Goal: Task Accomplishment & Management: Manage account settings

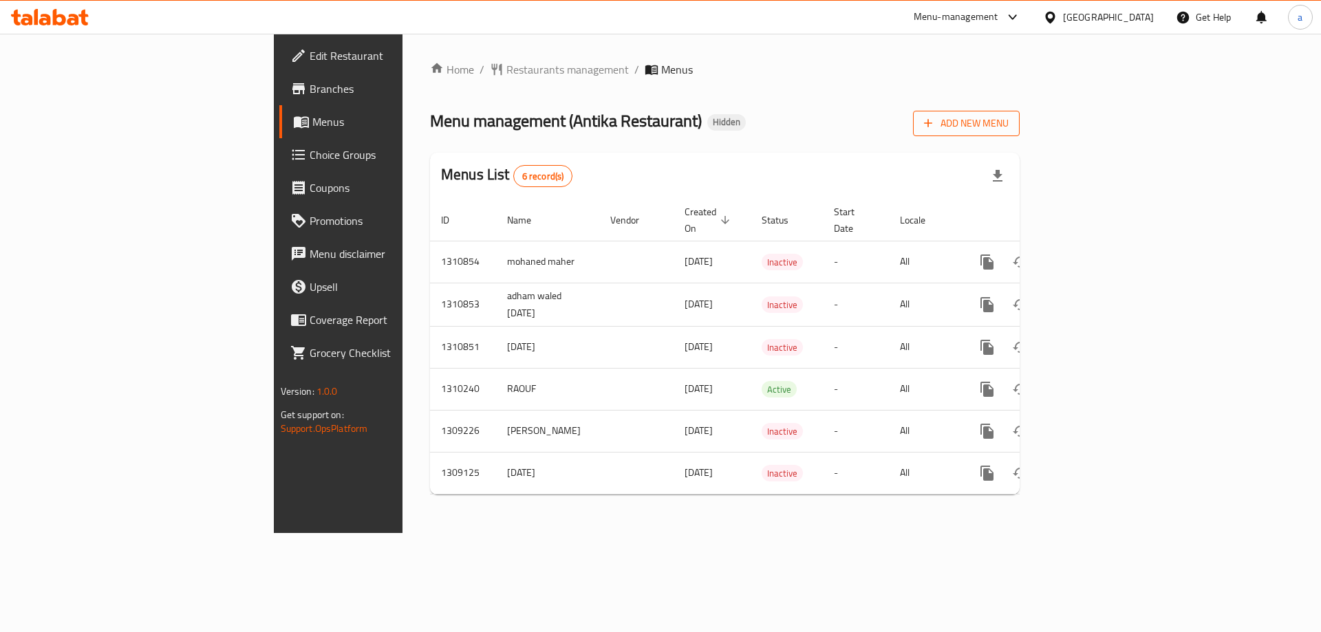
click at [1008, 115] on span "Add New Menu" at bounding box center [966, 123] width 85 height 17
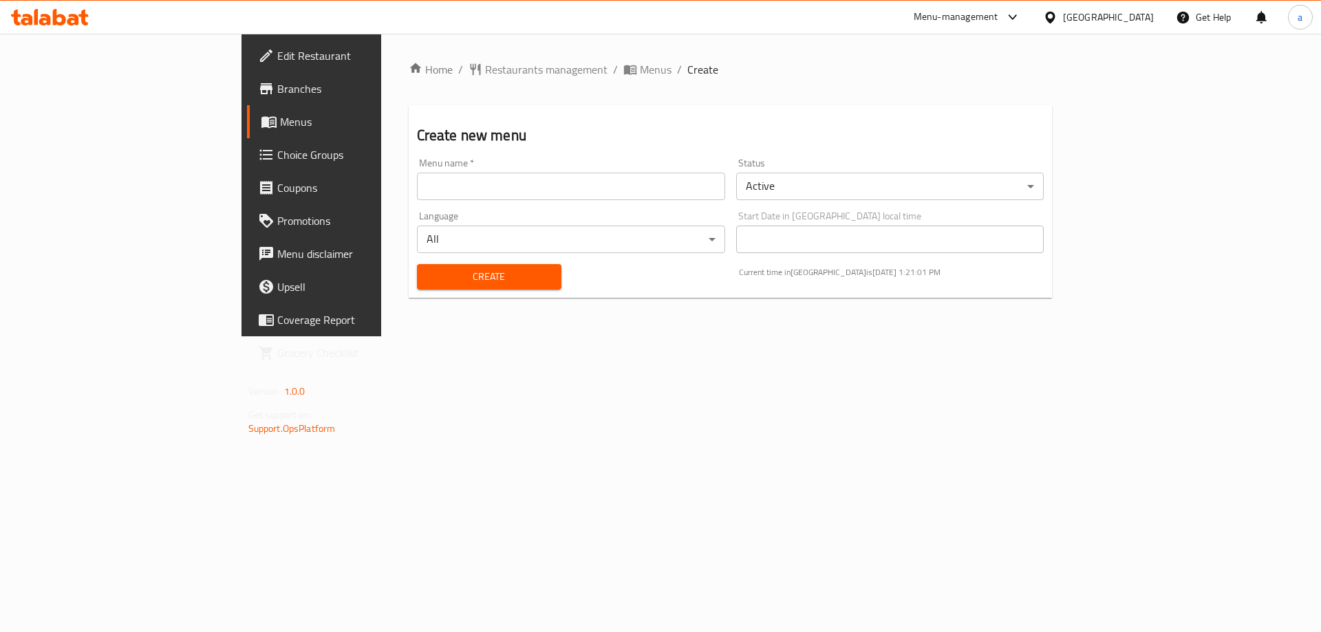
click at [806, 162] on div "Status Active ​" at bounding box center [890, 179] width 308 height 42
click at [809, 180] on body "​ Menu-management [GEOGRAPHIC_DATA] Get Help a Edit Restaurant Branches Menus C…" at bounding box center [660, 333] width 1321 height 598
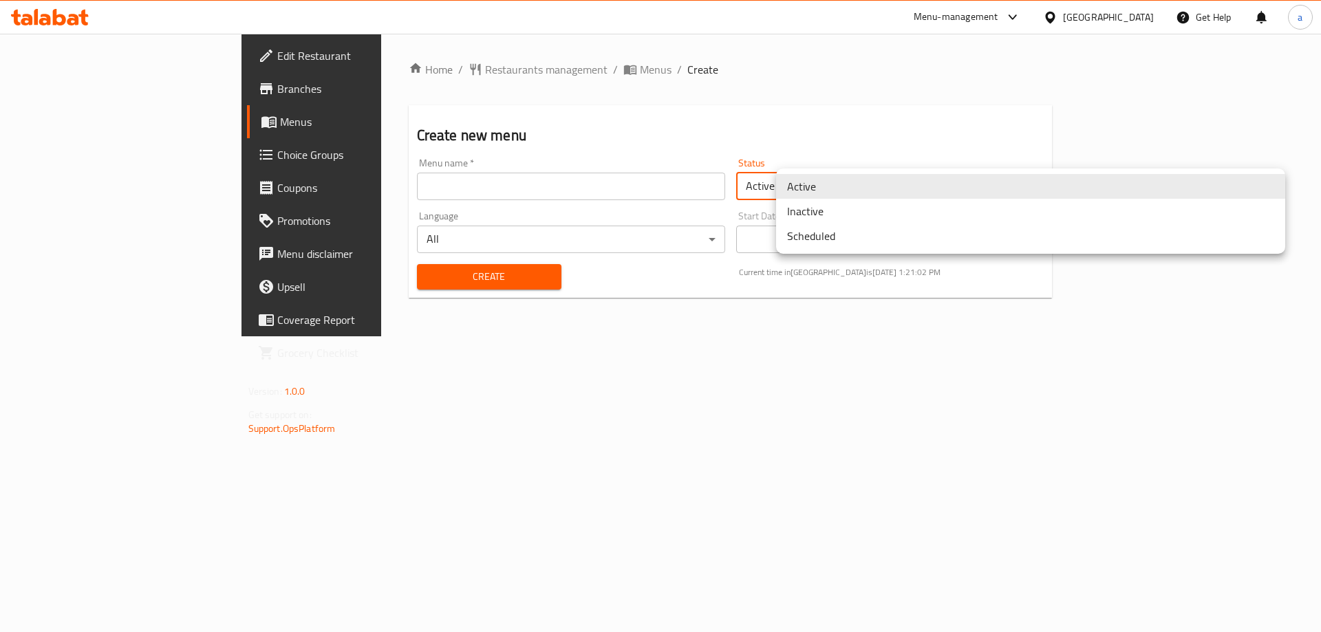
click at [809, 205] on li "Inactive" at bounding box center [1030, 211] width 509 height 25
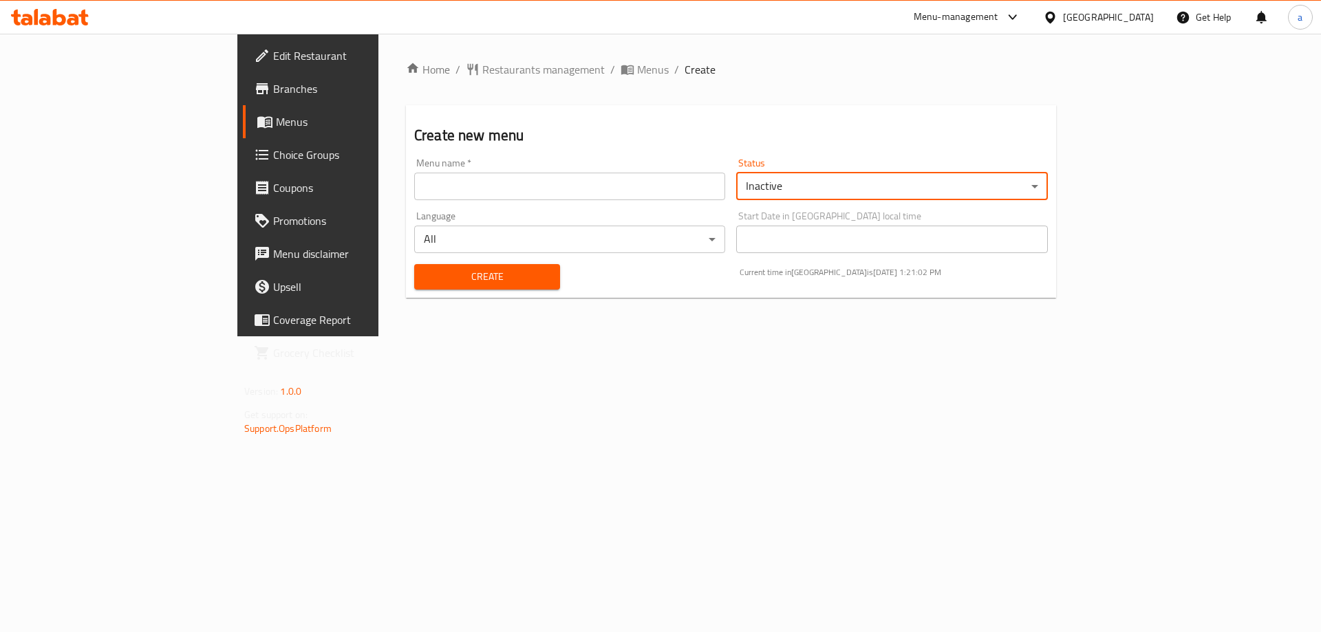
click at [704, 190] on input "text" at bounding box center [569, 187] width 311 height 28
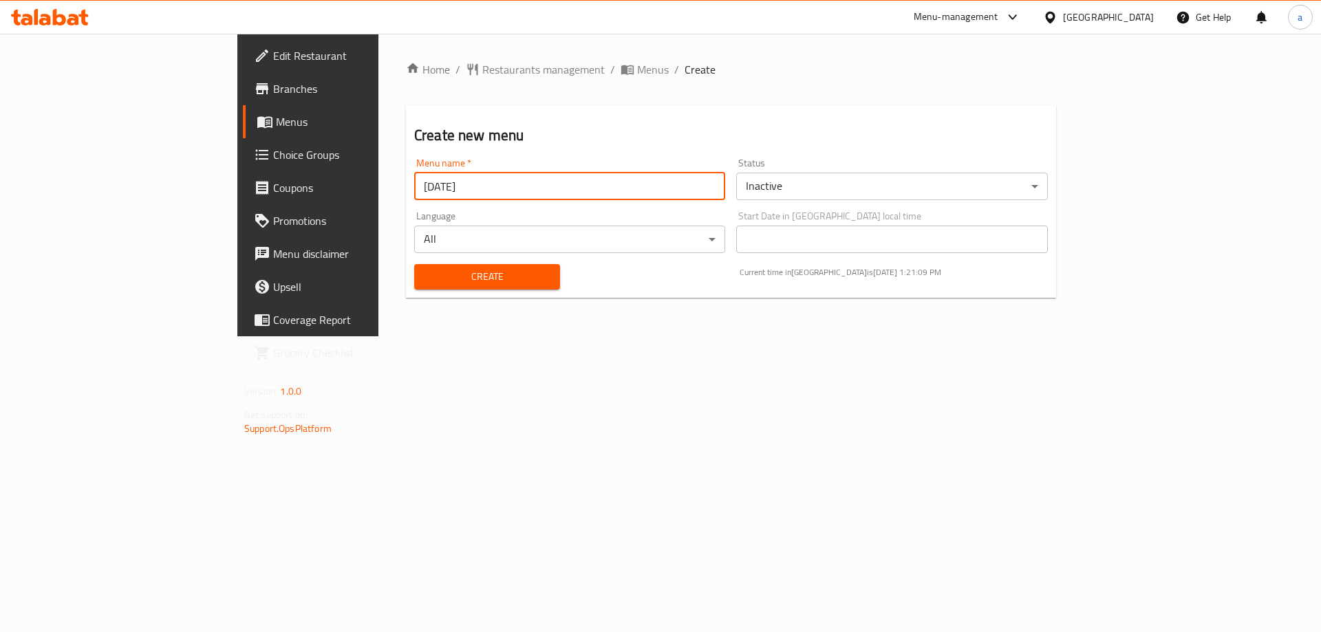
type input "[DATE]"
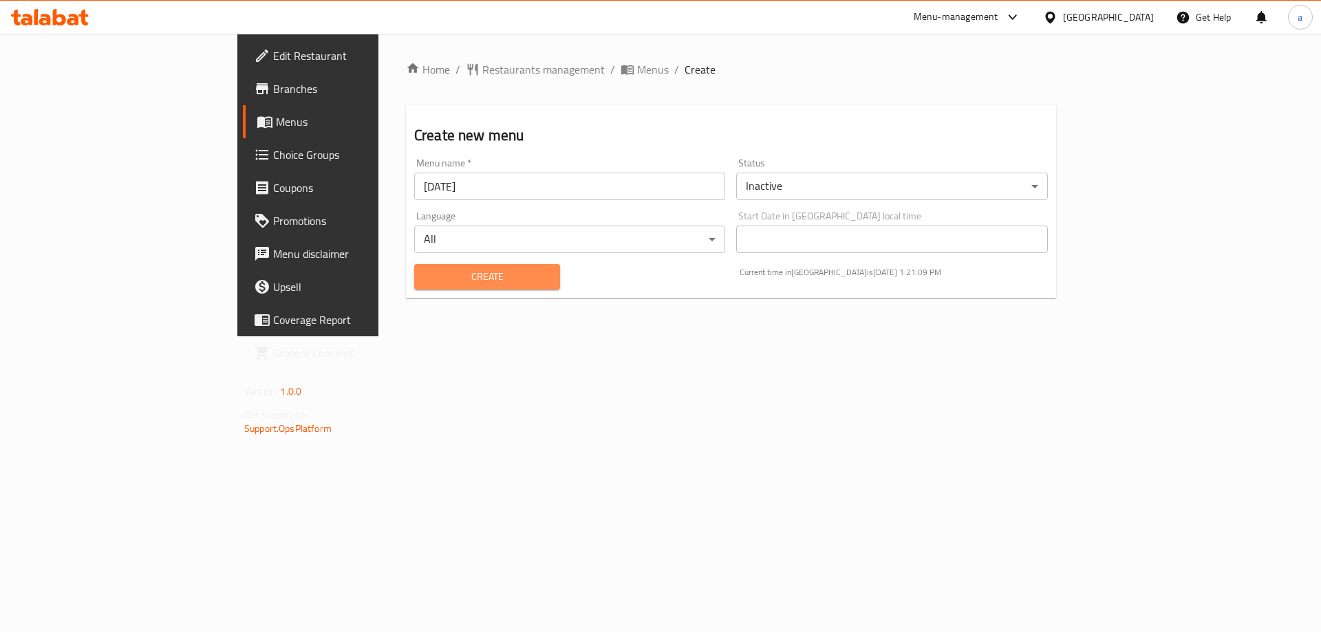
drag, startPoint x: 420, startPoint y: 277, endPoint x: 429, endPoint y: 296, distance: 21.2
click at [426, 292] on div "Create" at bounding box center [487, 277] width 162 height 42
click at [433, 287] on button "Create" at bounding box center [487, 276] width 146 height 25
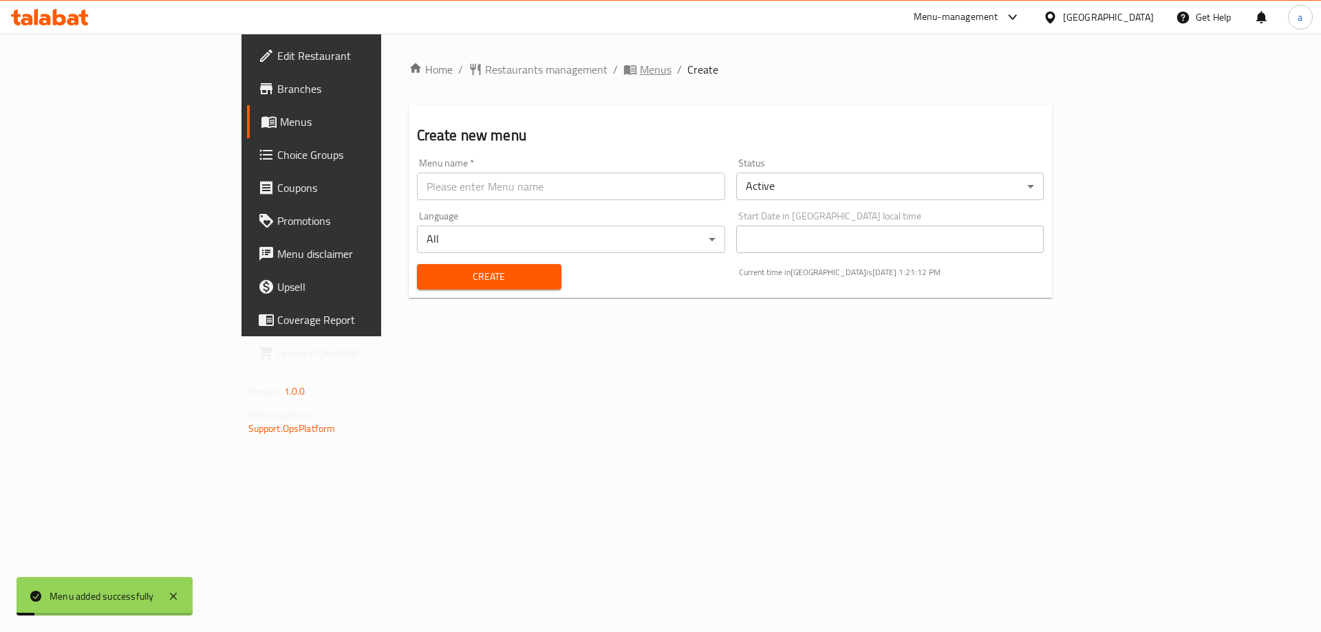
click at [623, 62] on span "Menus" at bounding box center [647, 69] width 48 height 17
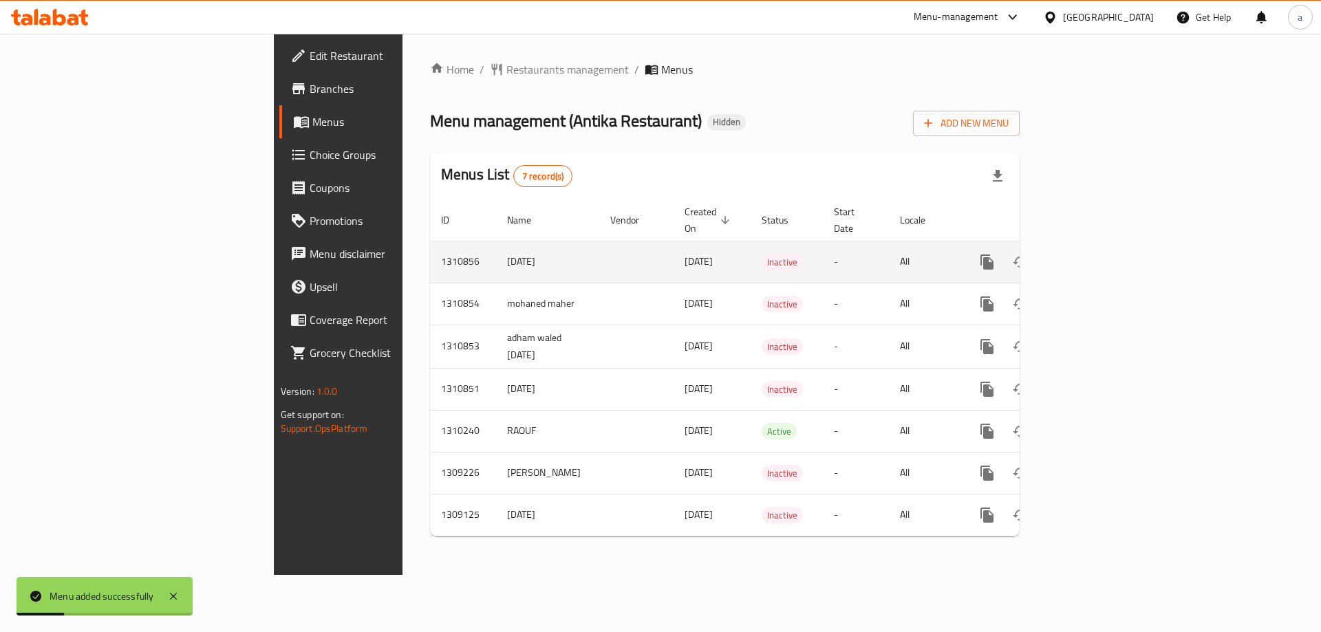
click at [1103, 248] on link "enhanced table" at bounding box center [1086, 262] width 33 height 33
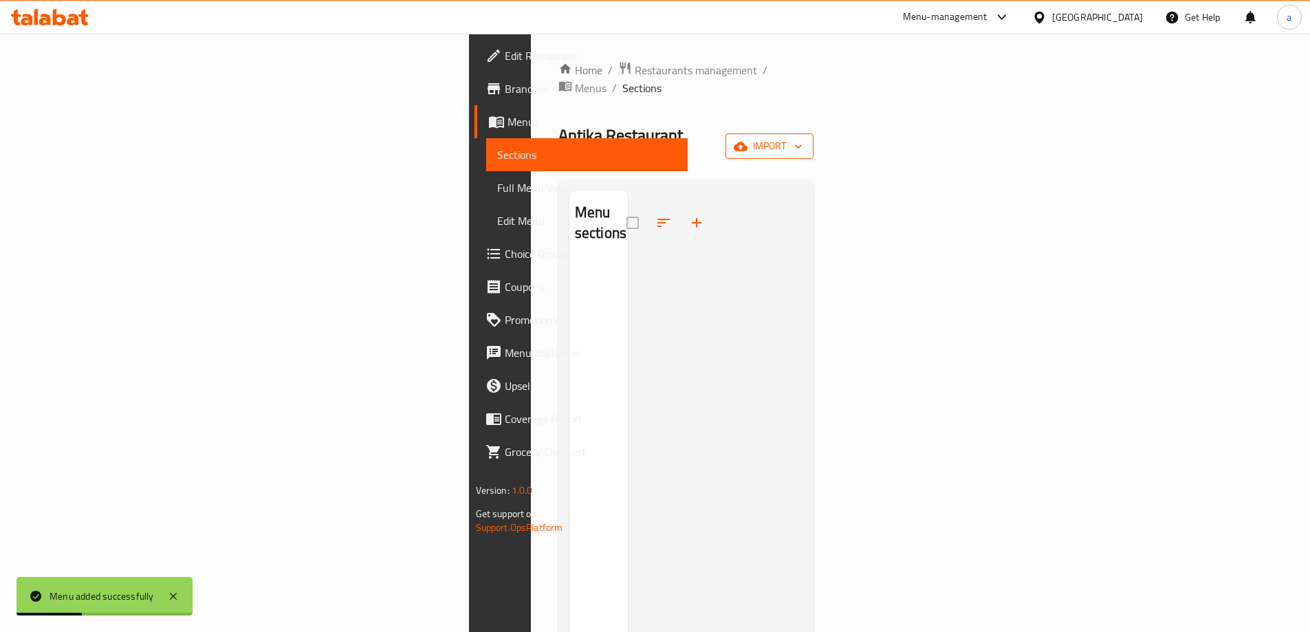
click at [748, 140] on icon "button" at bounding box center [741, 147] width 14 height 14
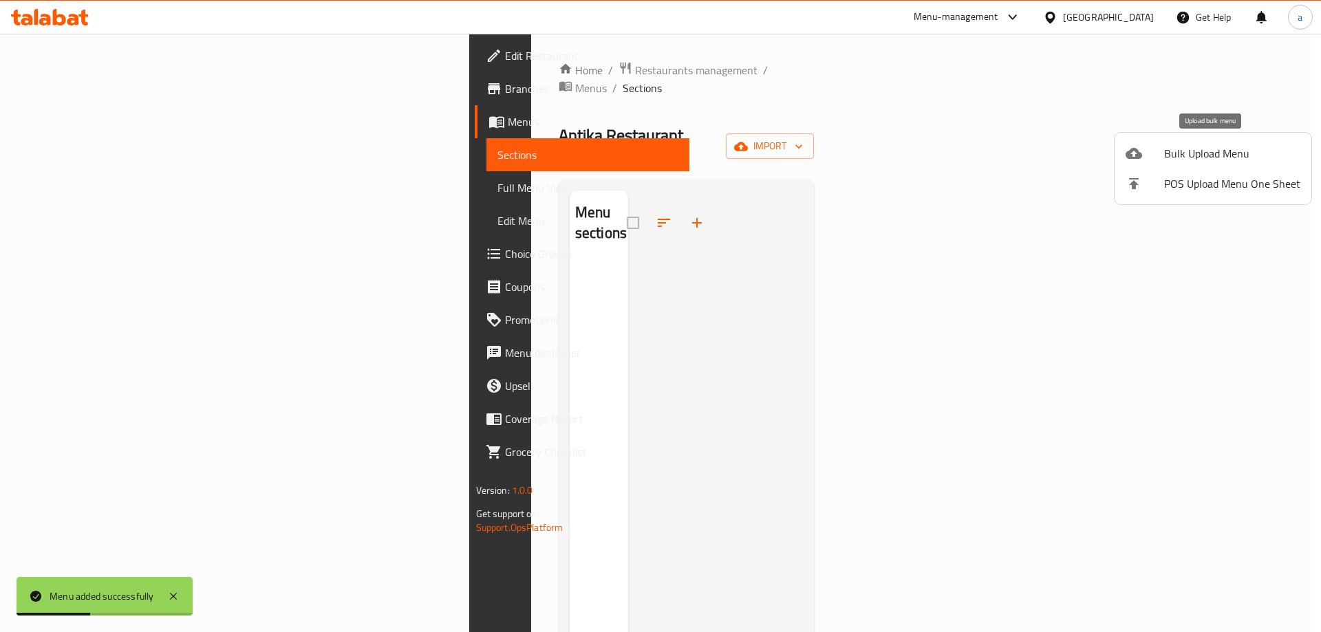
click at [1170, 151] on span "Bulk Upload Menu" at bounding box center [1232, 153] width 136 height 17
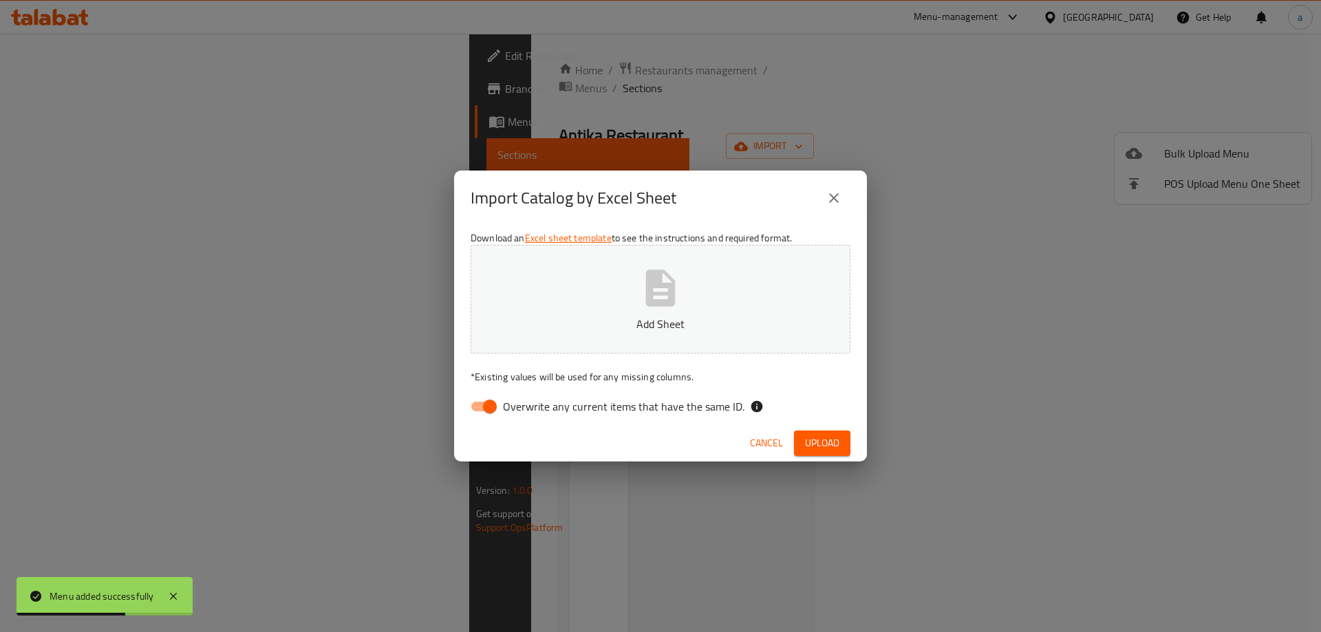
click at [491, 401] on input "Overwrite any current items that have the same ID." at bounding box center [490, 406] width 78 height 26
checkbox input "false"
click at [549, 331] on p "Add Sheet" at bounding box center [660, 324] width 337 height 17
click at [816, 443] on span "Upload" at bounding box center [822, 443] width 34 height 17
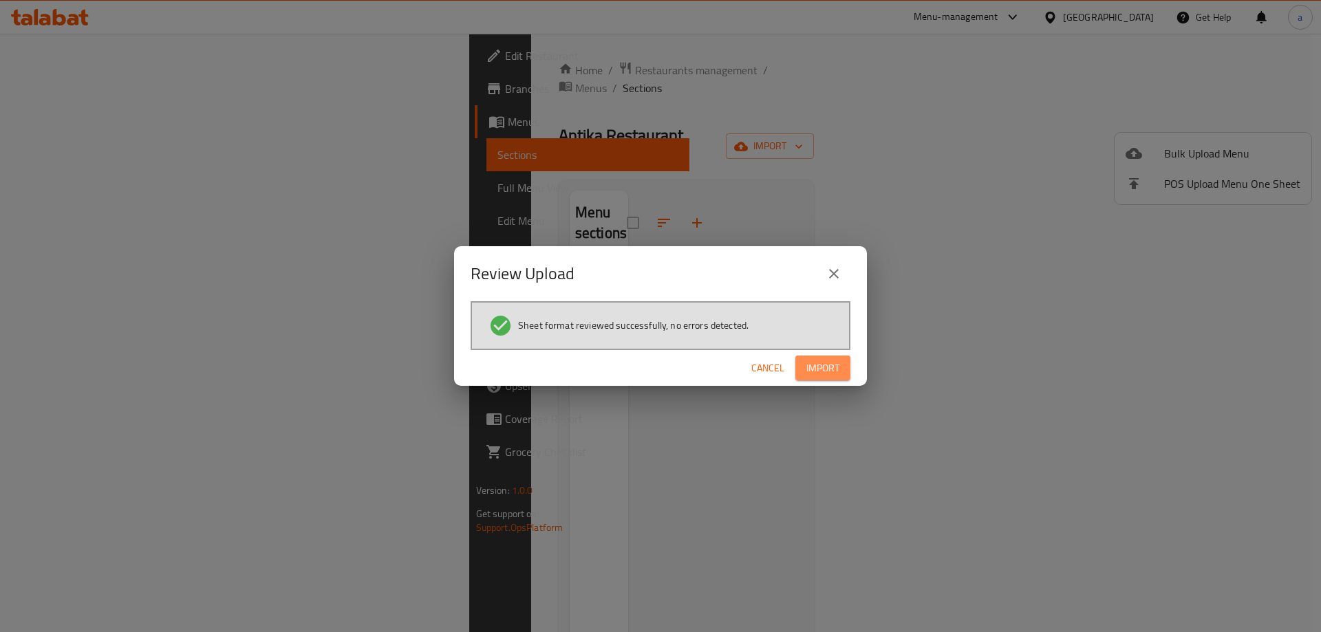
click at [814, 368] on span "Import" at bounding box center [822, 368] width 33 height 17
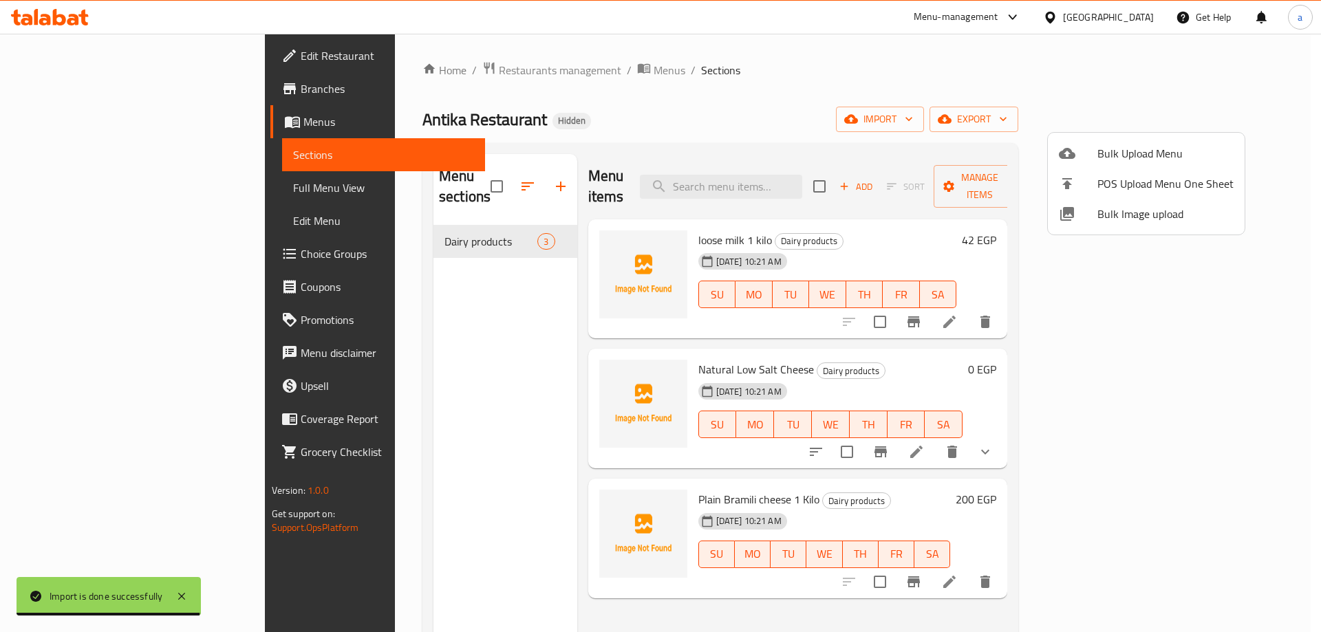
click at [428, 181] on div at bounding box center [660, 316] width 1321 height 632
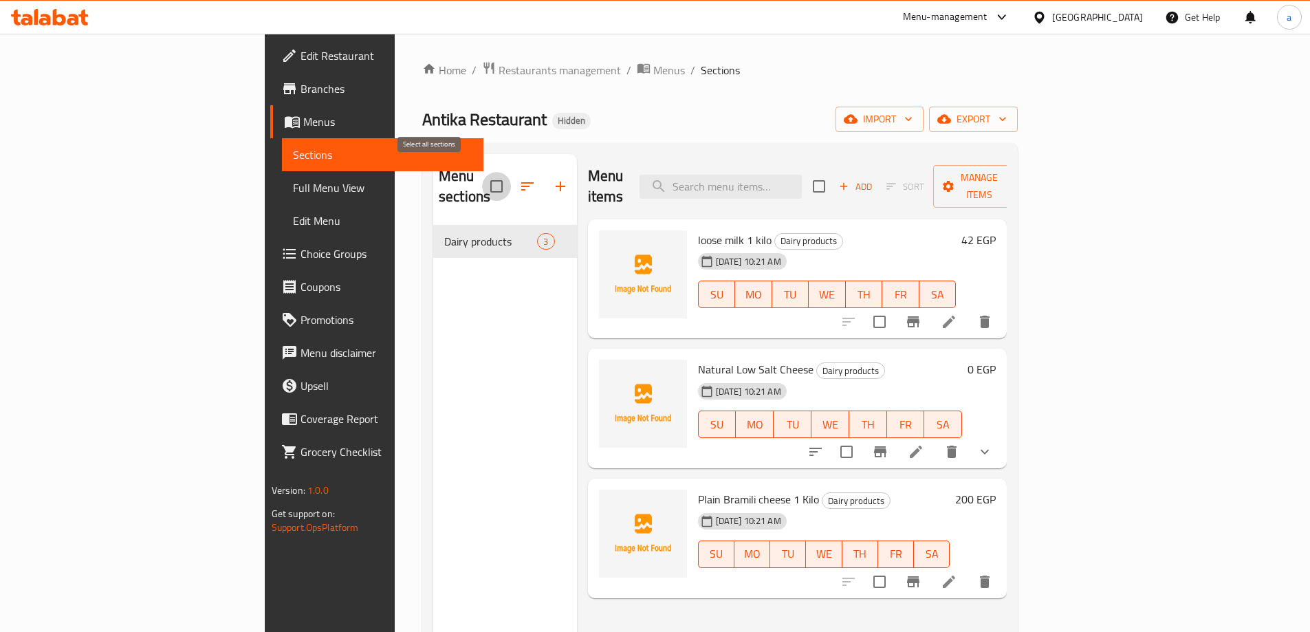
click at [482, 179] on input "checkbox" at bounding box center [496, 186] width 29 height 29
click at [482, 177] on input "checkbox" at bounding box center [496, 186] width 29 height 29
checkbox input "false"
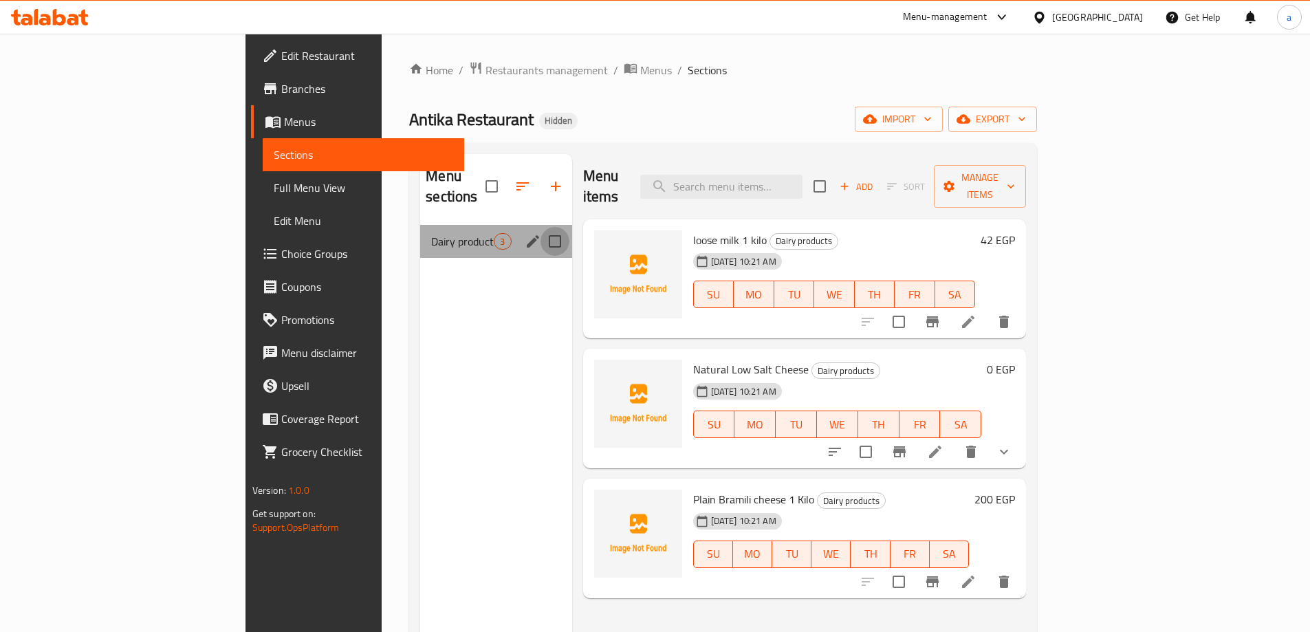
click at [541, 227] on input "Menu sections" at bounding box center [555, 241] width 29 height 29
checkbox input "true"
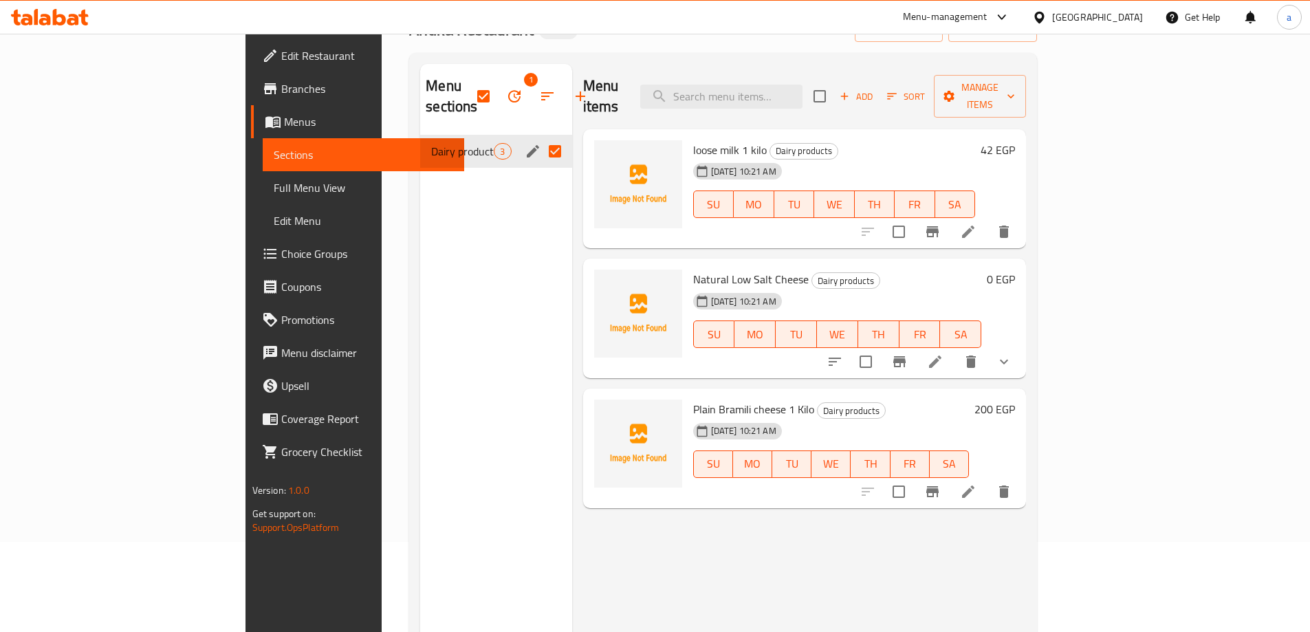
scroll to position [138, 0]
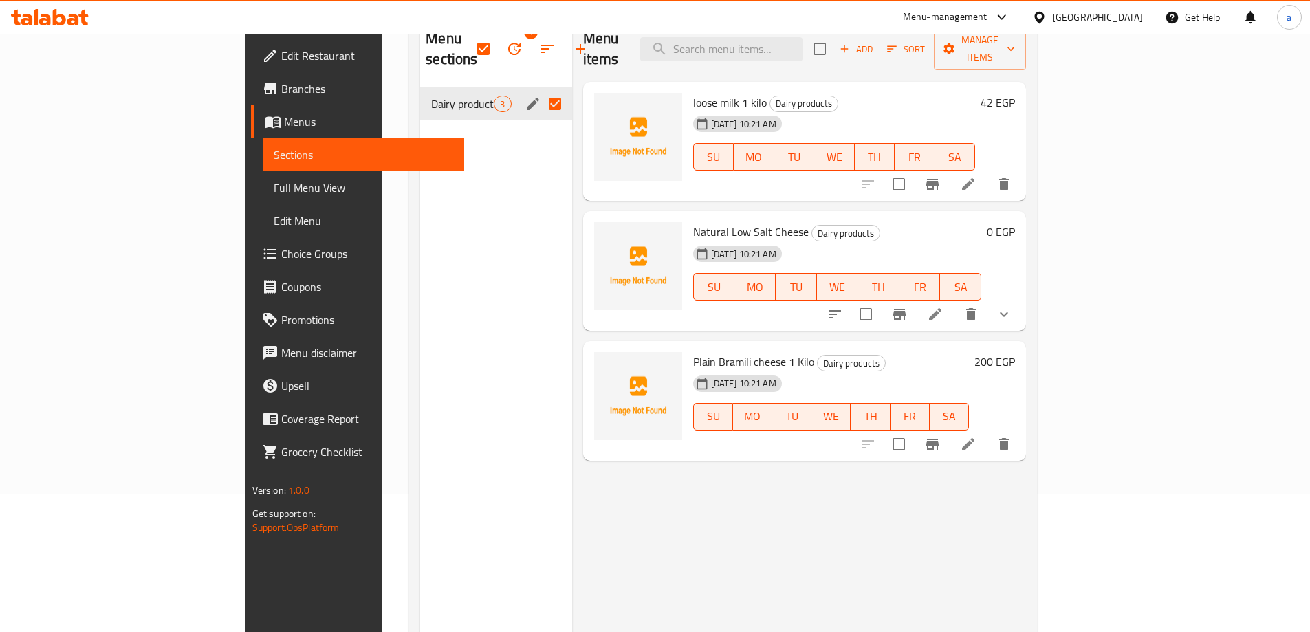
click at [1021, 302] on button "show more" at bounding box center [1004, 314] width 33 height 33
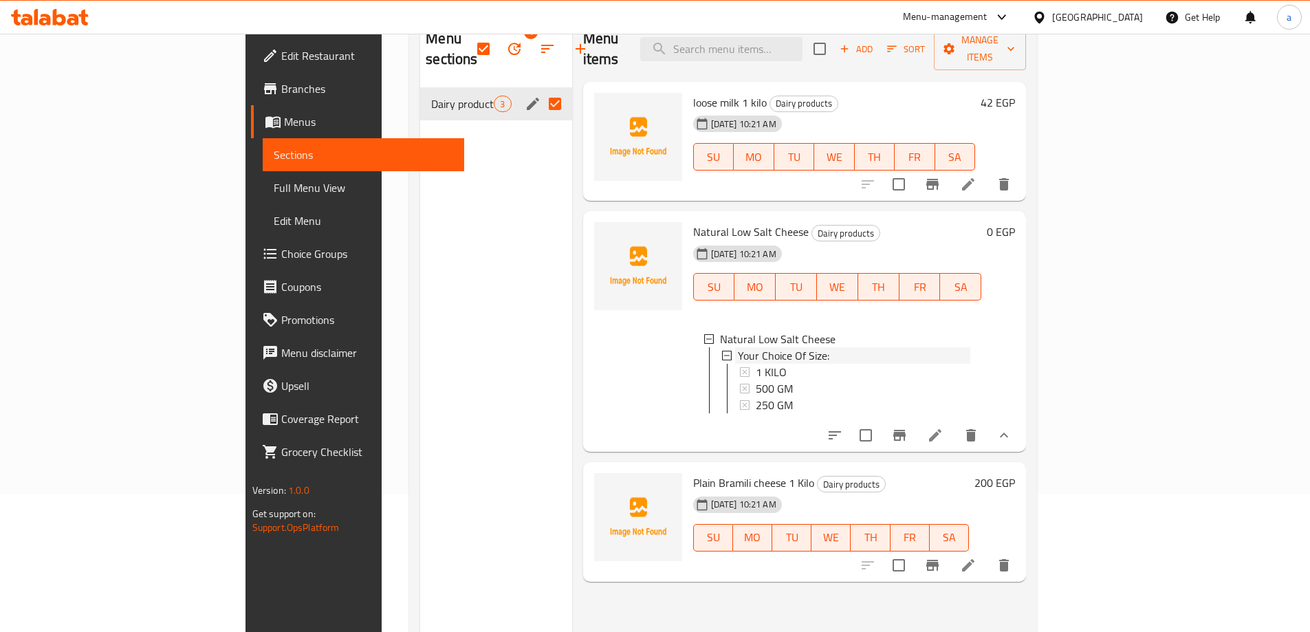
click at [722, 351] on icon at bounding box center [727, 356] width 10 height 10
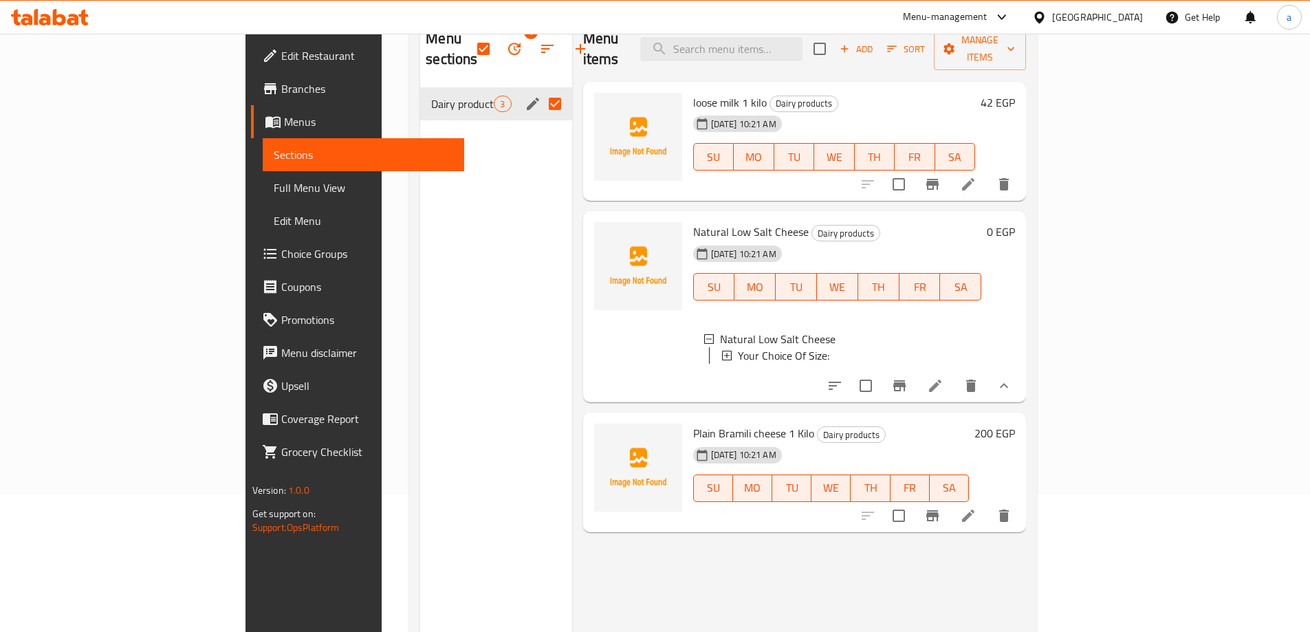
click at [722, 351] on icon at bounding box center [727, 356] width 10 height 10
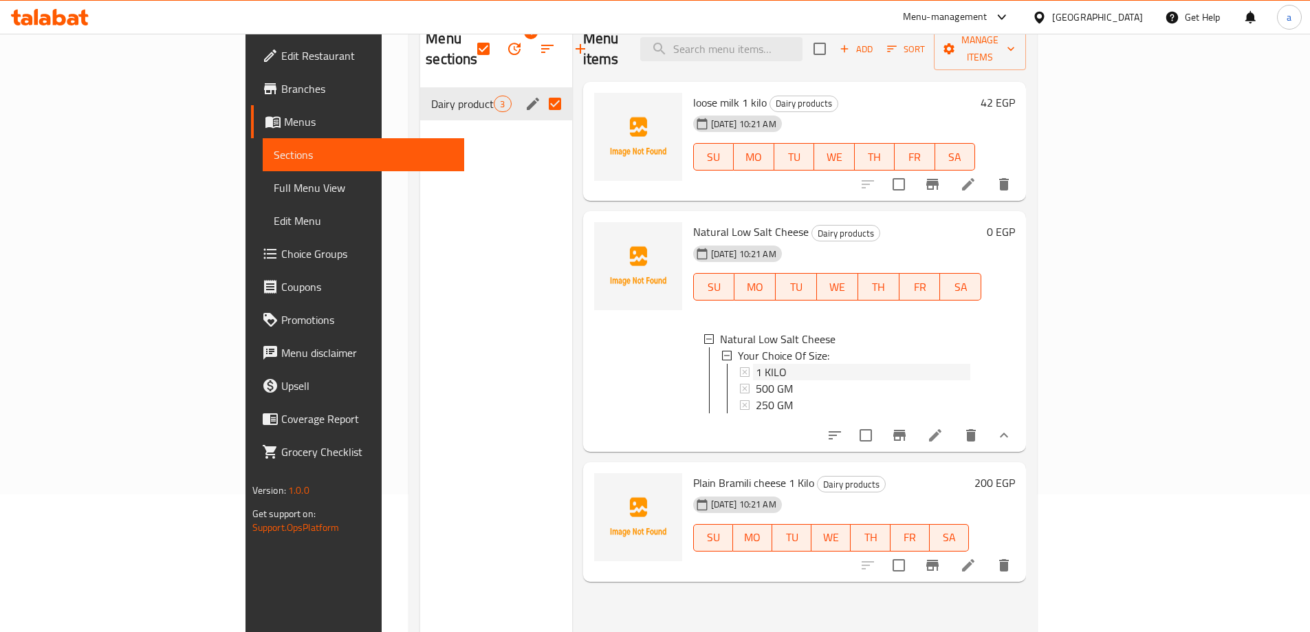
click at [756, 364] on div "1 KILO" at bounding box center [863, 372] width 215 height 17
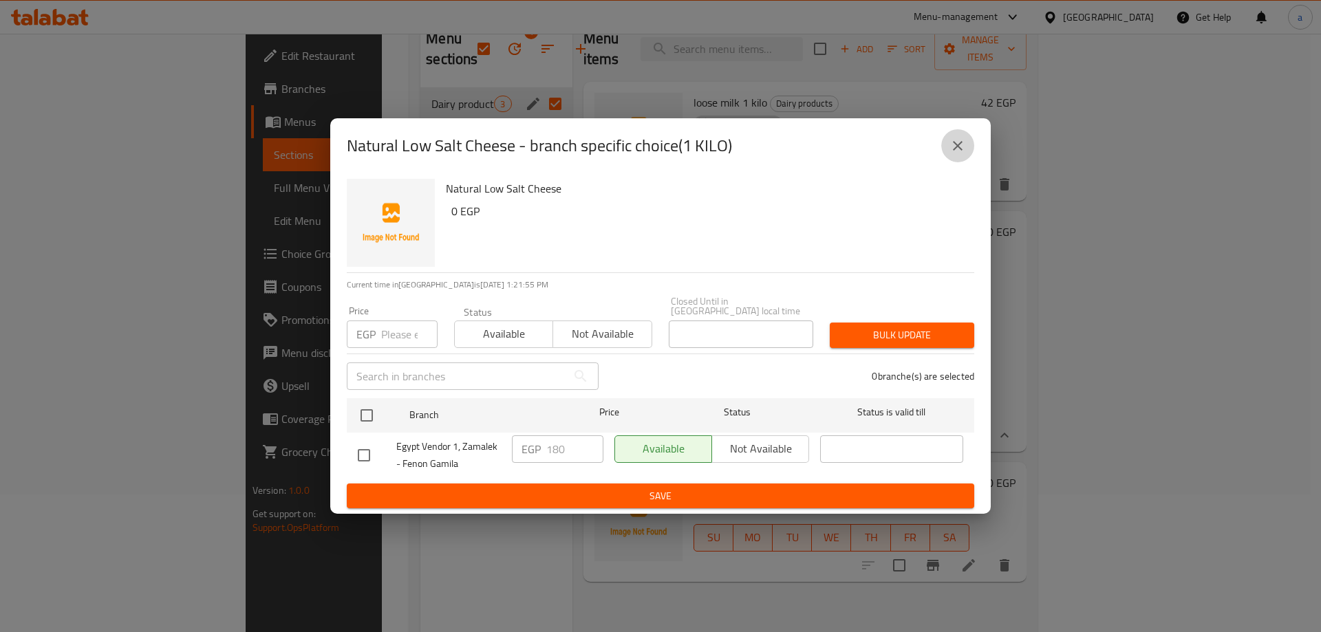
click at [969, 149] on button "close" at bounding box center [957, 145] width 33 height 33
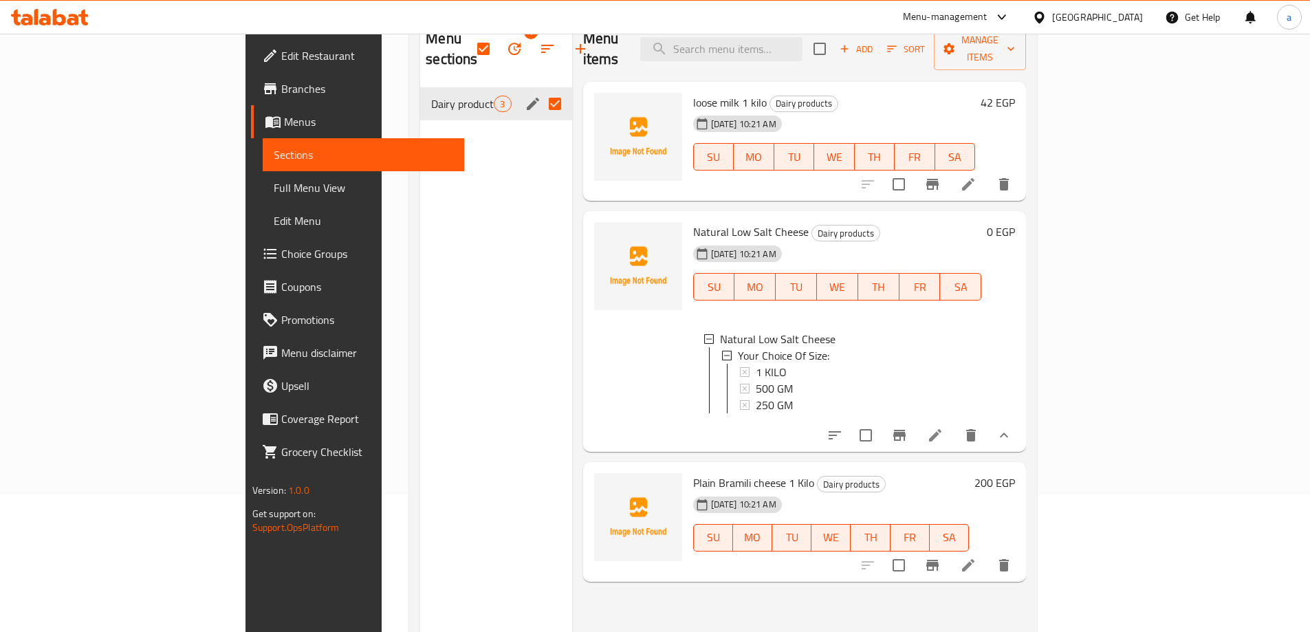
scroll to position [0, 0]
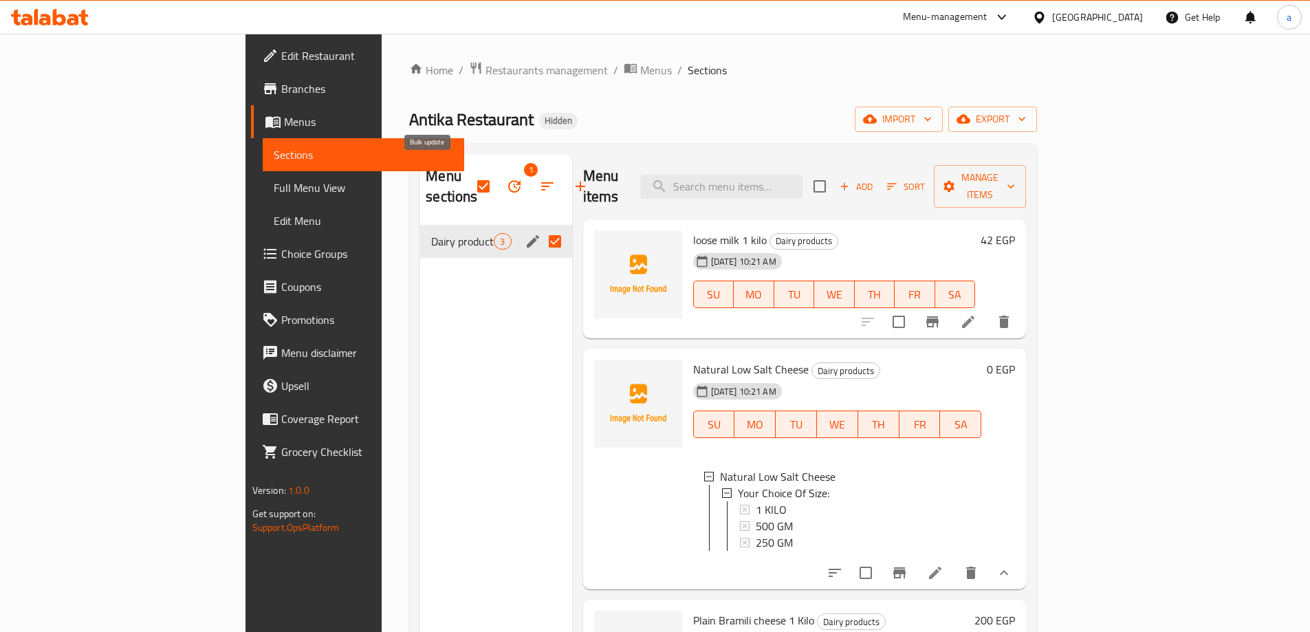
click at [506, 178] on icon "button" at bounding box center [514, 186] width 17 height 17
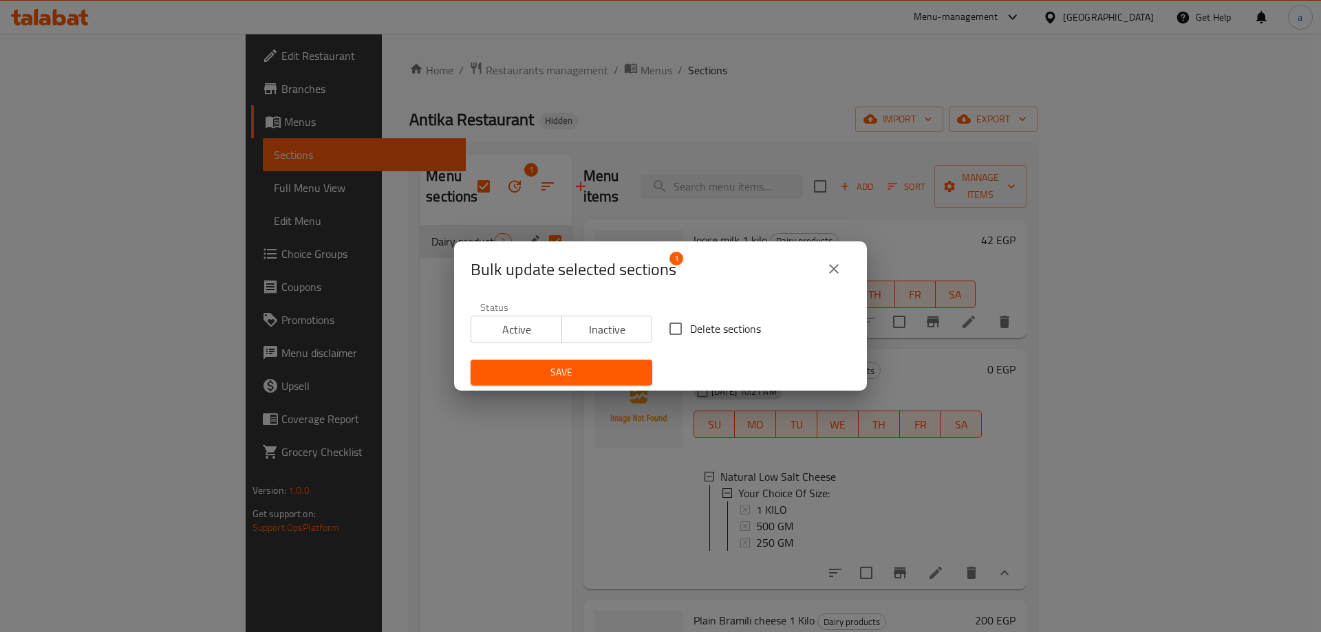
click at [817, 264] on button "close" at bounding box center [833, 268] width 33 height 33
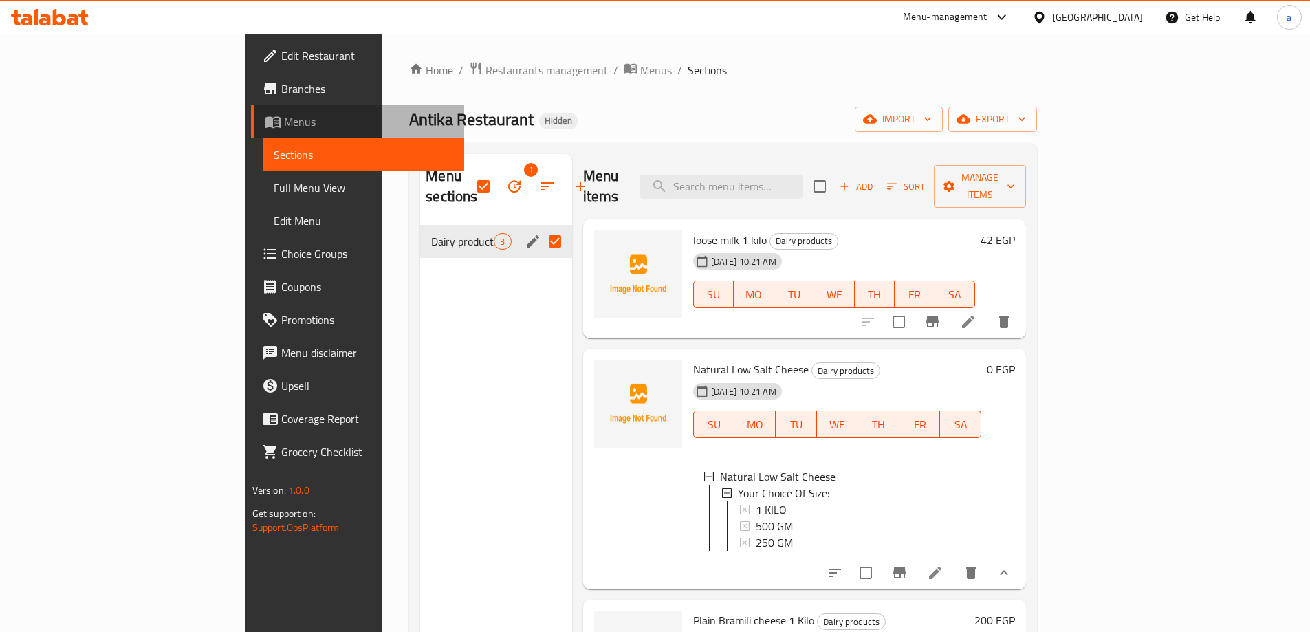
click at [284, 128] on span "Menus" at bounding box center [368, 122] width 169 height 17
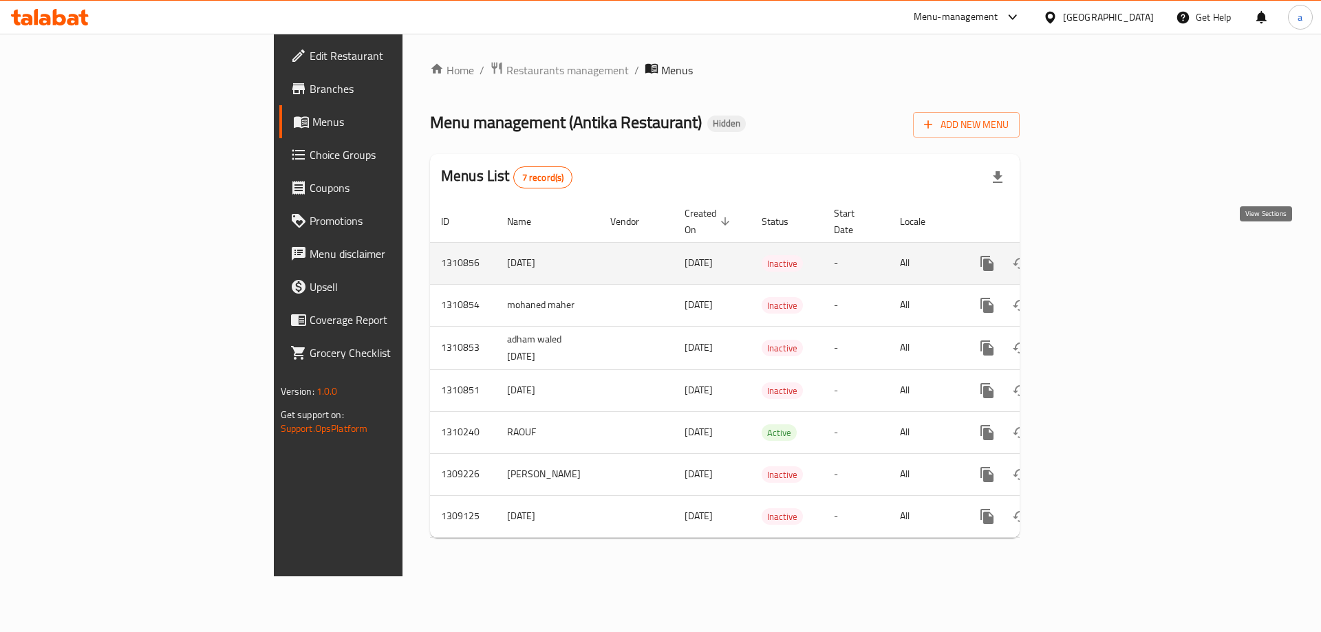
click at [1103, 255] on link "enhanced table" at bounding box center [1086, 263] width 33 height 33
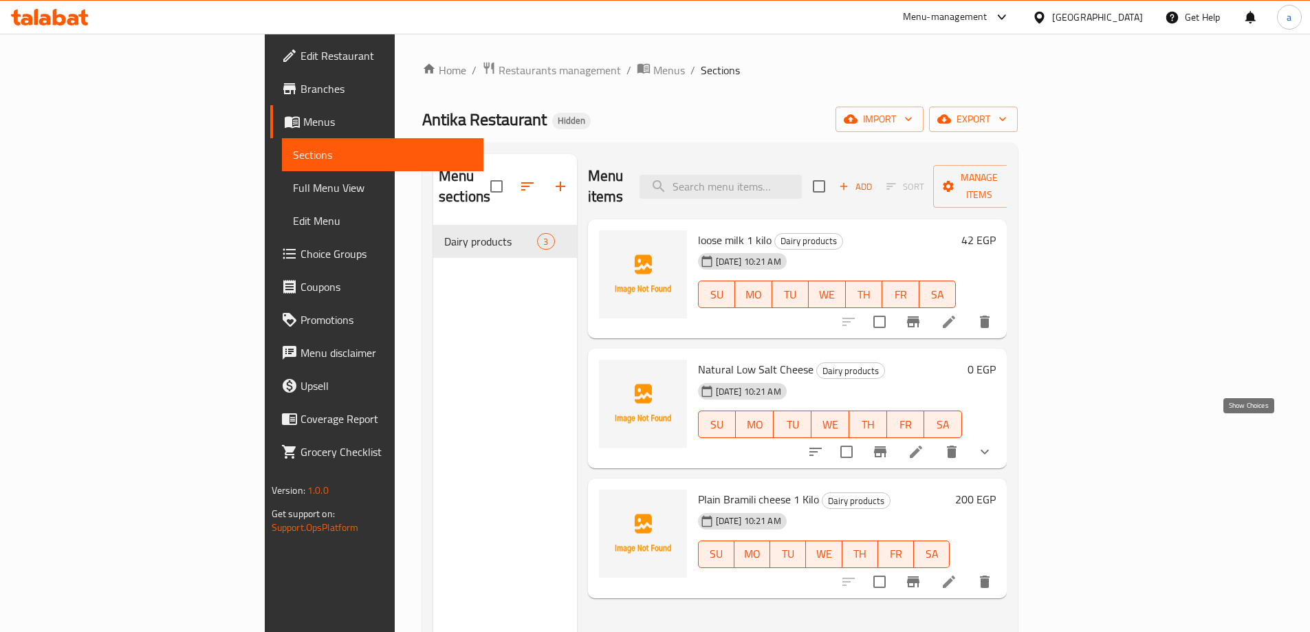
click at [993, 444] on icon "show more" at bounding box center [985, 452] width 17 height 17
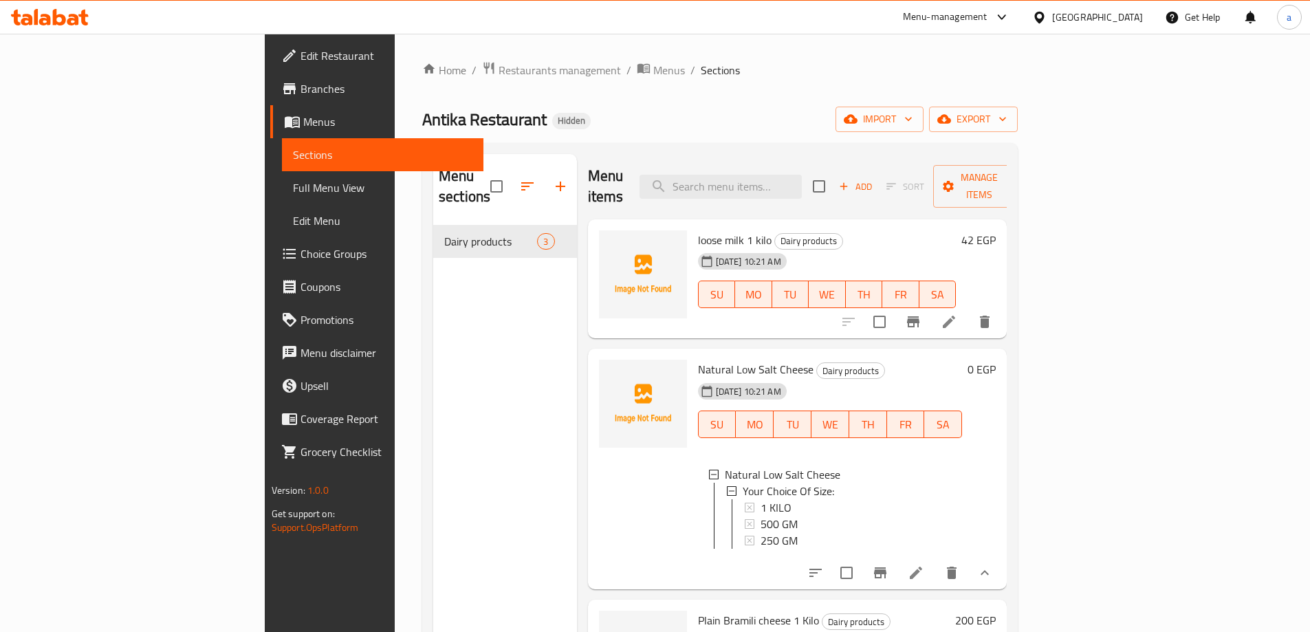
scroll to position [193, 0]
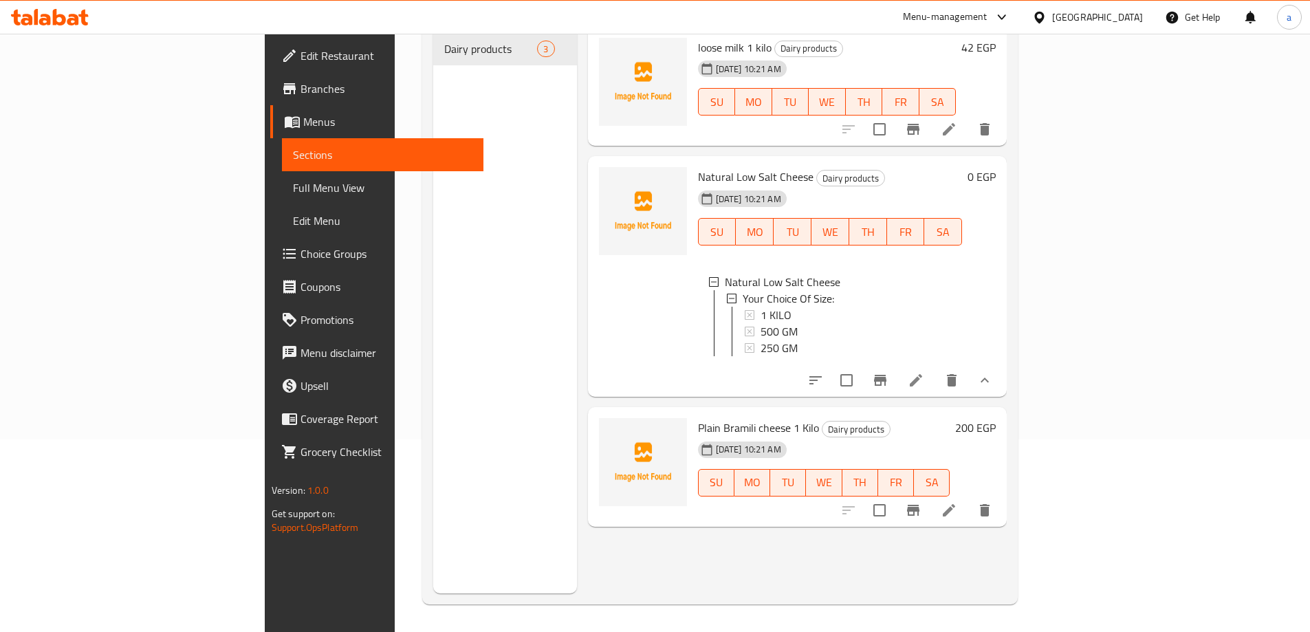
click at [1002, 377] on button "show more" at bounding box center [985, 380] width 33 height 33
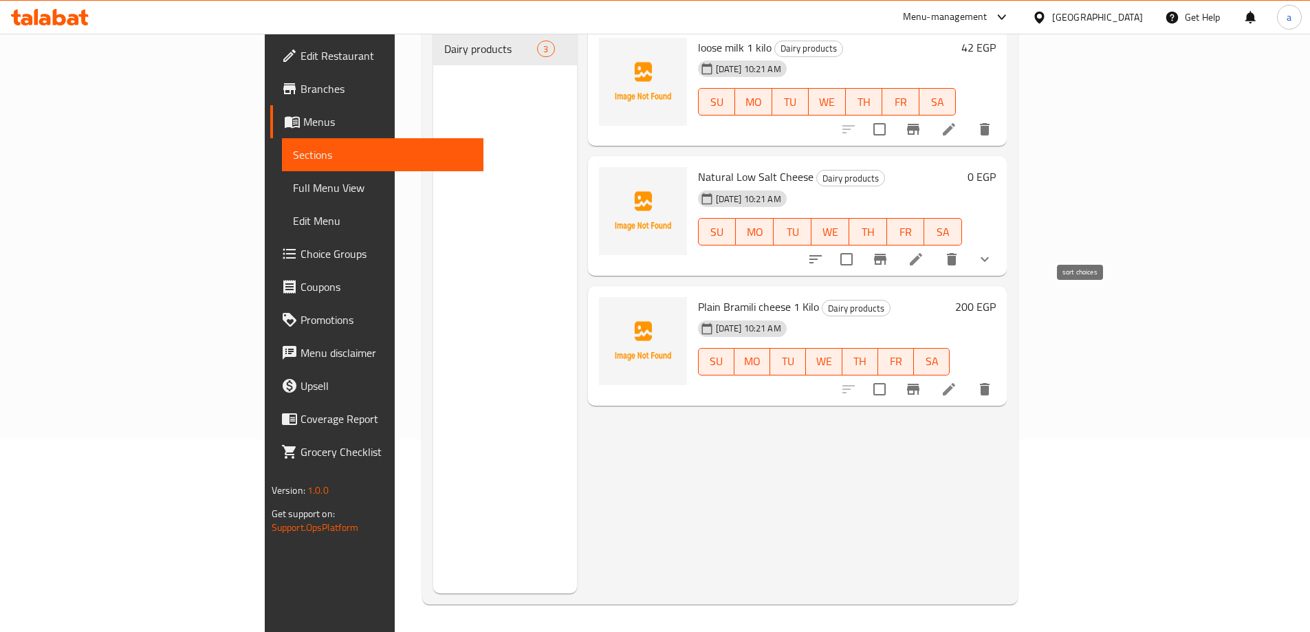
click at [824, 251] on icon "sort-choices" at bounding box center [816, 259] width 17 height 17
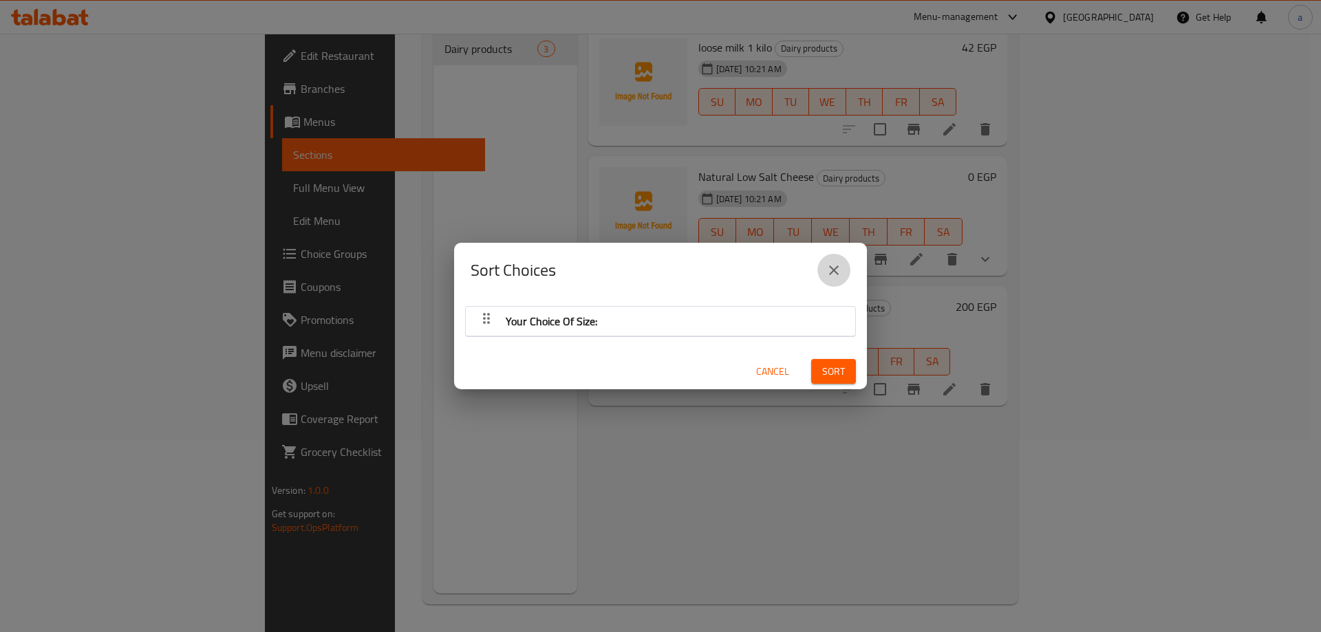
click at [835, 270] on icon "close" at bounding box center [833, 270] width 17 height 17
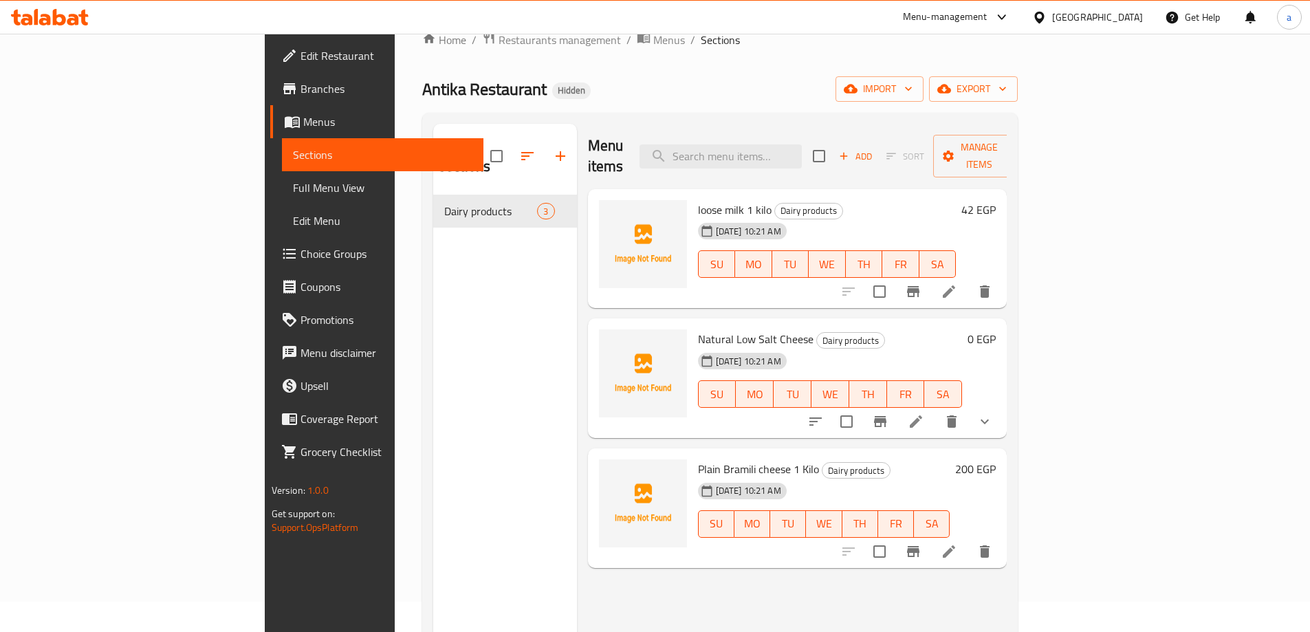
scroll to position [0, 0]
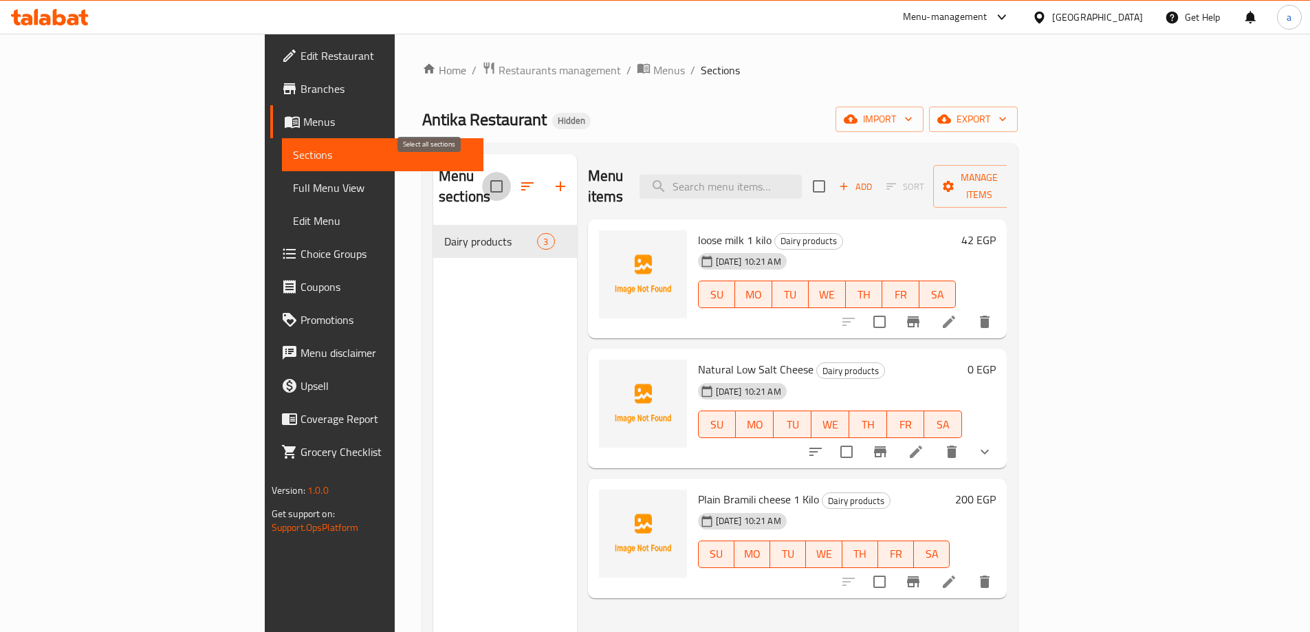
click at [482, 175] on input "checkbox" at bounding box center [496, 186] width 29 height 29
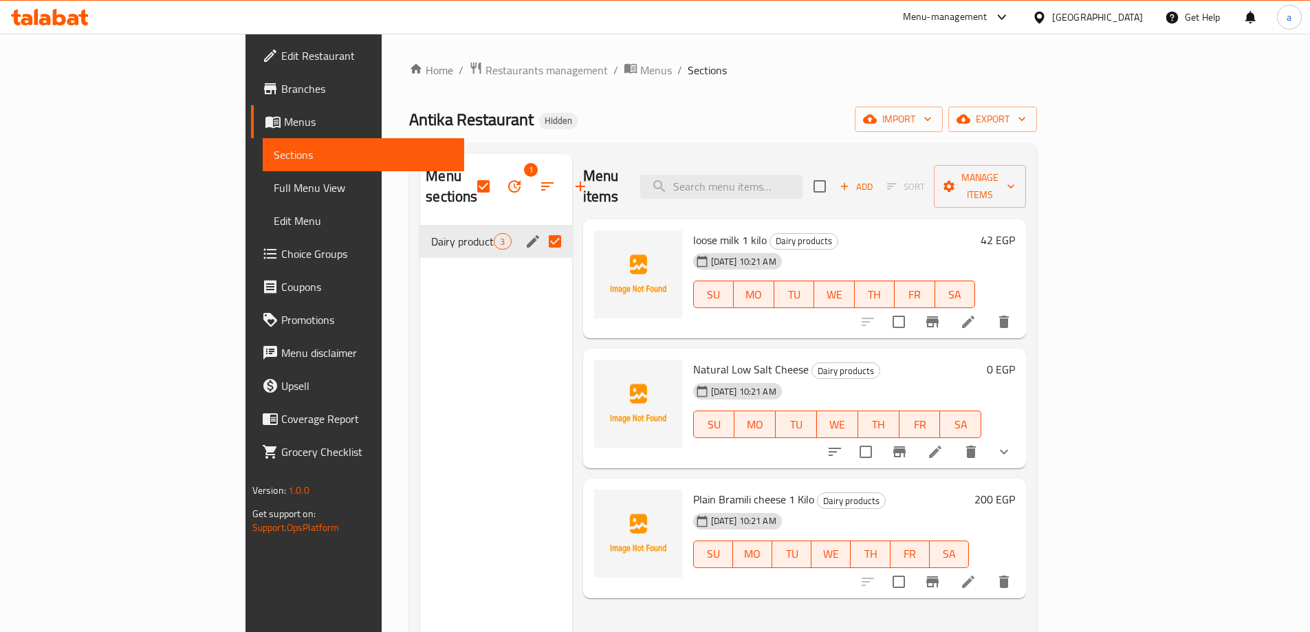
click at [434, 302] on div "Menu sections 1 Dairy products 3" at bounding box center [495, 470] width 151 height 632
click at [469, 175] on input "checkbox" at bounding box center [483, 186] width 29 height 29
checkbox input "false"
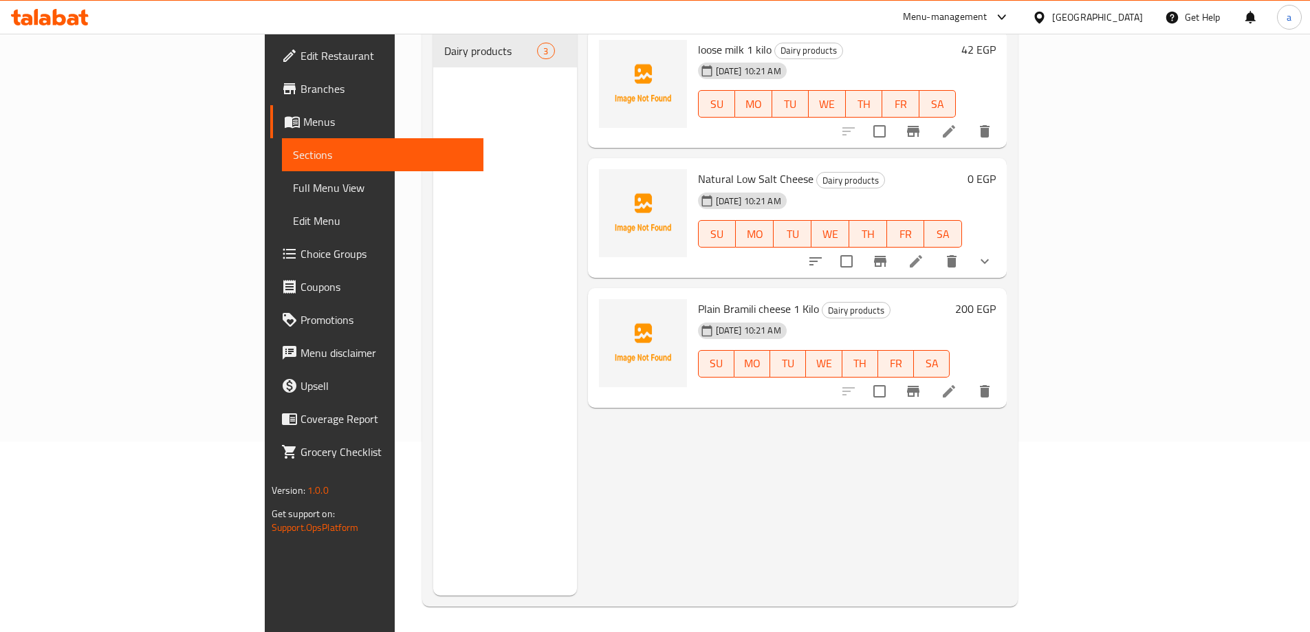
scroll to position [193, 0]
click at [963, 167] on h6 "Natural Low Salt Cheese Dairy products" at bounding box center [830, 176] width 265 height 19
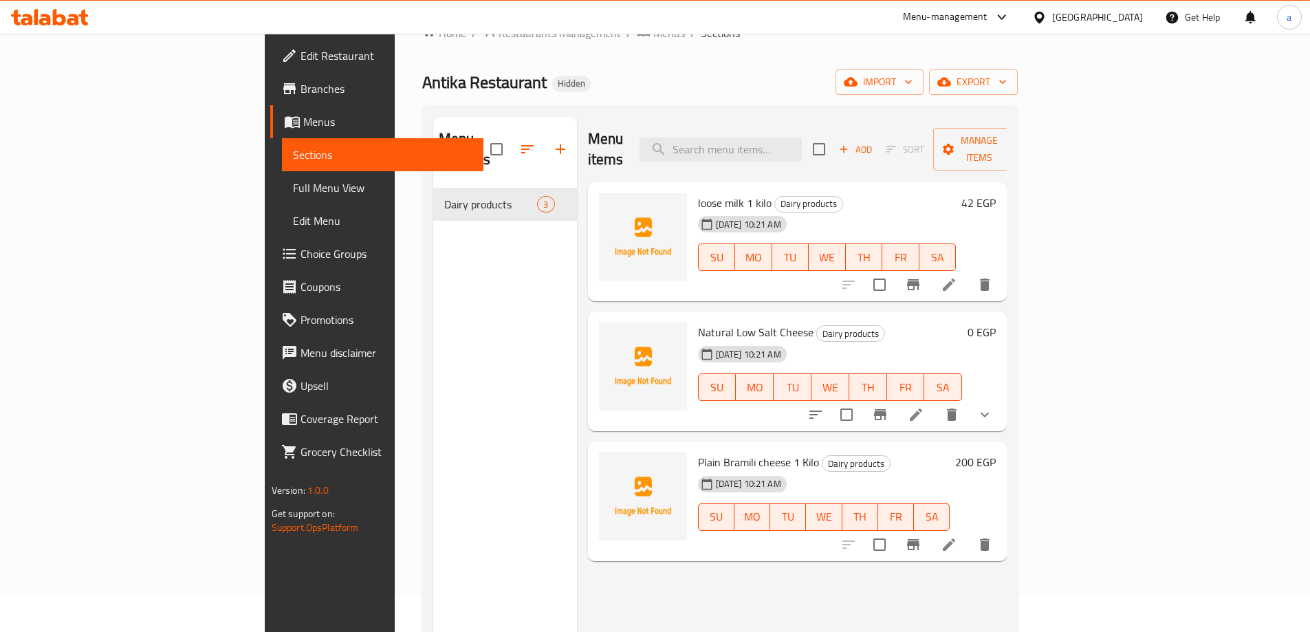
scroll to position [0, 0]
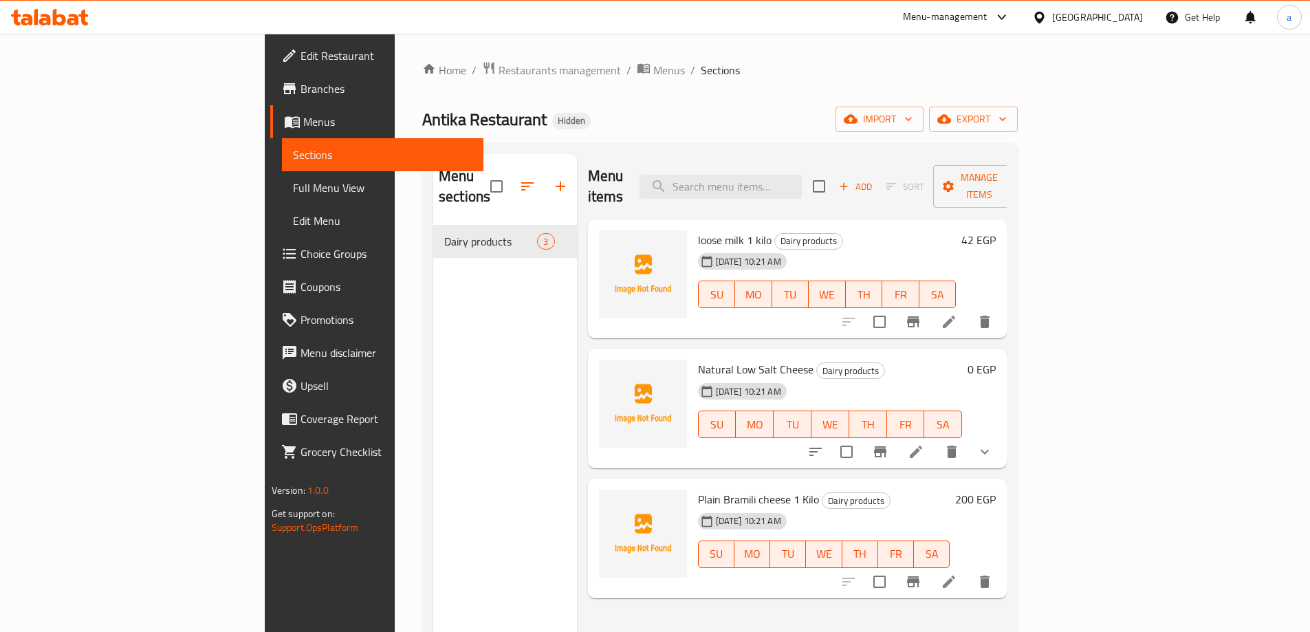
click at [282, 199] on link "Full Menu View" at bounding box center [383, 187] width 202 height 33
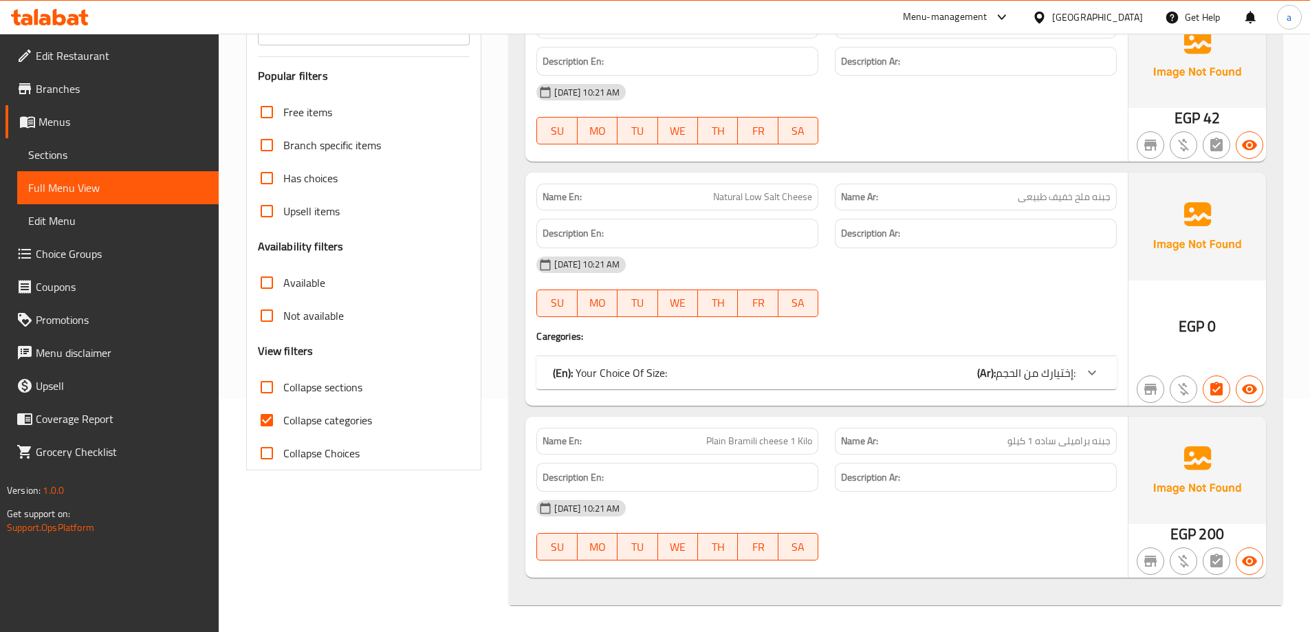
scroll to position [235, 0]
click at [276, 423] on input "Collapse categories" at bounding box center [266, 419] width 33 height 33
checkbox input "false"
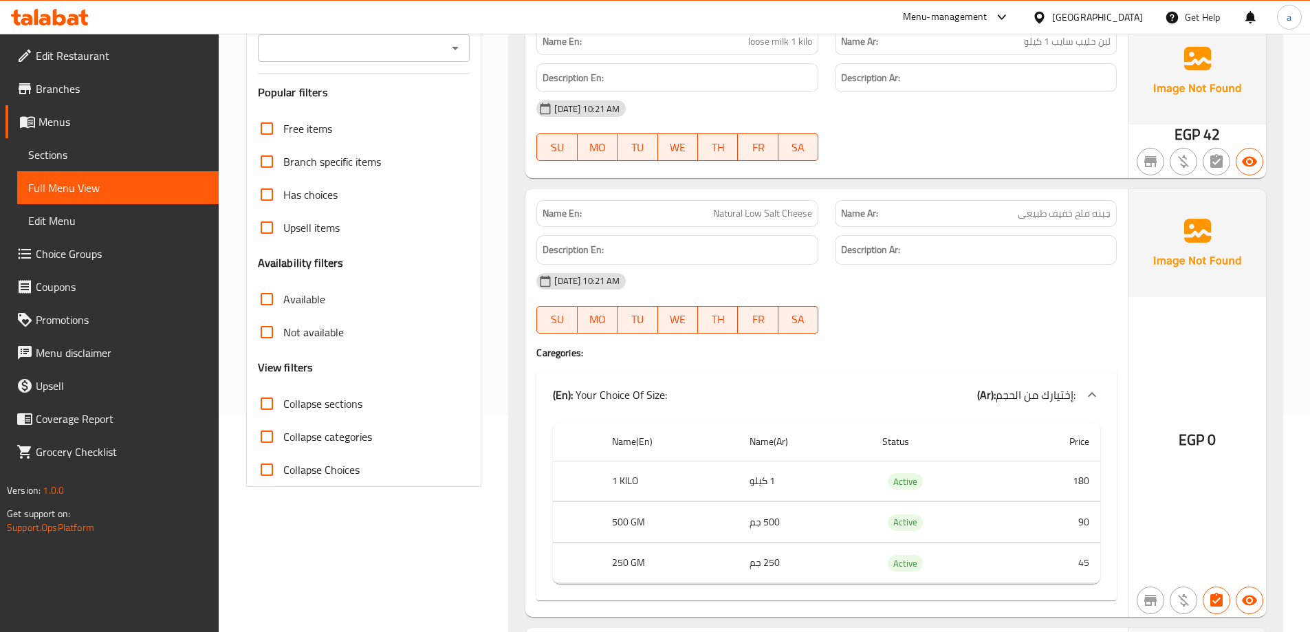
scroll to position [138, 0]
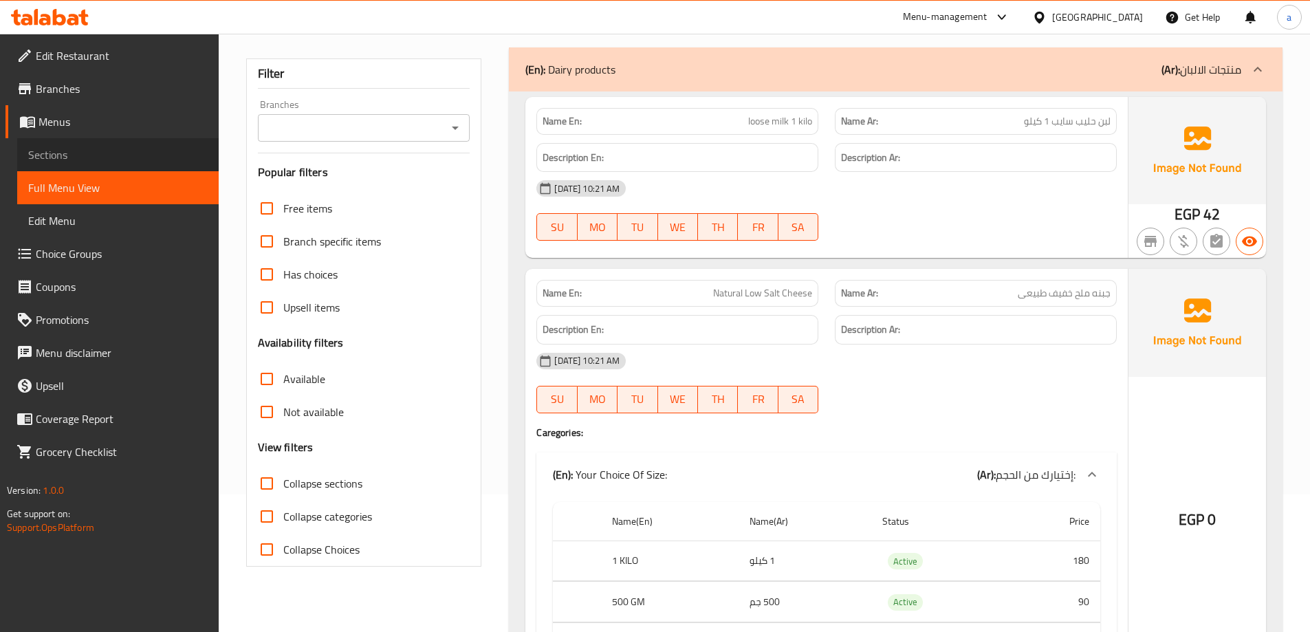
click at [65, 153] on span "Sections" at bounding box center [118, 155] width 180 height 17
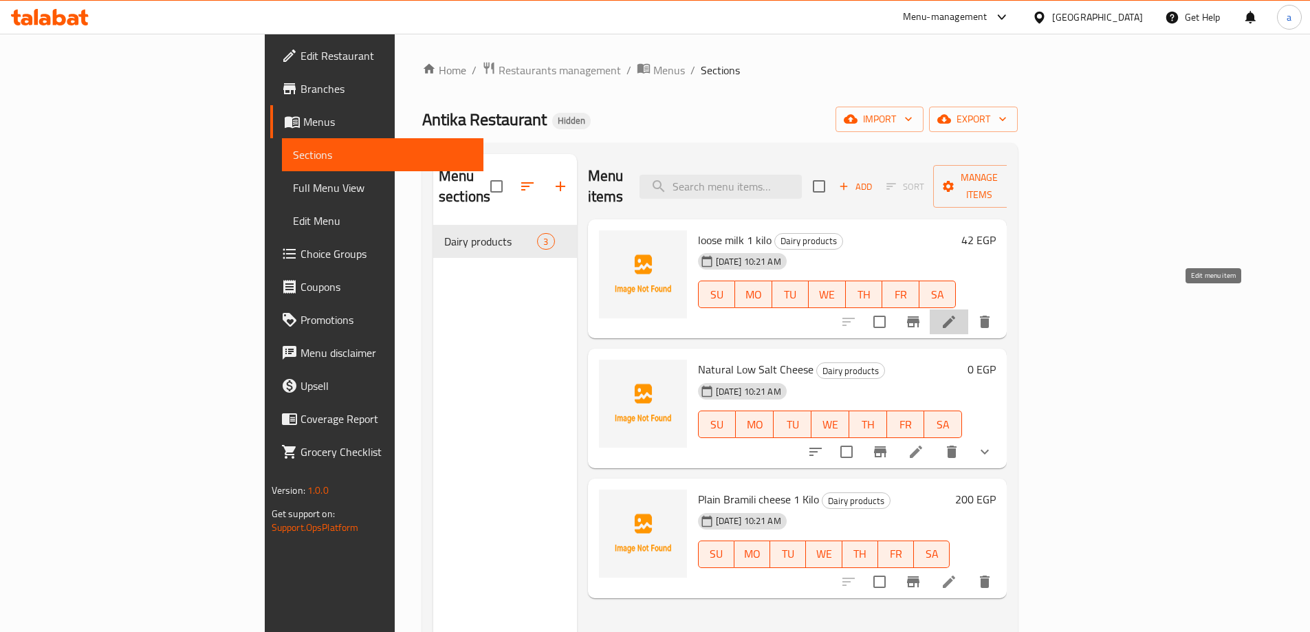
click at [955, 316] on icon at bounding box center [949, 322] width 12 height 12
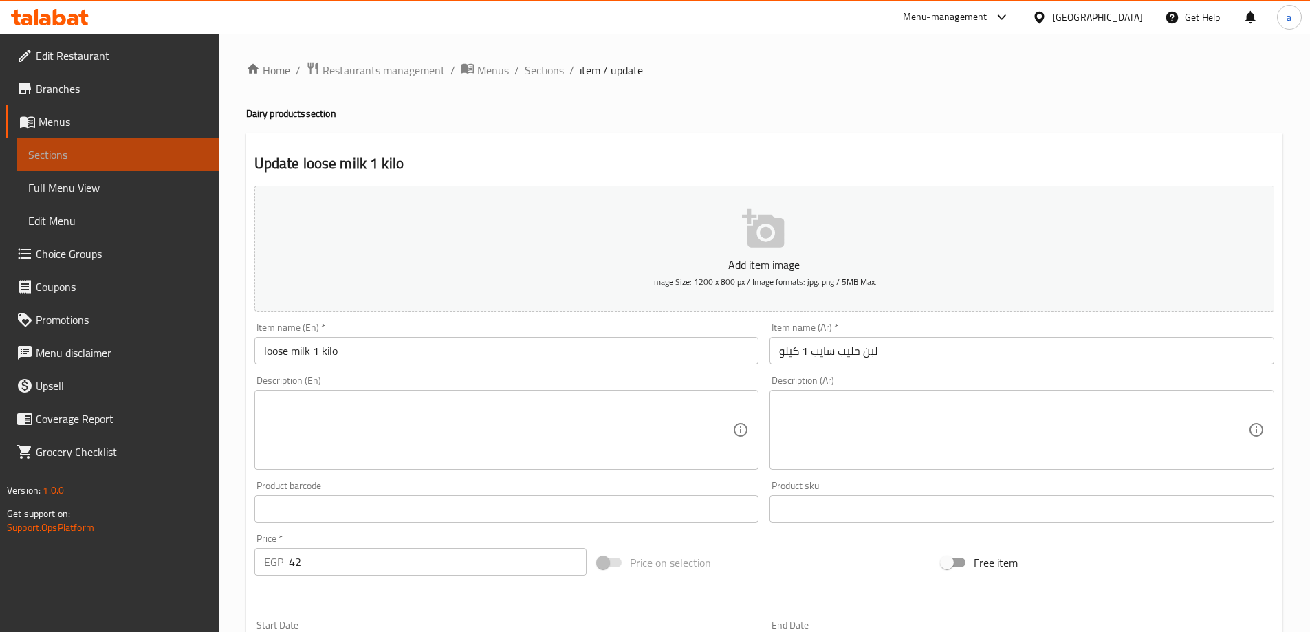
click at [50, 147] on span "Sections" at bounding box center [118, 155] width 180 height 17
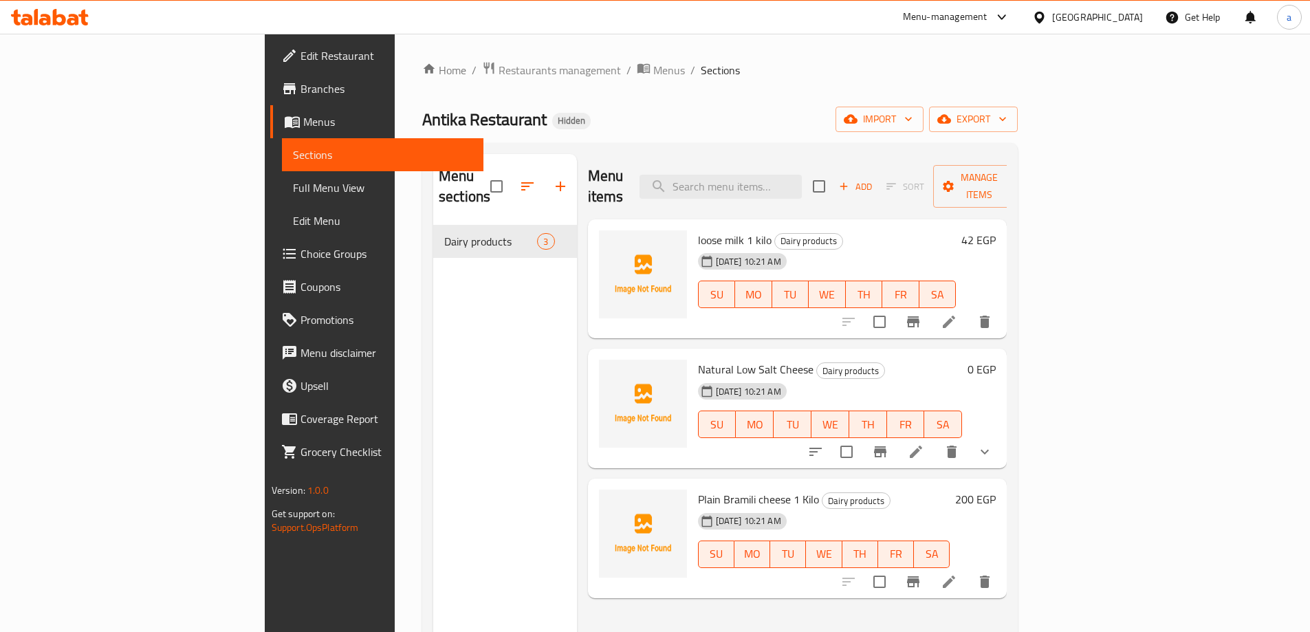
click at [996, 230] on h6 "42 EGP" at bounding box center [979, 239] width 34 height 19
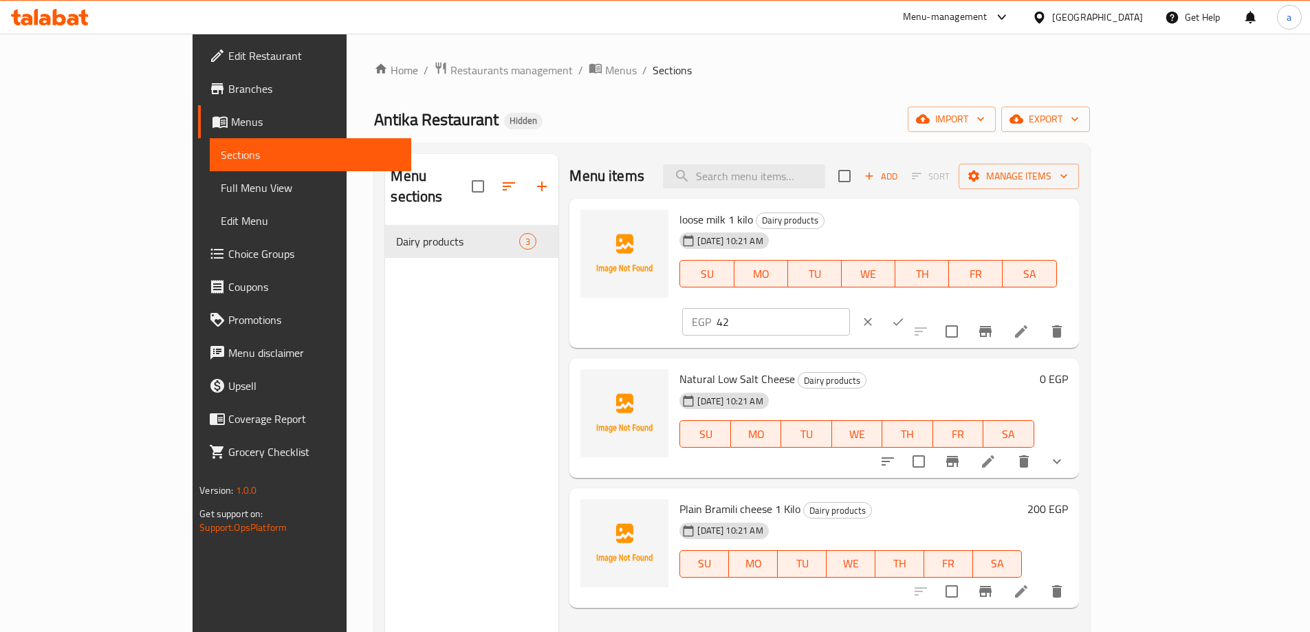
click at [933, 228] on div "[DATE] 10:21 AM SU MO TU WE TH FR SA" at bounding box center [868, 264] width 388 height 74
click at [912, 234] on div "[DATE] 10:21 AM SU MO TU WE TH FR SA" at bounding box center [868, 264] width 388 height 74
click at [1028, 325] on icon at bounding box center [1021, 331] width 12 height 12
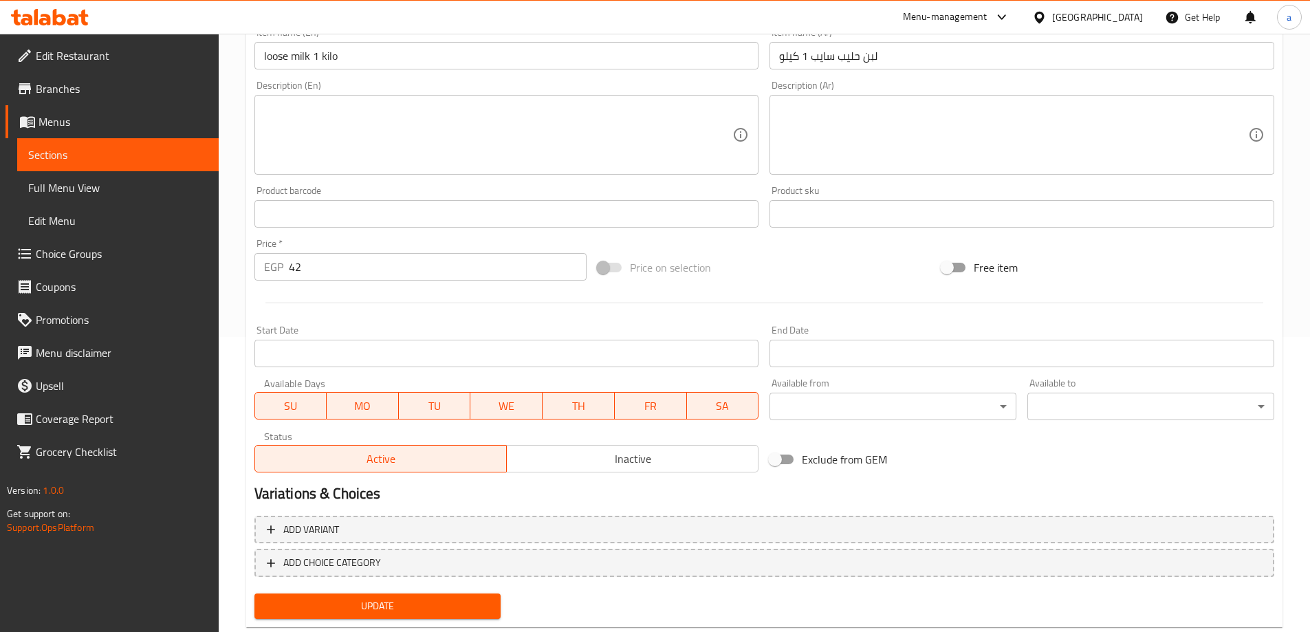
scroll to position [329, 0]
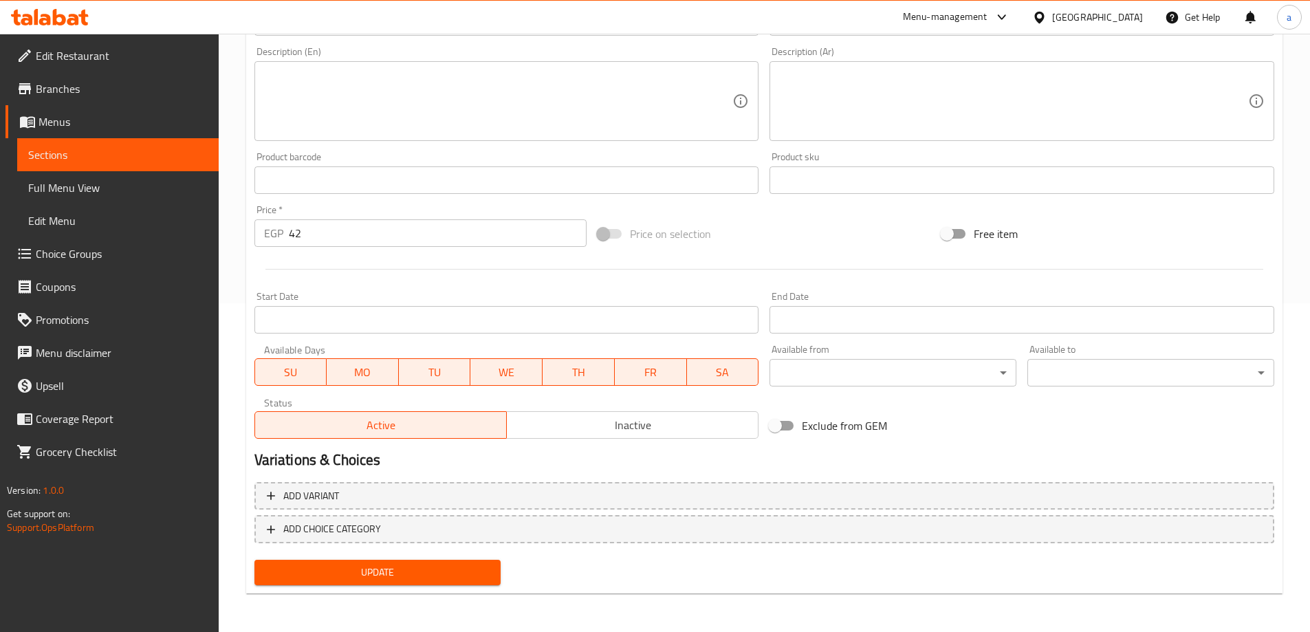
click at [109, 165] on link "Sections" at bounding box center [118, 154] width 202 height 33
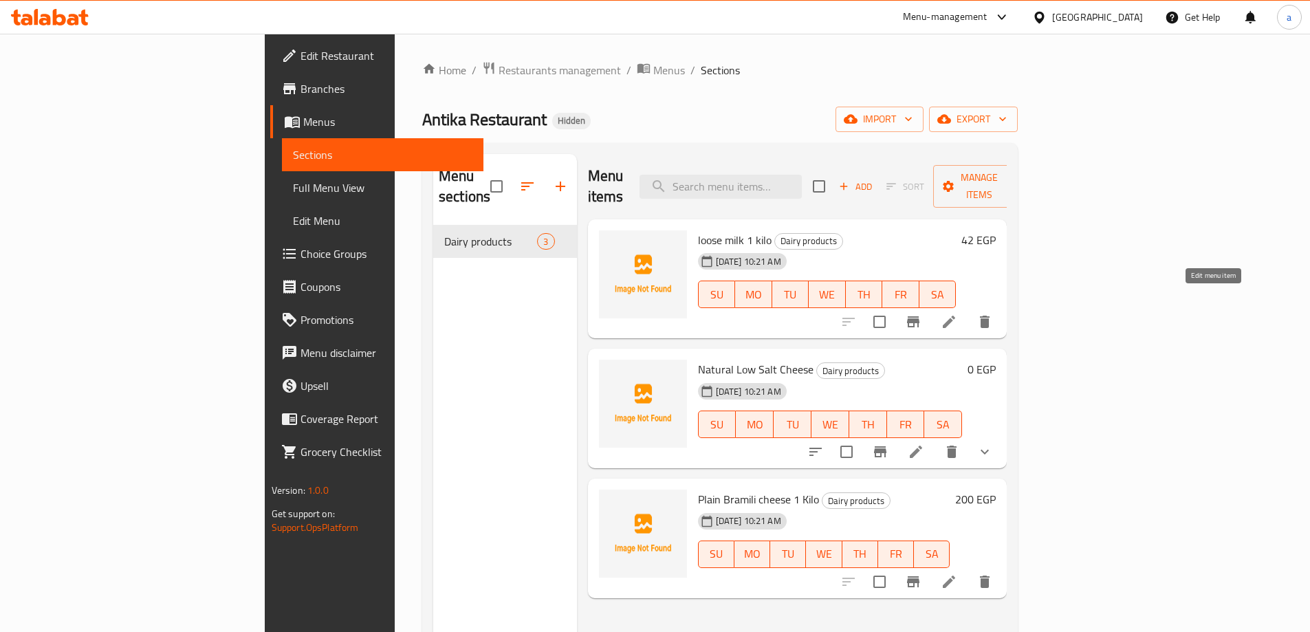
click at [955, 316] on icon at bounding box center [949, 322] width 12 height 12
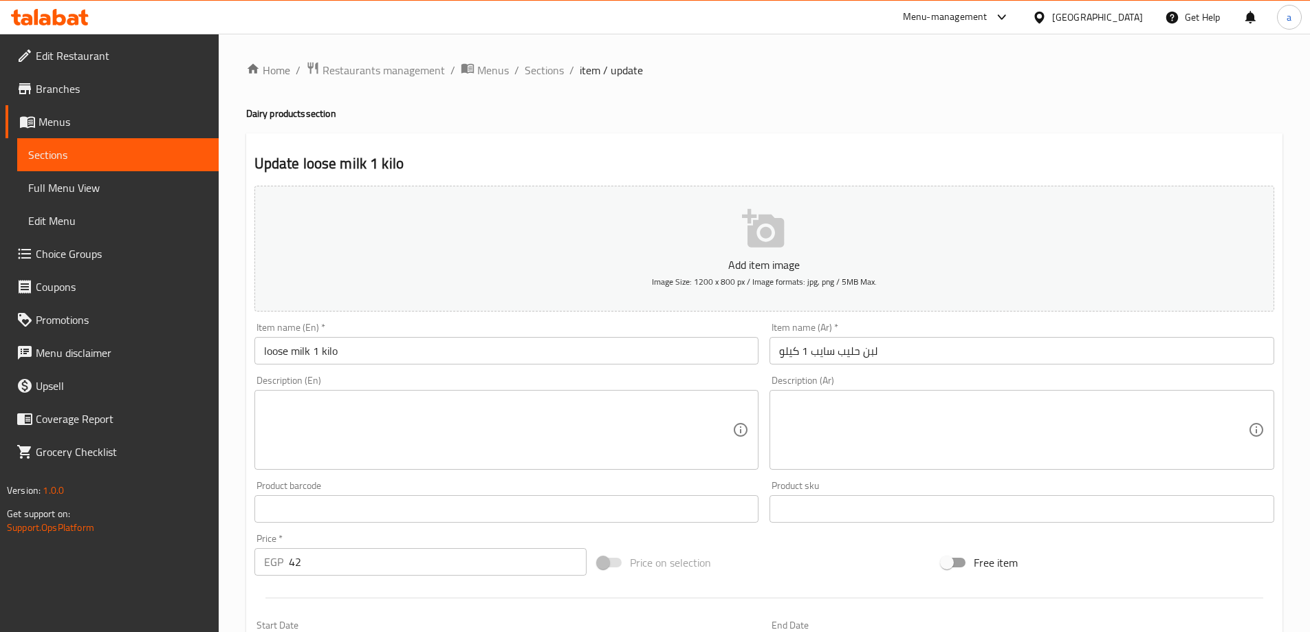
scroll to position [329, 0]
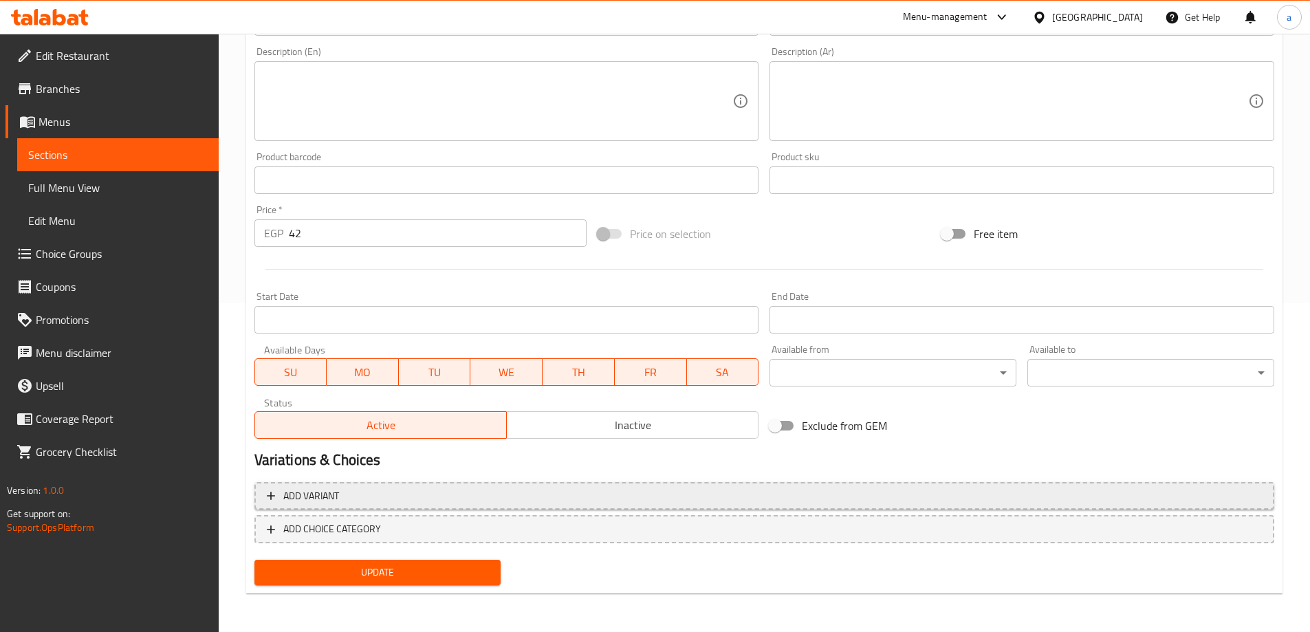
click at [349, 490] on span "Add variant" at bounding box center [764, 496] width 995 height 17
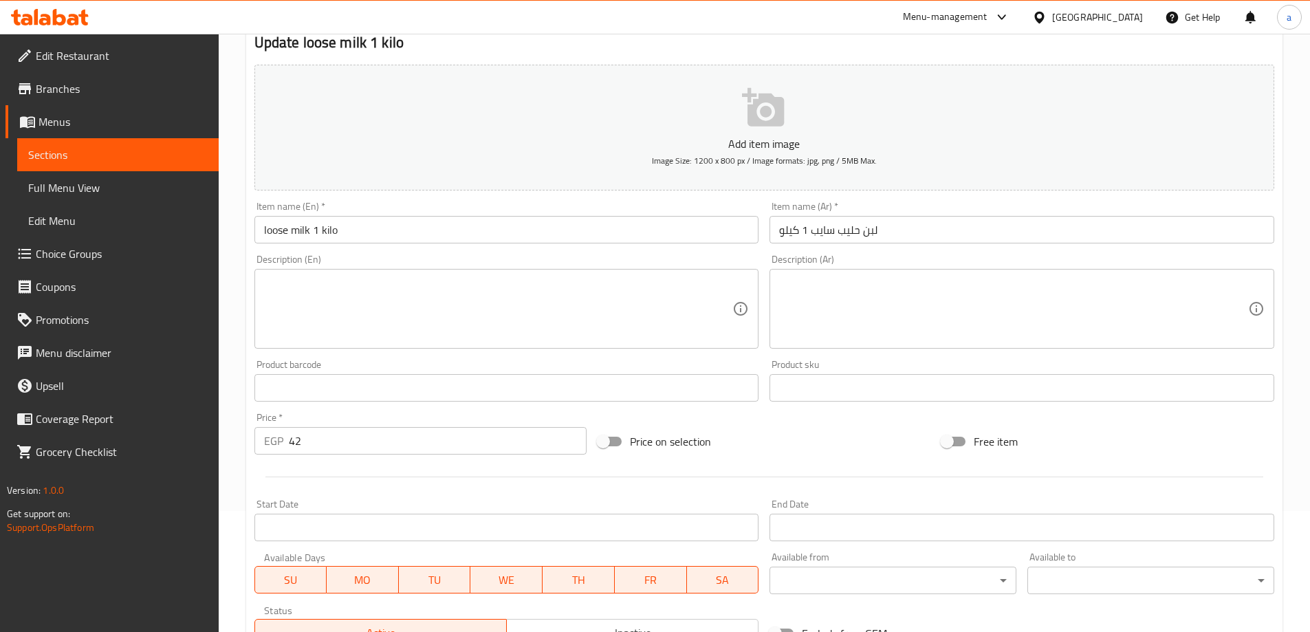
scroll to position [323, 0]
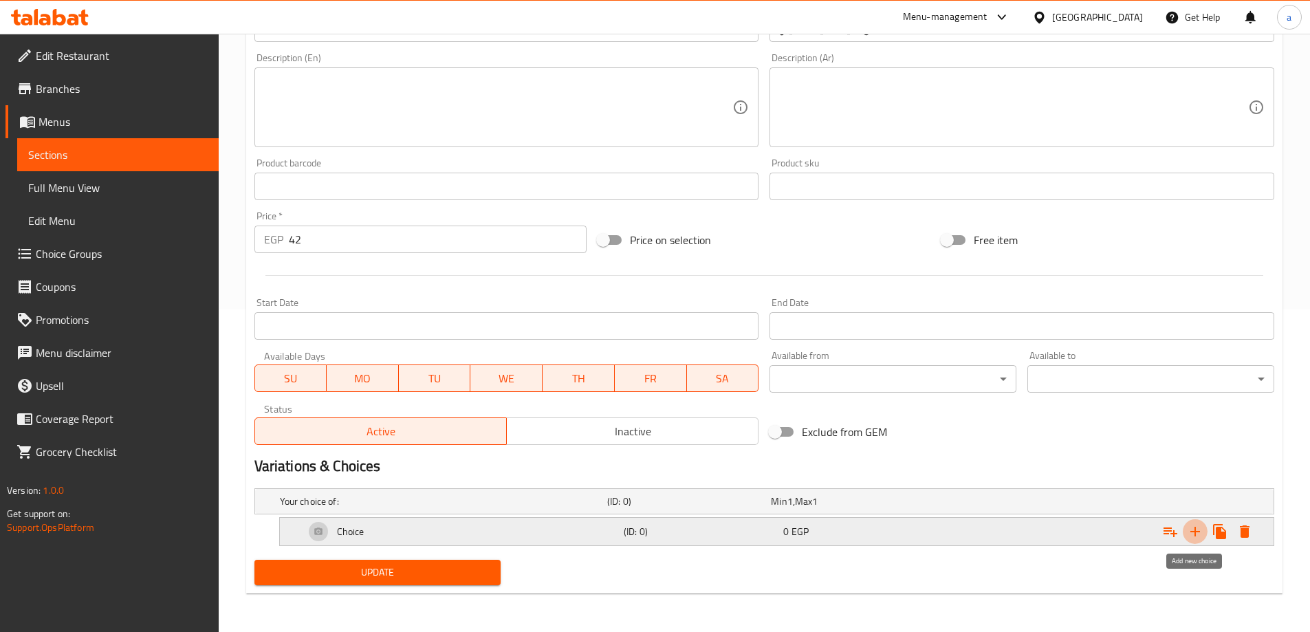
click at [1196, 531] on icon "Expand" at bounding box center [1196, 532] width 10 height 10
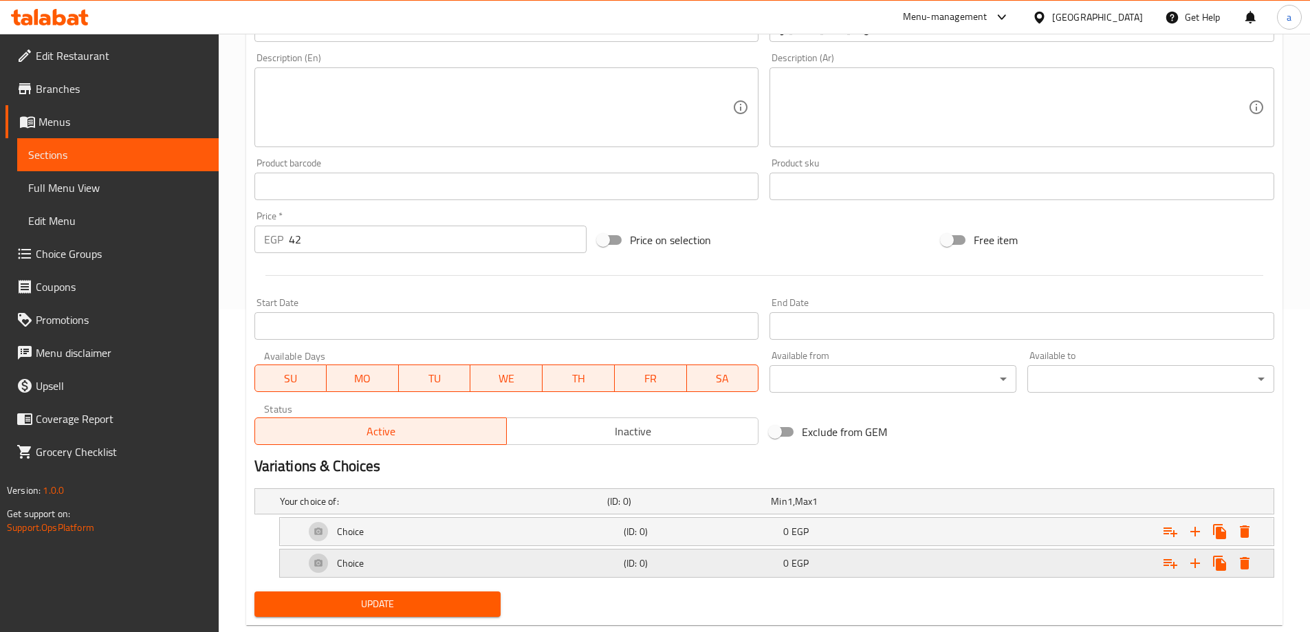
scroll to position [354, 0]
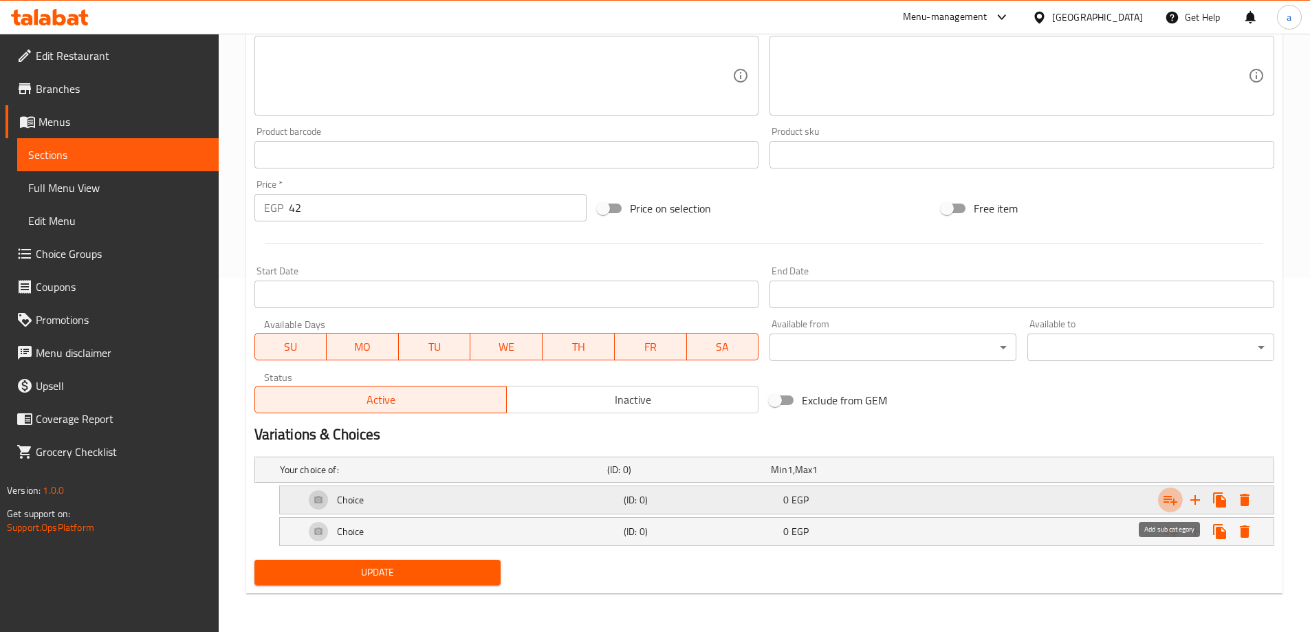
click at [1169, 498] on icon "Expand" at bounding box center [1171, 500] width 17 height 17
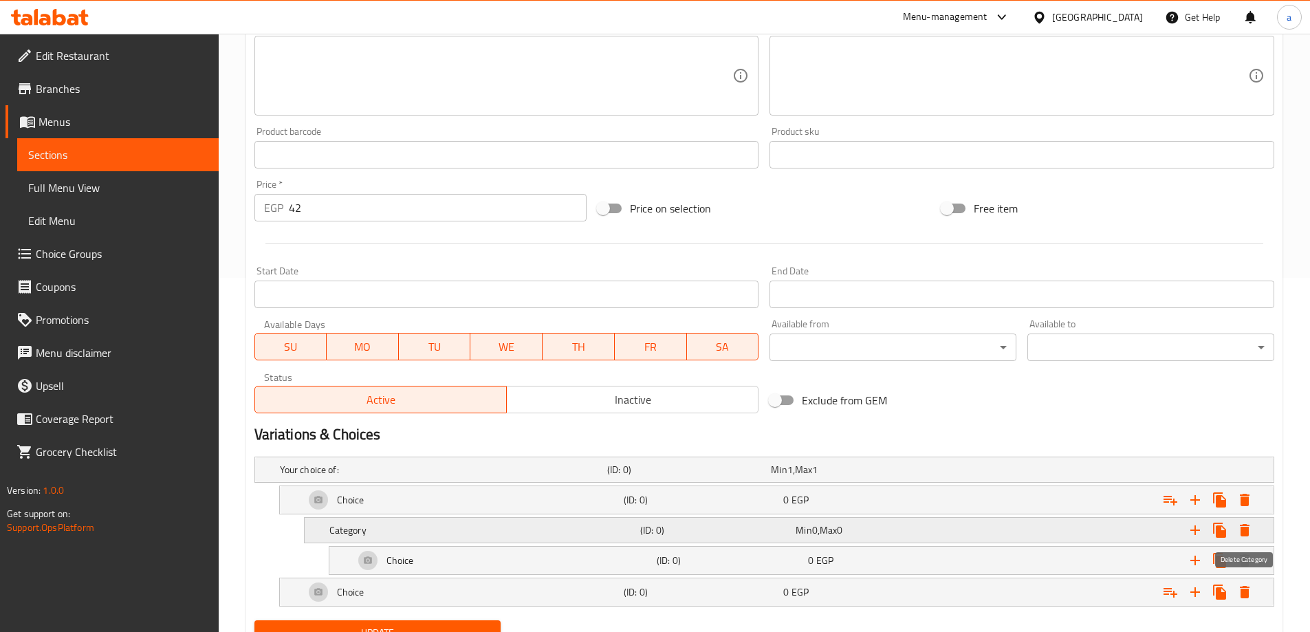
click at [1246, 530] on icon "Expand" at bounding box center [1245, 530] width 10 height 12
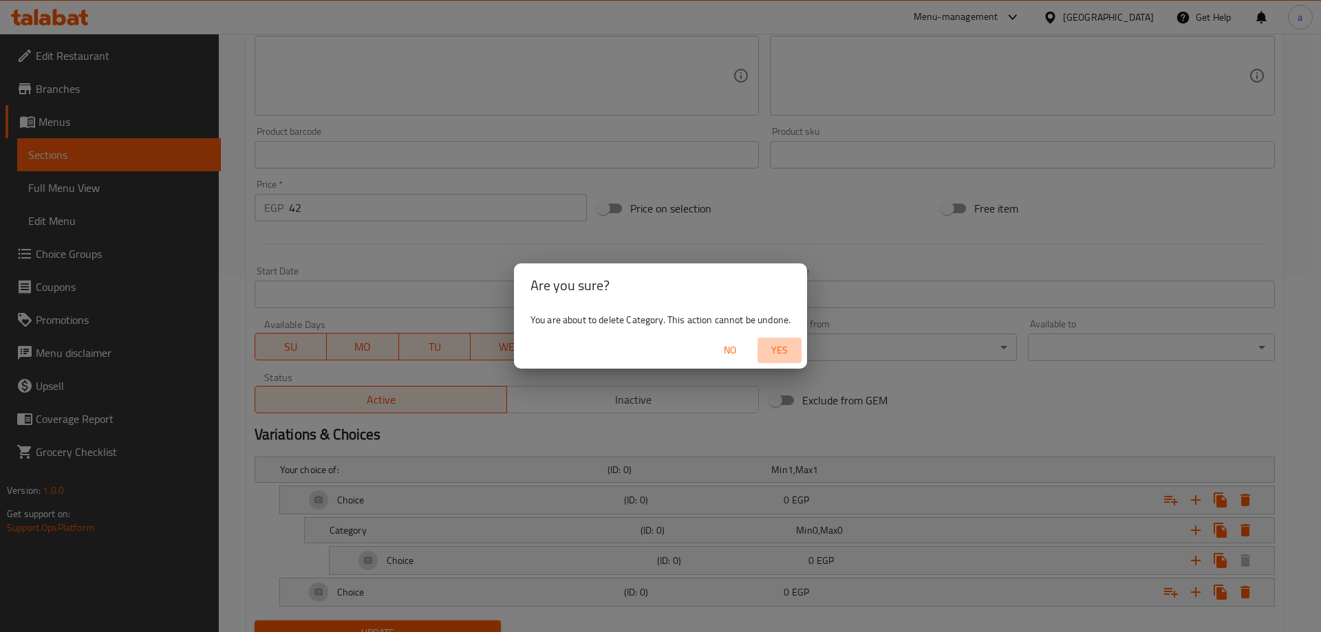
click at [773, 359] on button "Yes" at bounding box center [779, 350] width 44 height 25
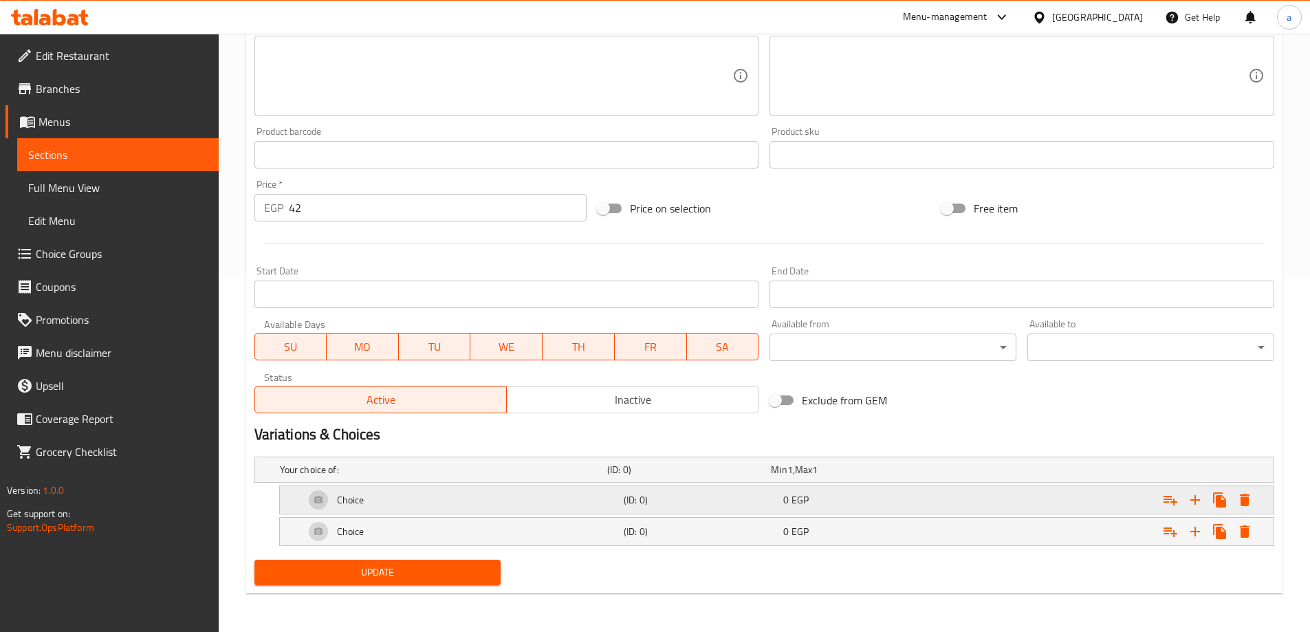
click at [852, 509] on div "0 EGP" at bounding box center [861, 499] width 160 height 19
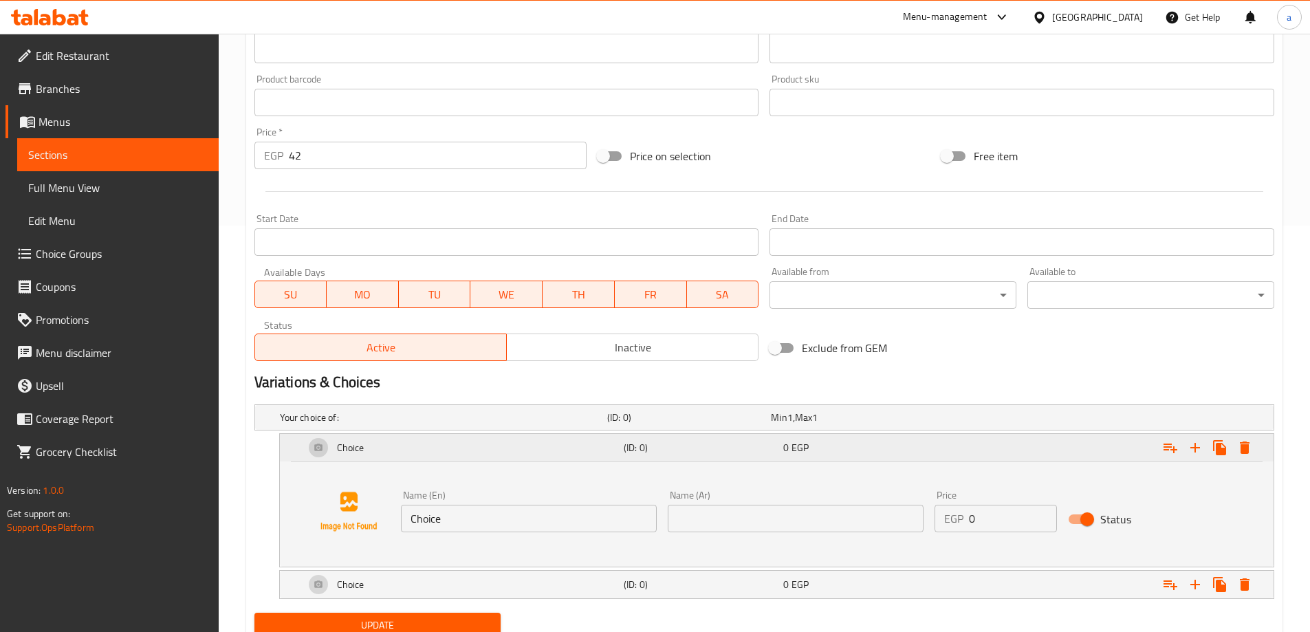
scroll to position [460, 0]
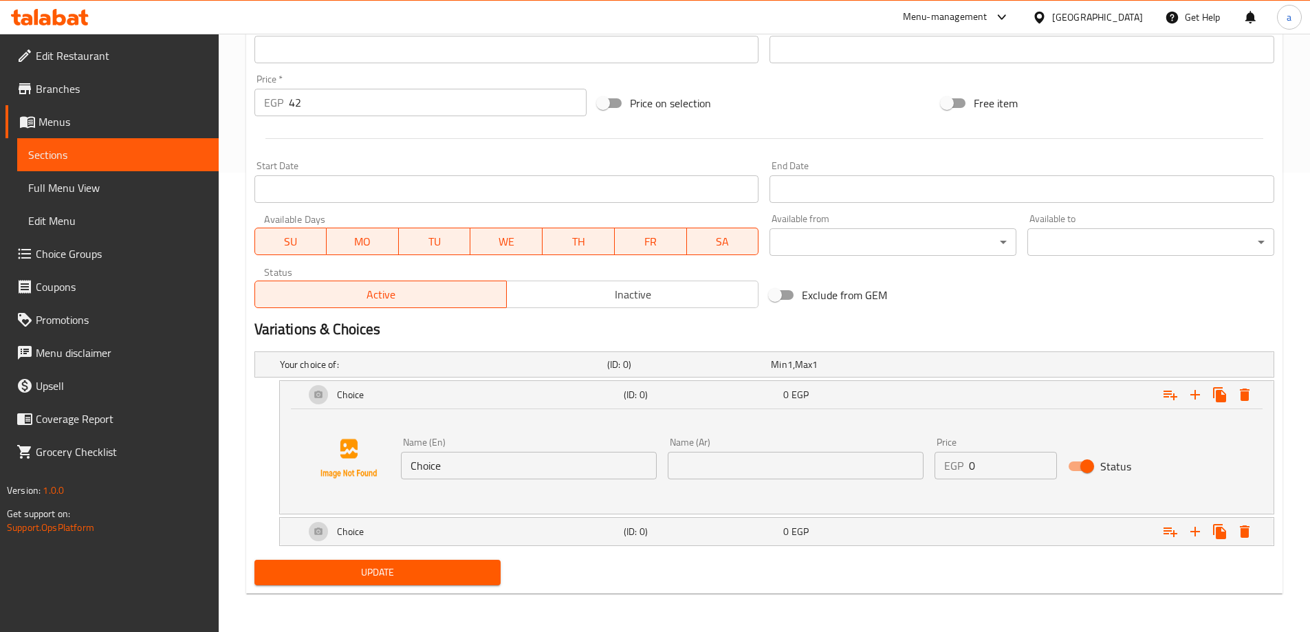
click at [528, 466] on input "Choice" at bounding box center [529, 466] width 256 height 28
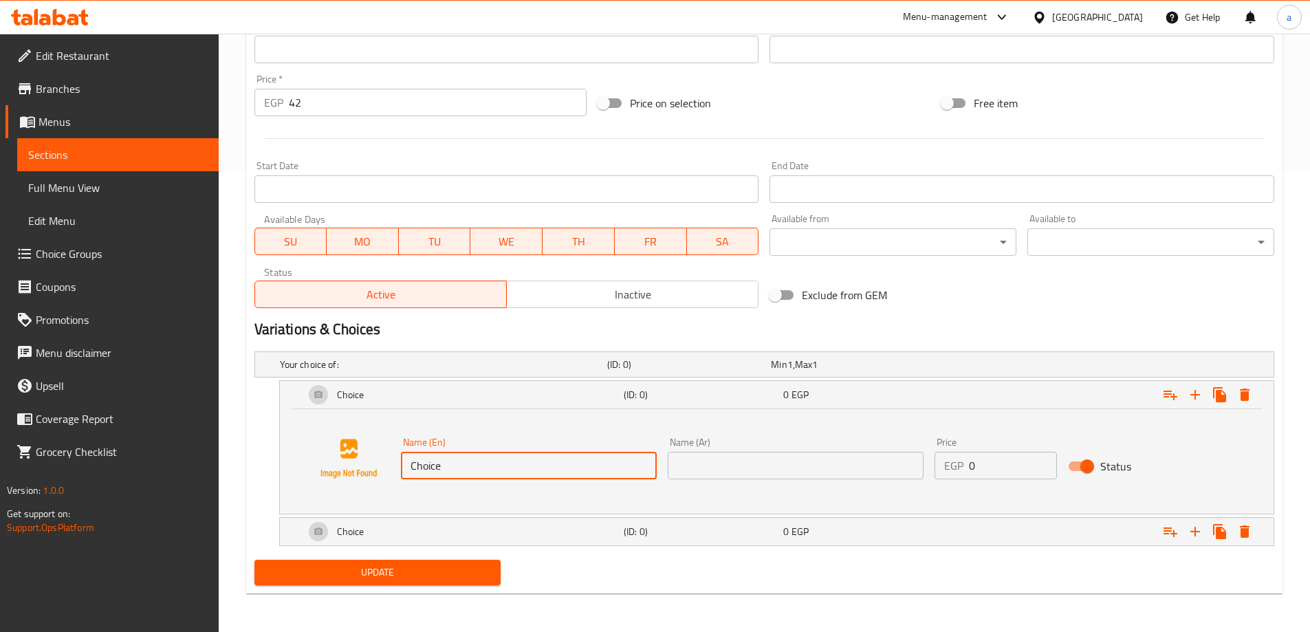
click at [528, 466] on input "Choice" at bounding box center [529, 466] width 256 height 28
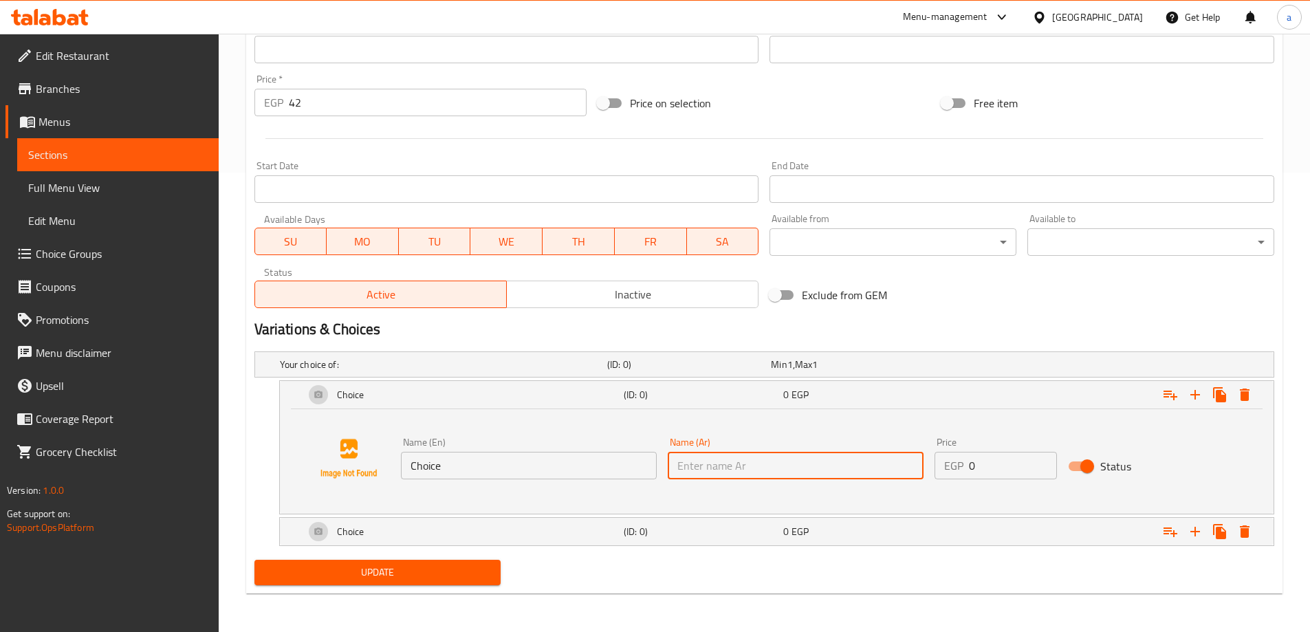
click at [750, 461] on input "text" at bounding box center [796, 466] width 256 height 28
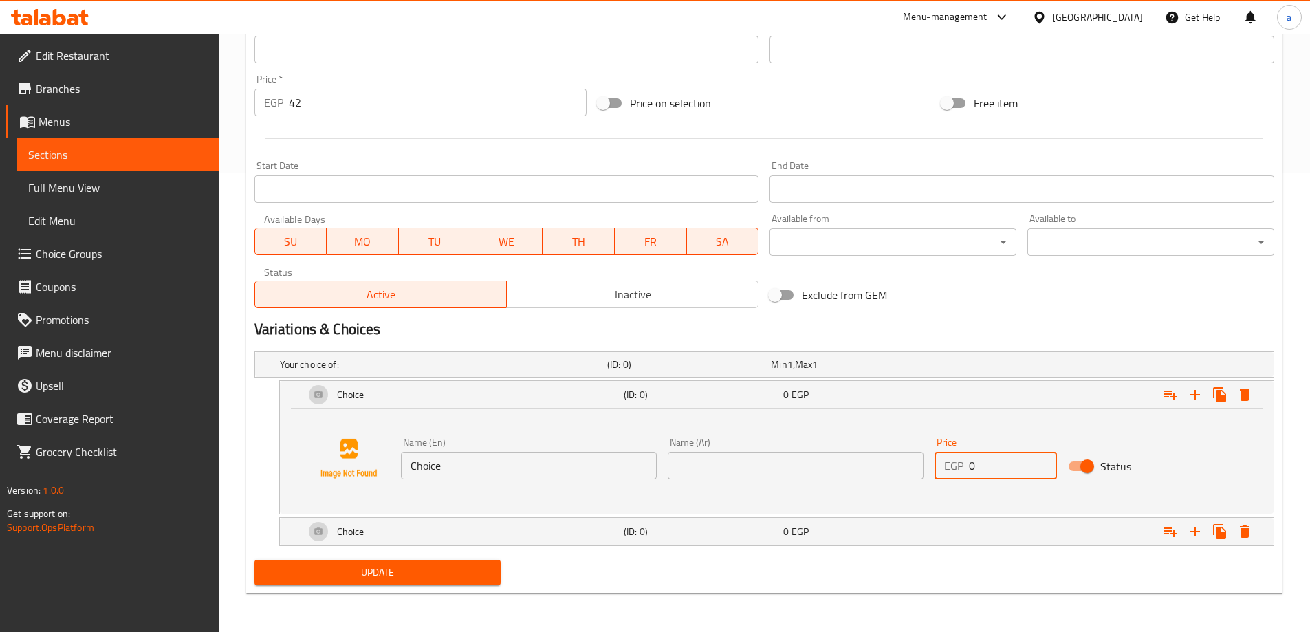
click at [984, 460] on input "0" at bounding box center [1013, 466] width 88 height 28
click at [747, 462] on input "text" at bounding box center [796, 466] width 256 height 28
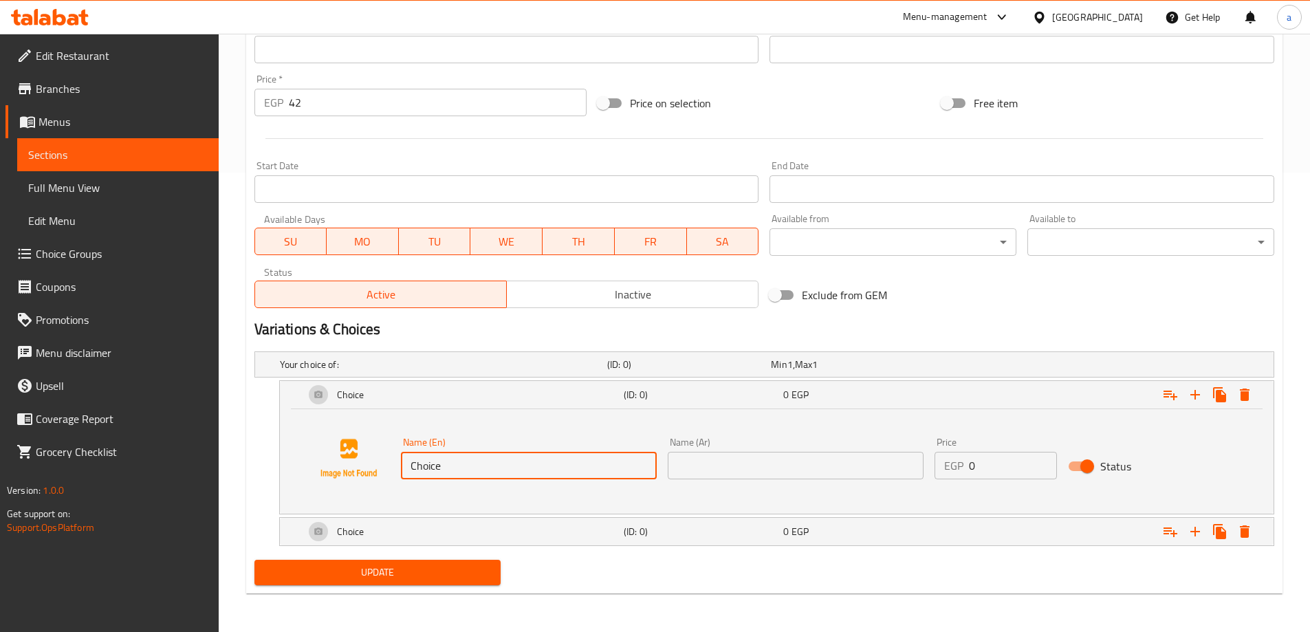
click at [537, 453] on input "Choice" at bounding box center [529, 466] width 256 height 28
click at [659, 393] on h5 "(ID: 0)" at bounding box center [701, 395] width 154 height 14
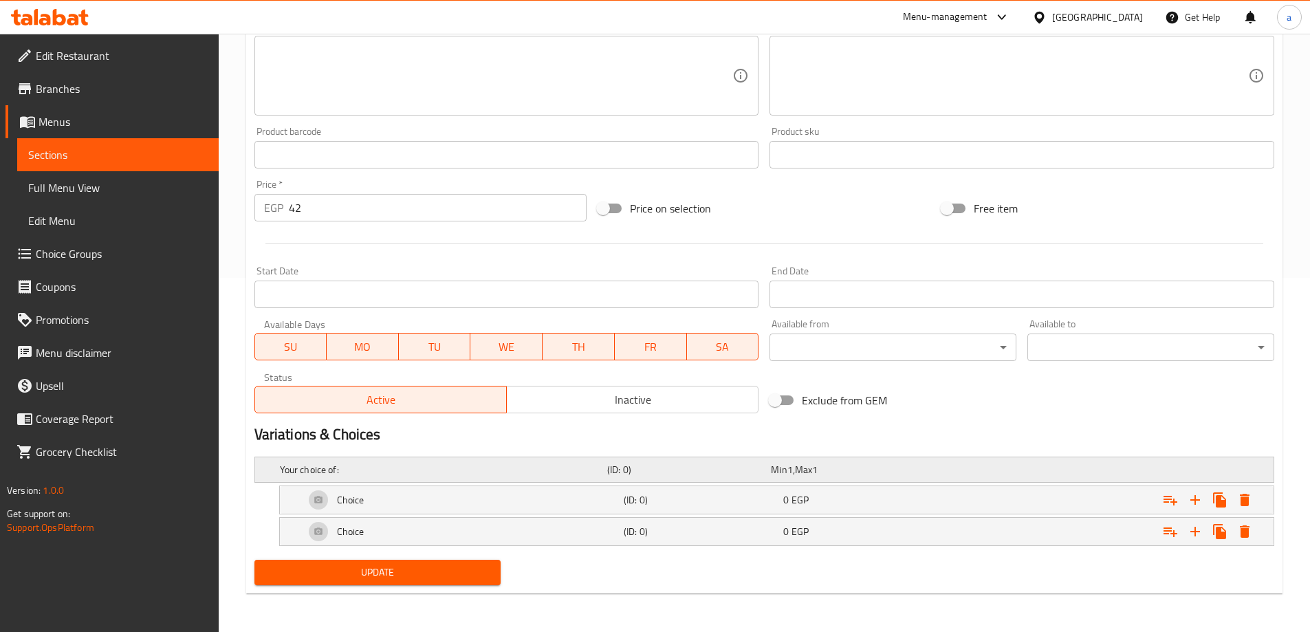
scroll to position [354, 0]
click at [442, 528] on div "Choice" at bounding box center [461, 531] width 319 height 33
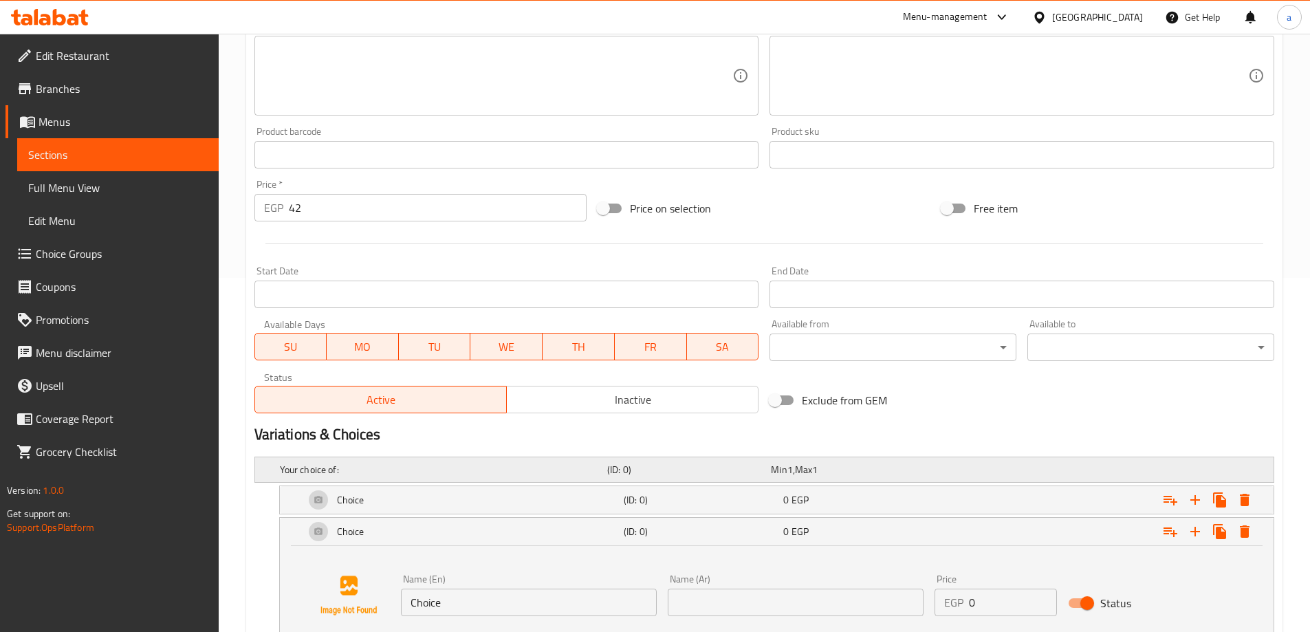
click at [423, 479] on div "Your choice of:" at bounding box center [440, 469] width 327 height 19
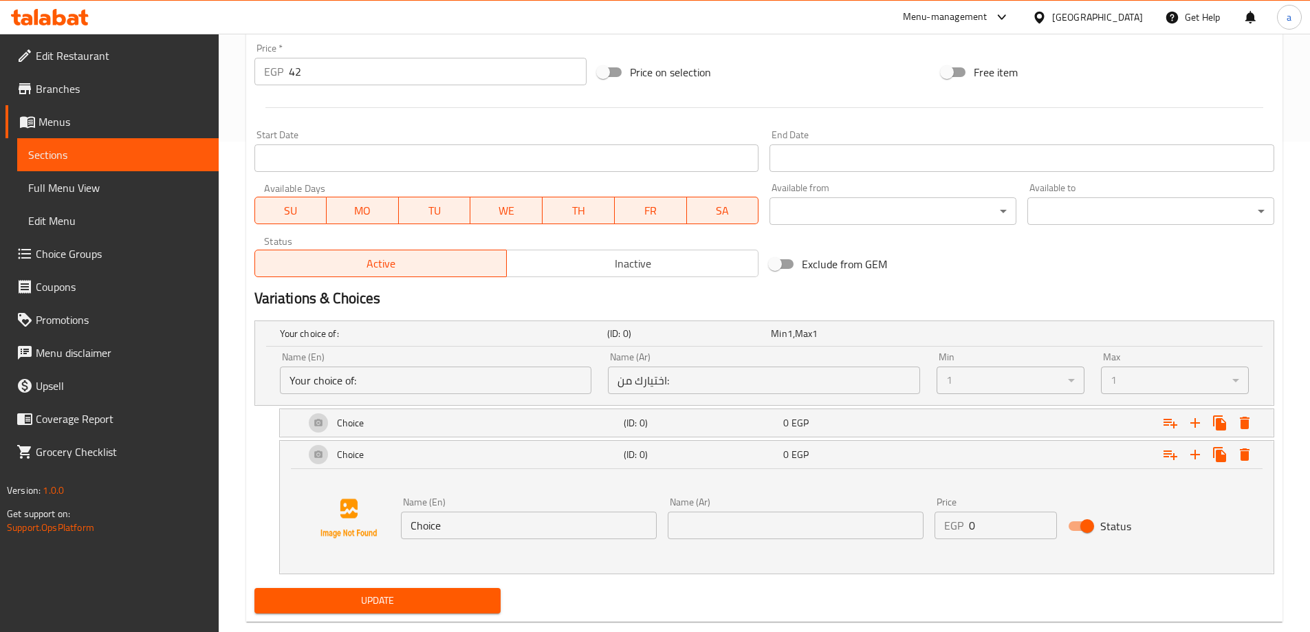
scroll to position [492, 0]
click at [544, 375] on input "Your choice of:" at bounding box center [436, 379] width 312 height 28
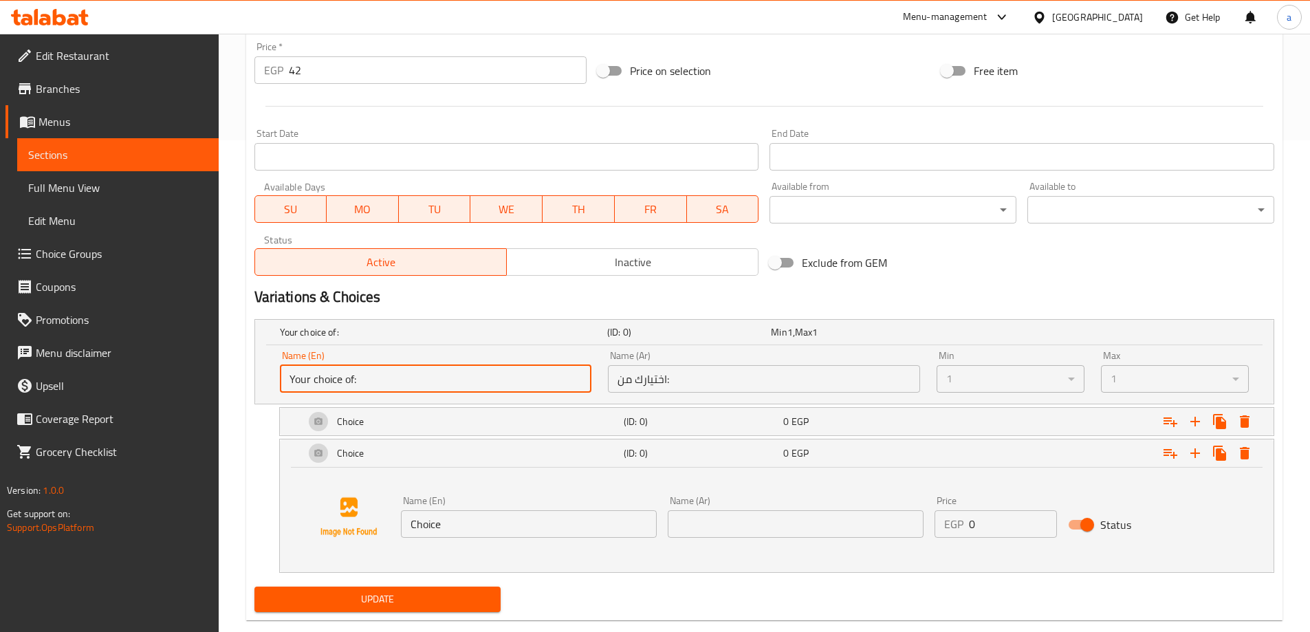
click at [754, 391] on input "اختيارك من:" at bounding box center [764, 379] width 312 height 28
click at [1006, 376] on div "1" at bounding box center [1011, 379] width 148 height 28
drag, startPoint x: 1147, startPoint y: 373, endPoint x: 1105, endPoint y: 396, distance: 48.0
click at [1147, 373] on div "1" at bounding box center [1175, 379] width 148 height 28
click at [802, 380] on input "اختيارك من:" at bounding box center [764, 379] width 312 height 28
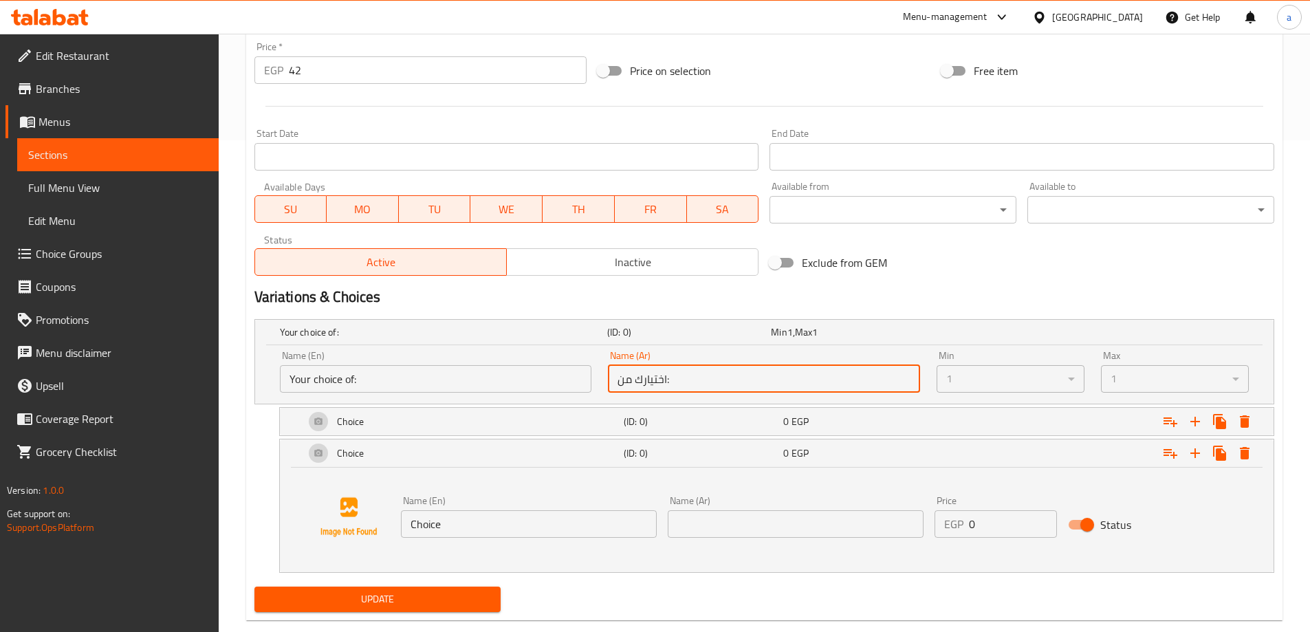
click at [518, 378] on input "Your choice of:" at bounding box center [436, 379] width 312 height 28
click at [367, 320] on div "Your choice of: (ID: 0) Min 1 , Max 1" at bounding box center [768, 332] width 983 height 30
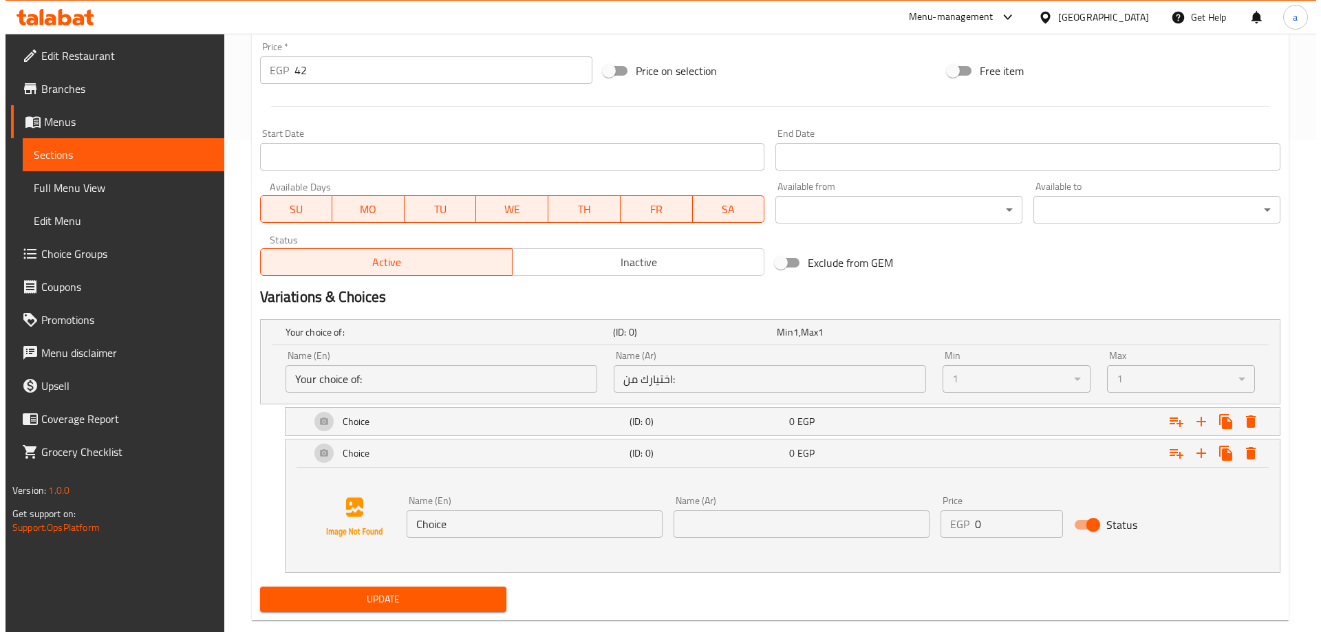
scroll to position [460, 0]
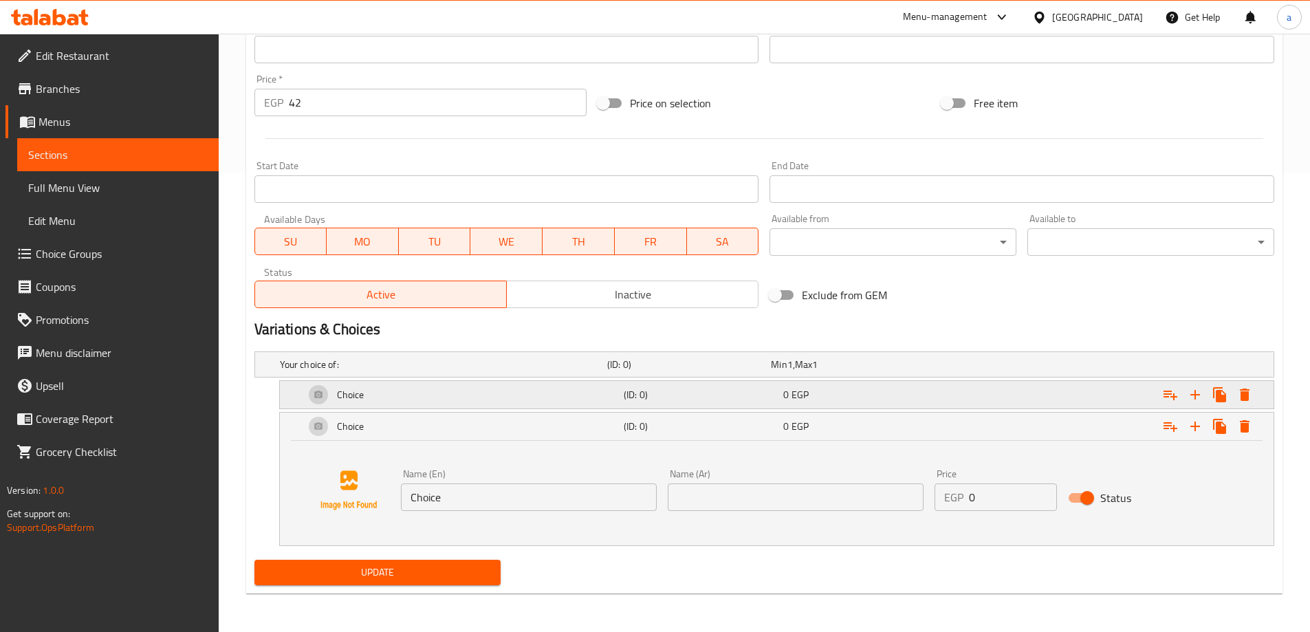
click at [394, 395] on div "Choice" at bounding box center [461, 394] width 319 height 33
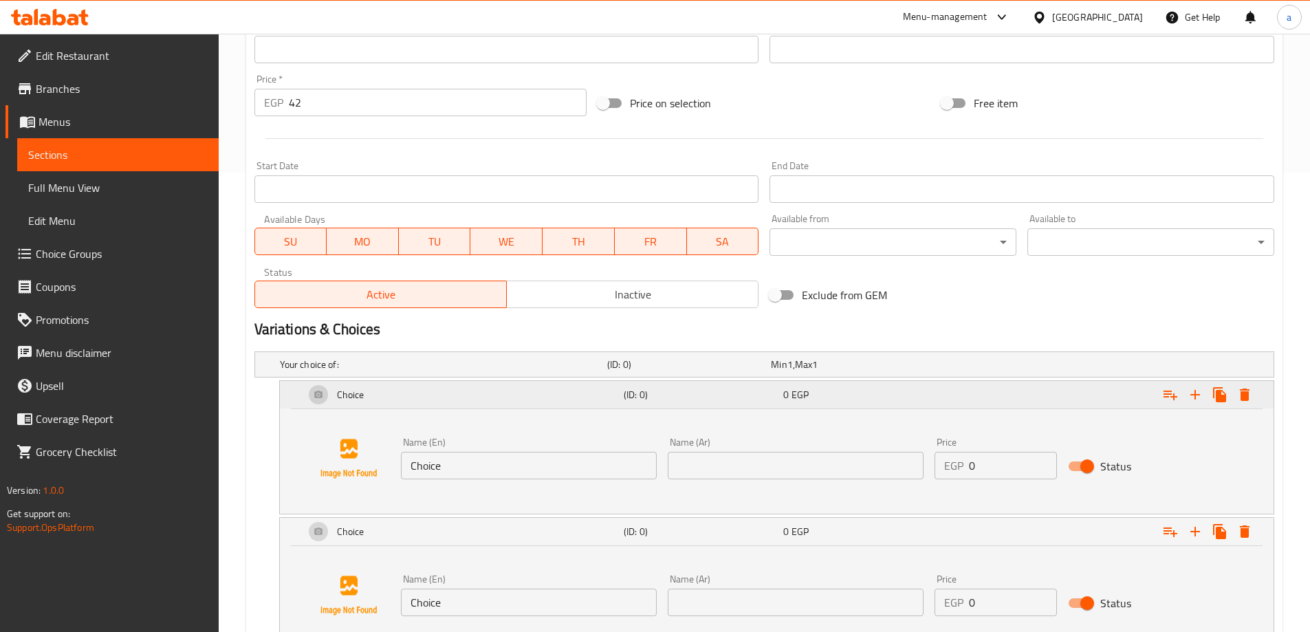
click at [394, 395] on div "Choice" at bounding box center [461, 394] width 319 height 33
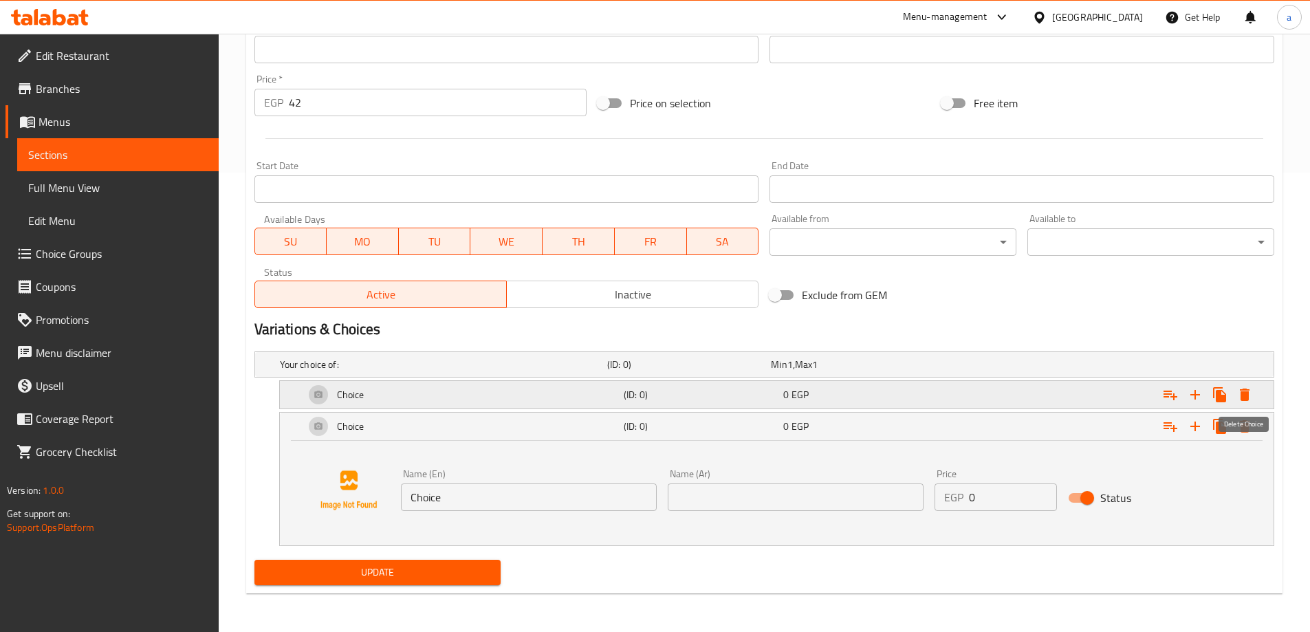
click at [1256, 400] on button "Expand" at bounding box center [1245, 394] width 25 height 25
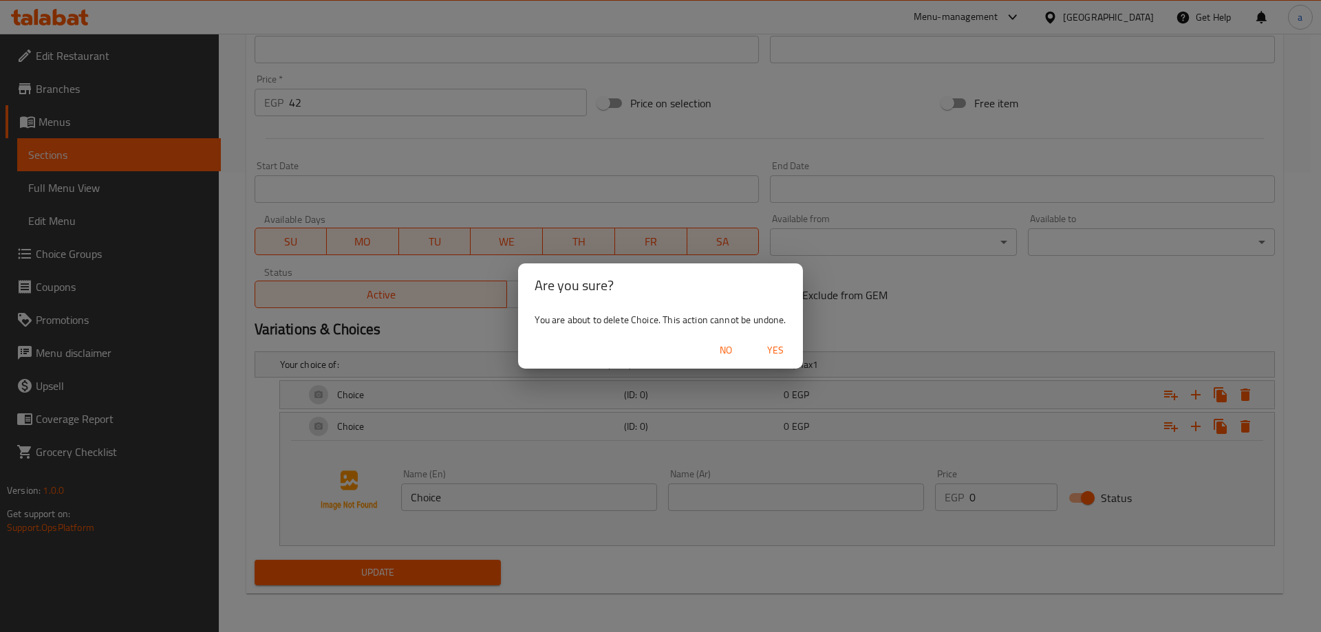
click at [775, 352] on span "Yes" at bounding box center [775, 350] width 33 height 17
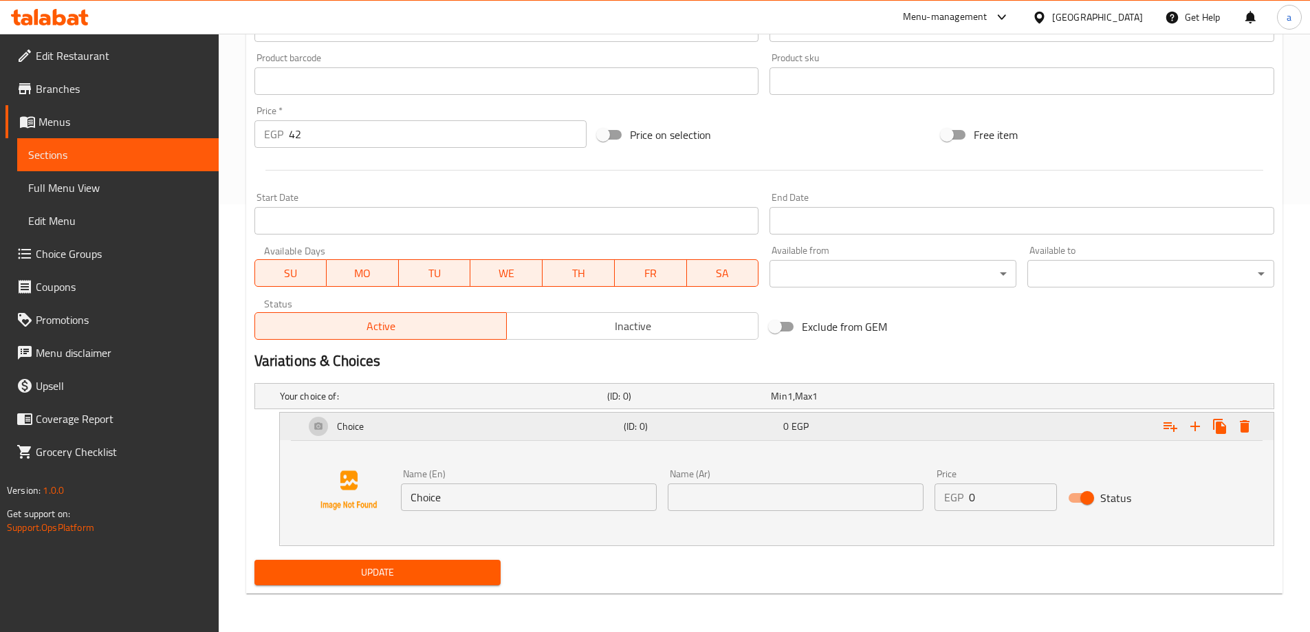
click at [1250, 431] on icon "Expand" at bounding box center [1245, 426] width 17 height 17
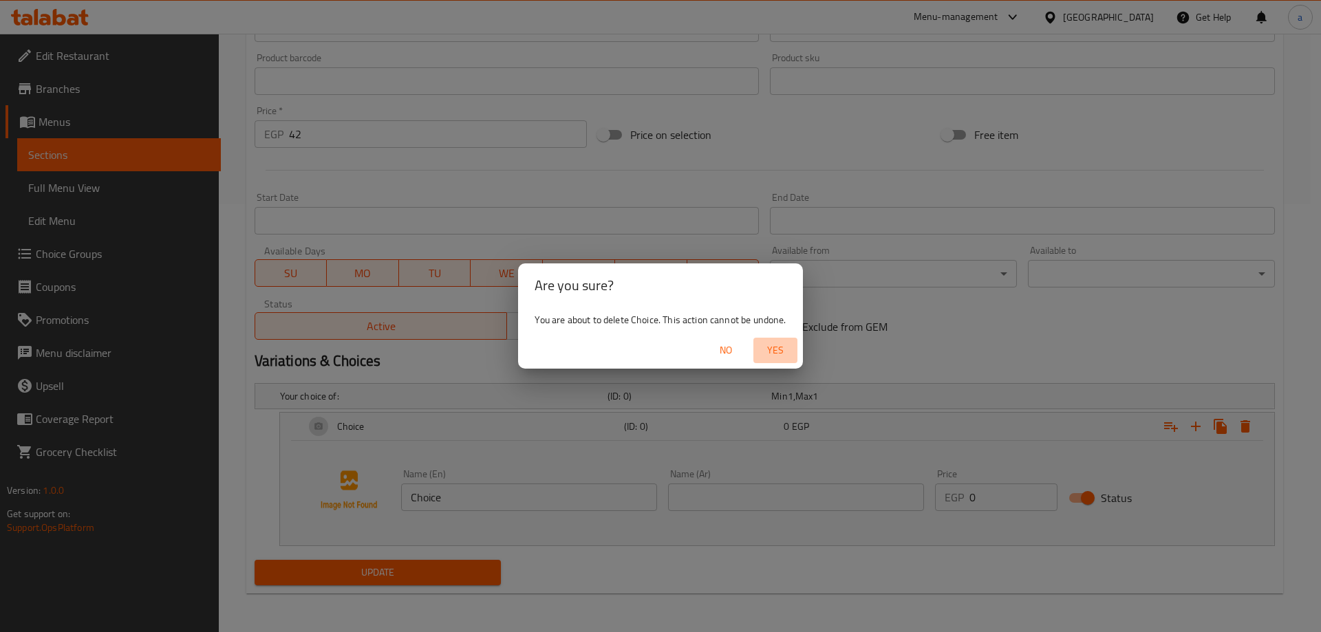
click at [771, 354] on span "Yes" at bounding box center [775, 350] width 33 height 17
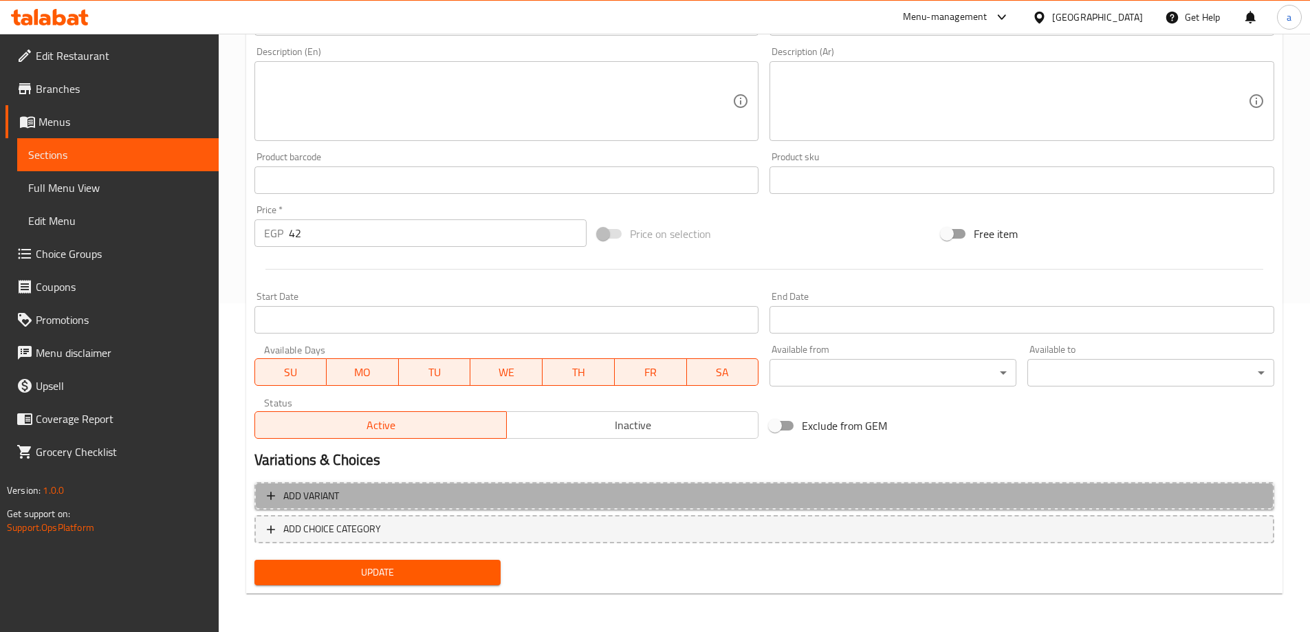
click at [646, 502] on span "Add variant" at bounding box center [764, 496] width 995 height 17
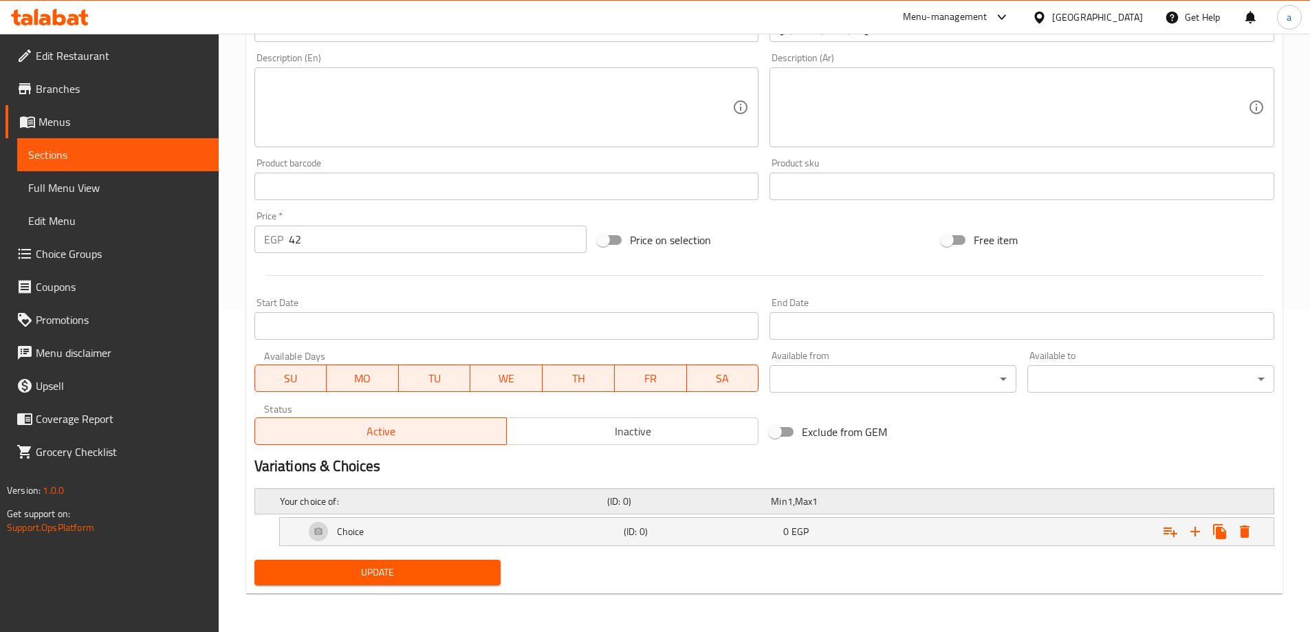
click at [354, 506] on h5 "Your choice of:" at bounding box center [441, 502] width 322 height 14
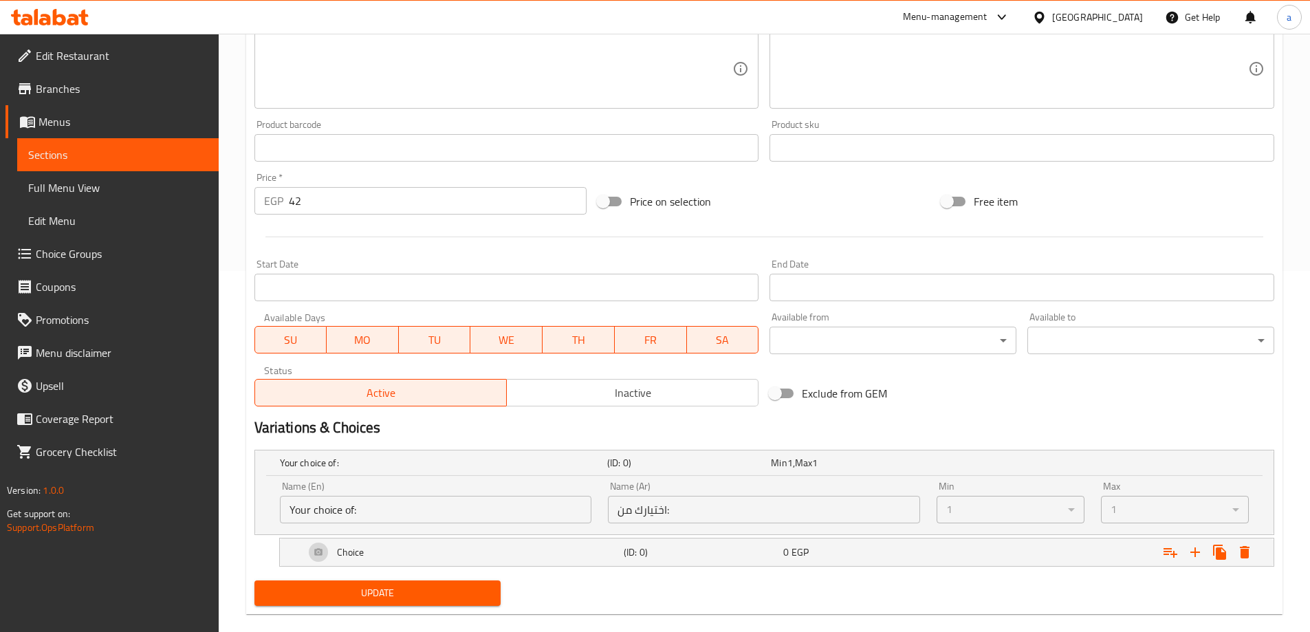
scroll to position [382, 0]
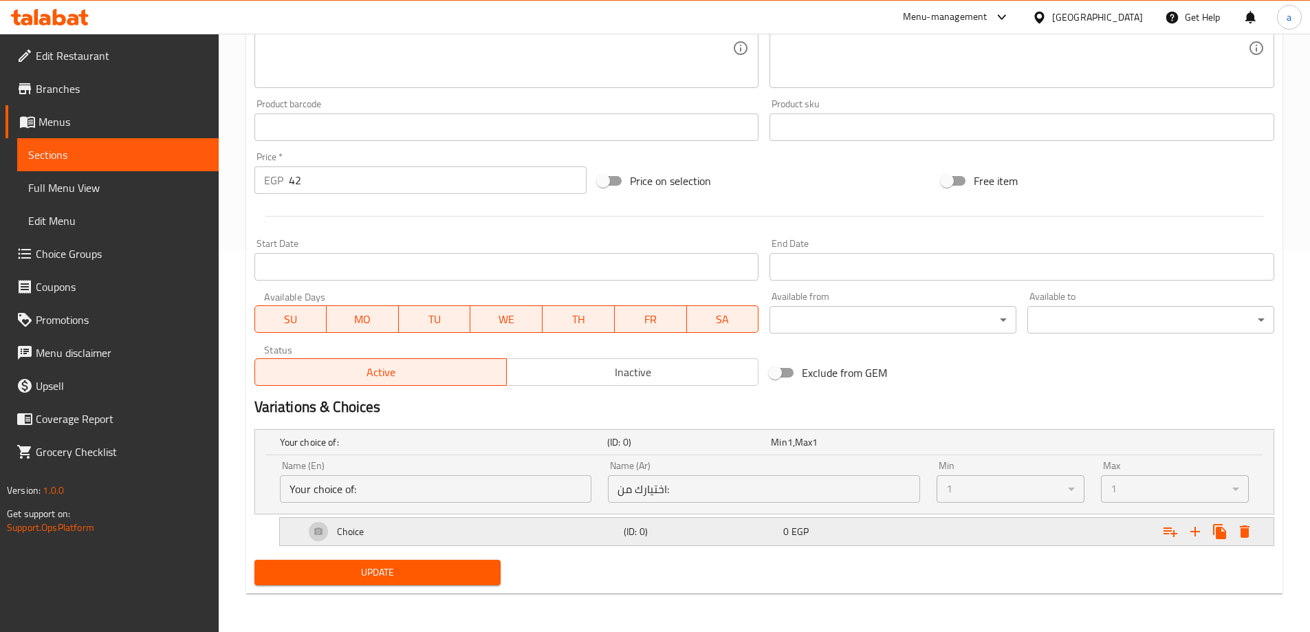
click at [424, 519] on div "Choice" at bounding box center [461, 531] width 319 height 33
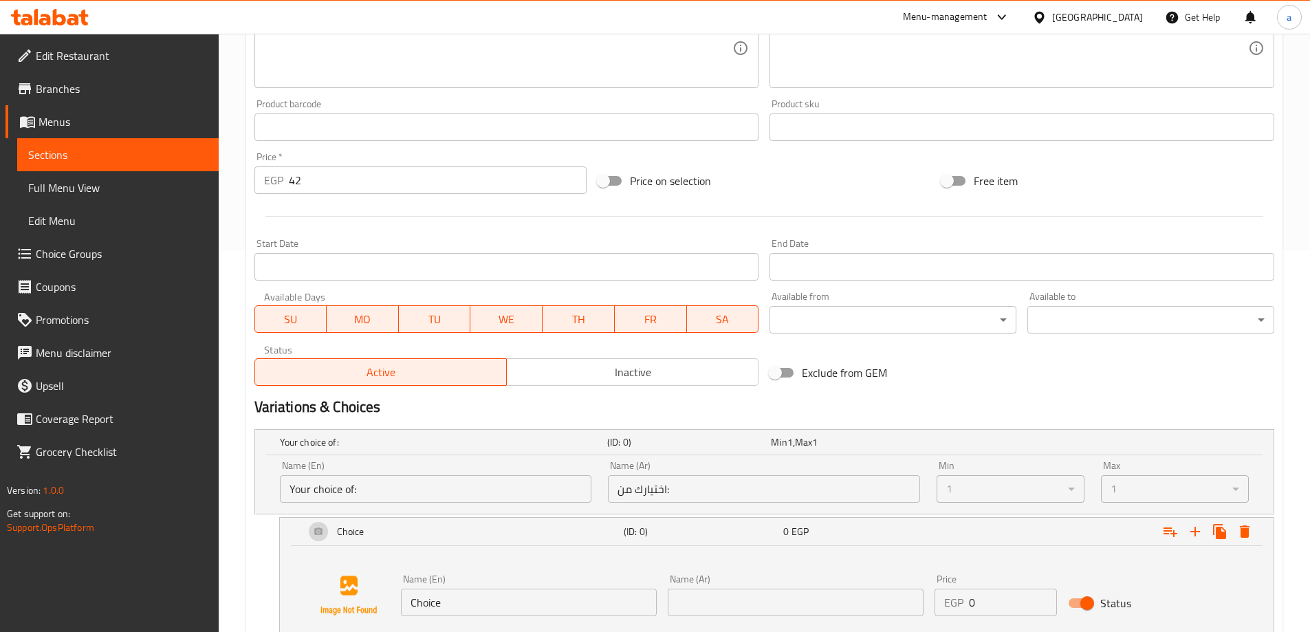
scroll to position [487, 0]
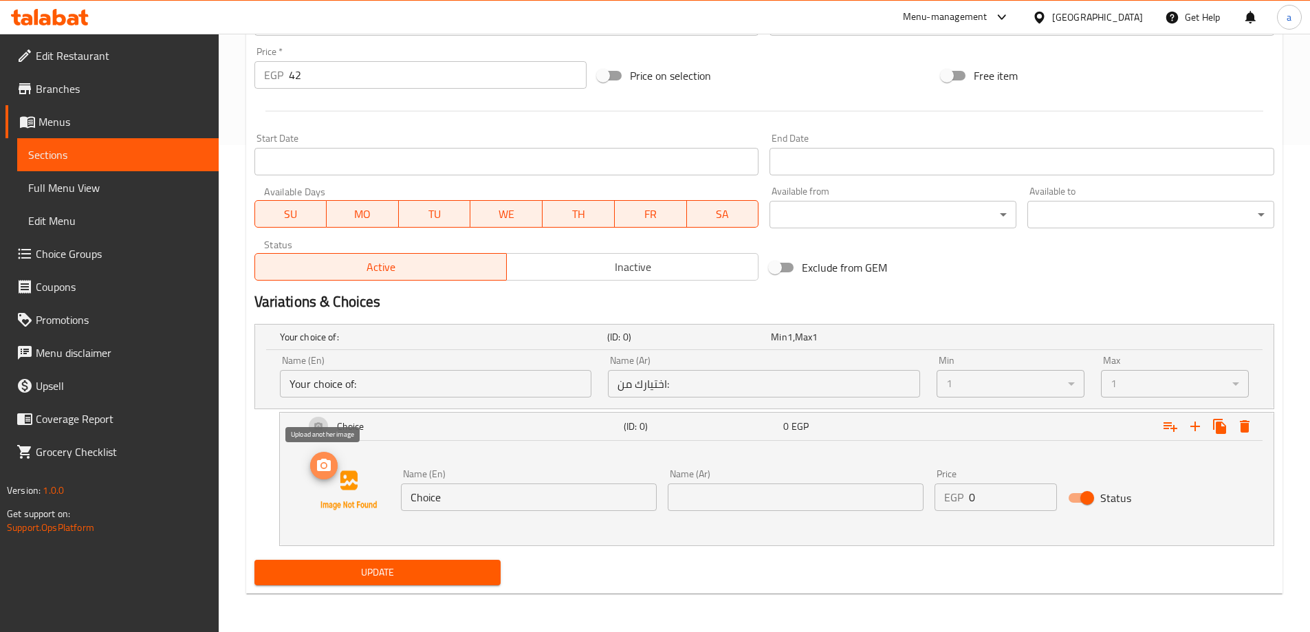
click at [321, 460] on icon "upload picture" at bounding box center [324, 465] width 14 height 12
click at [1094, 500] on input "Status" at bounding box center [1087, 498] width 78 height 26
click at [1094, 500] on input "Status" at bounding box center [1074, 498] width 78 height 26
checkbox input "true"
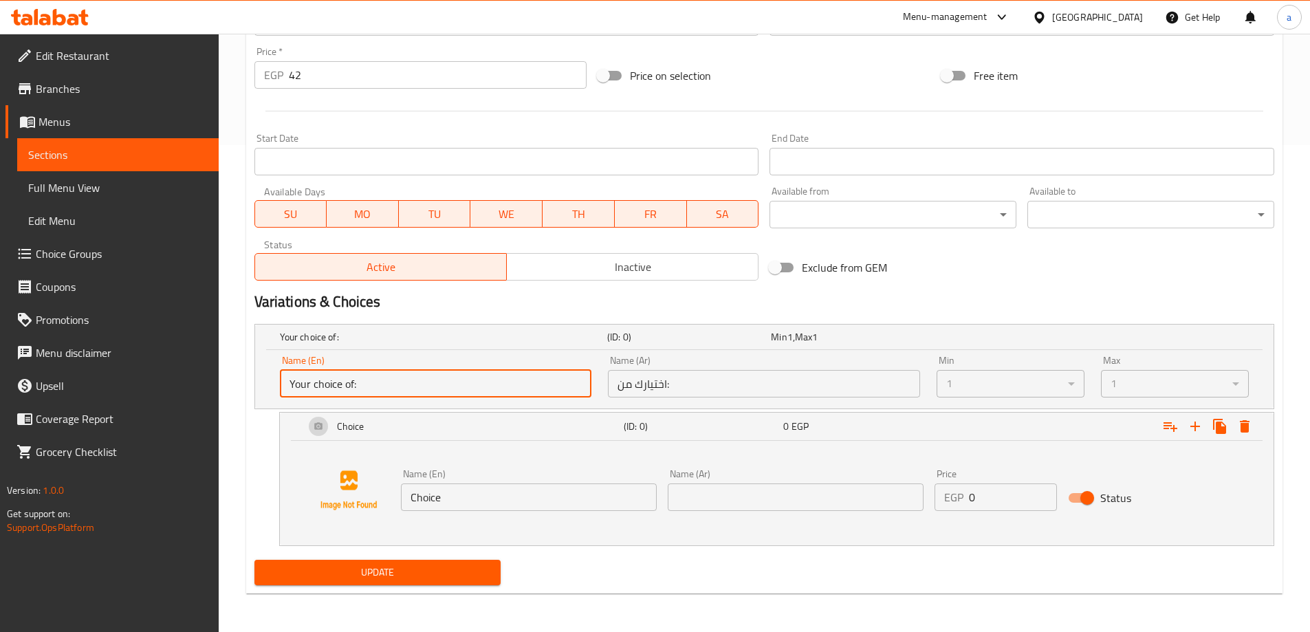
click at [548, 381] on input "Your choice of:" at bounding box center [436, 384] width 312 height 28
click at [532, 385] on input "Your choice of:" at bounding box center [436, 384] width 312 height 28
click at [522, 385] on input "Your choice of:" at bounding box center [436, 384] width 312 height 28
click at [462, 417] on div "Choice" at bounding box center [461, 426] width 319 height 33
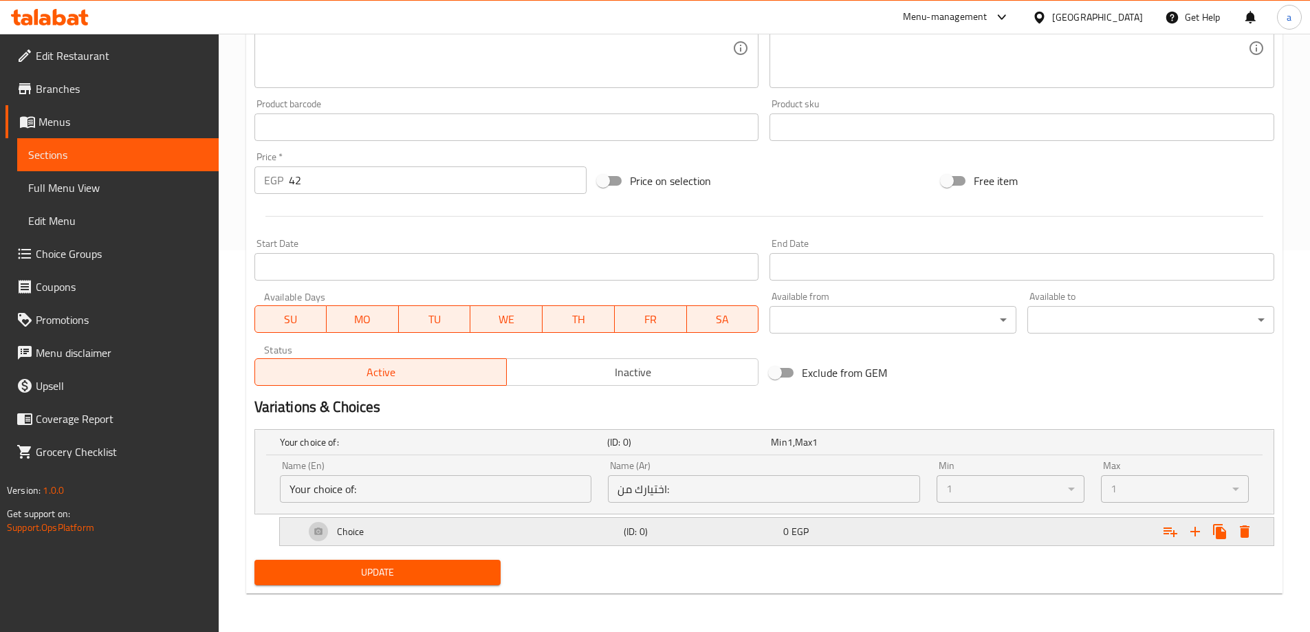
scroll to position [382, 0]
click at [385, 536] on div "Choice" at bounding box center [461, 531] width 319 height 33
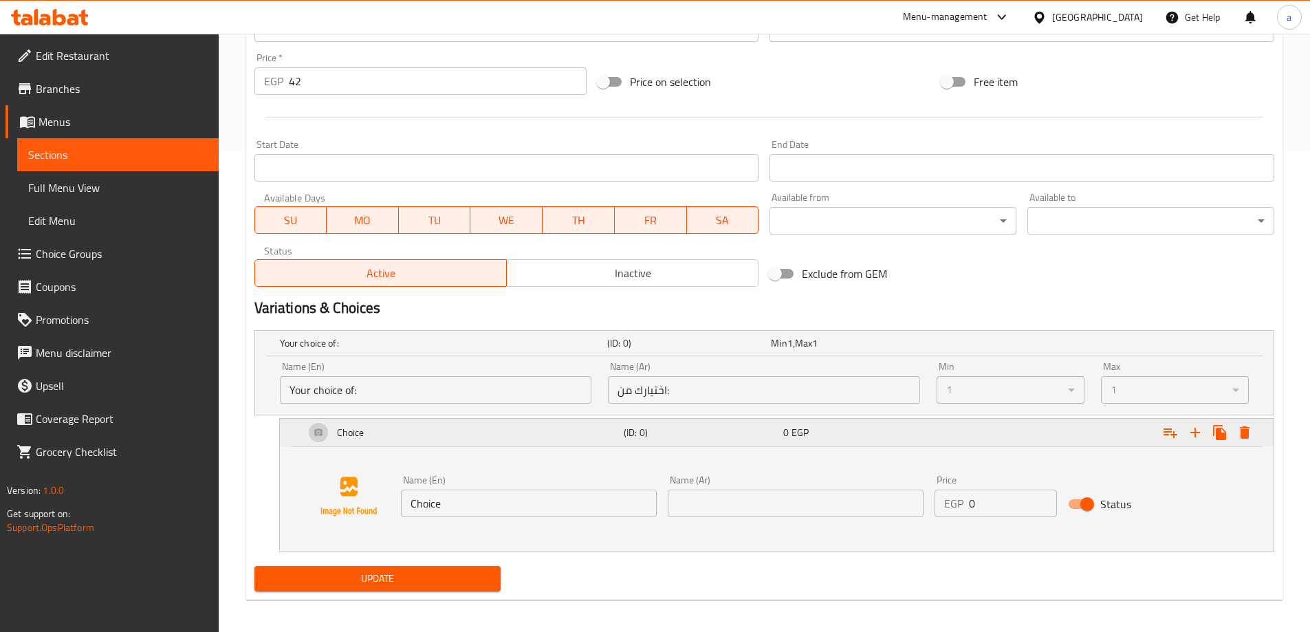
scroll to position [487, 0]
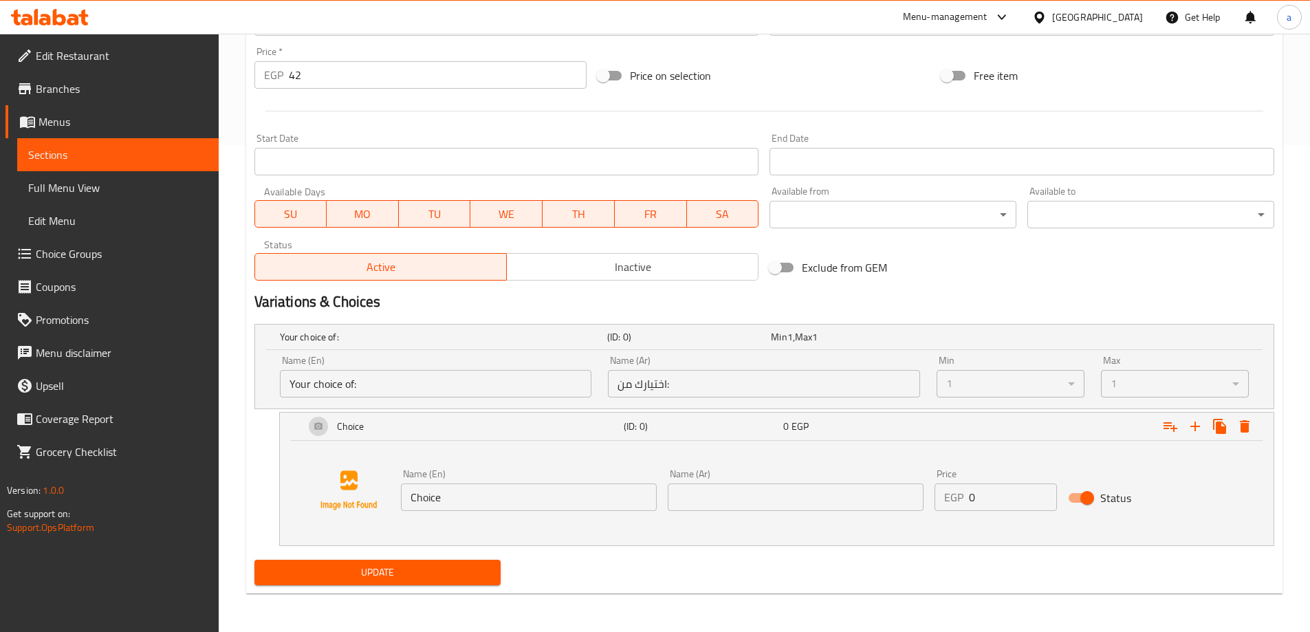
click at [1070, 387] on div "1" at bounding box center [1011, 384] width 148 height 28
click at [842, 340] on div "Min 1 , Max 1" at bounding box center [850, 337] width 158 height 14
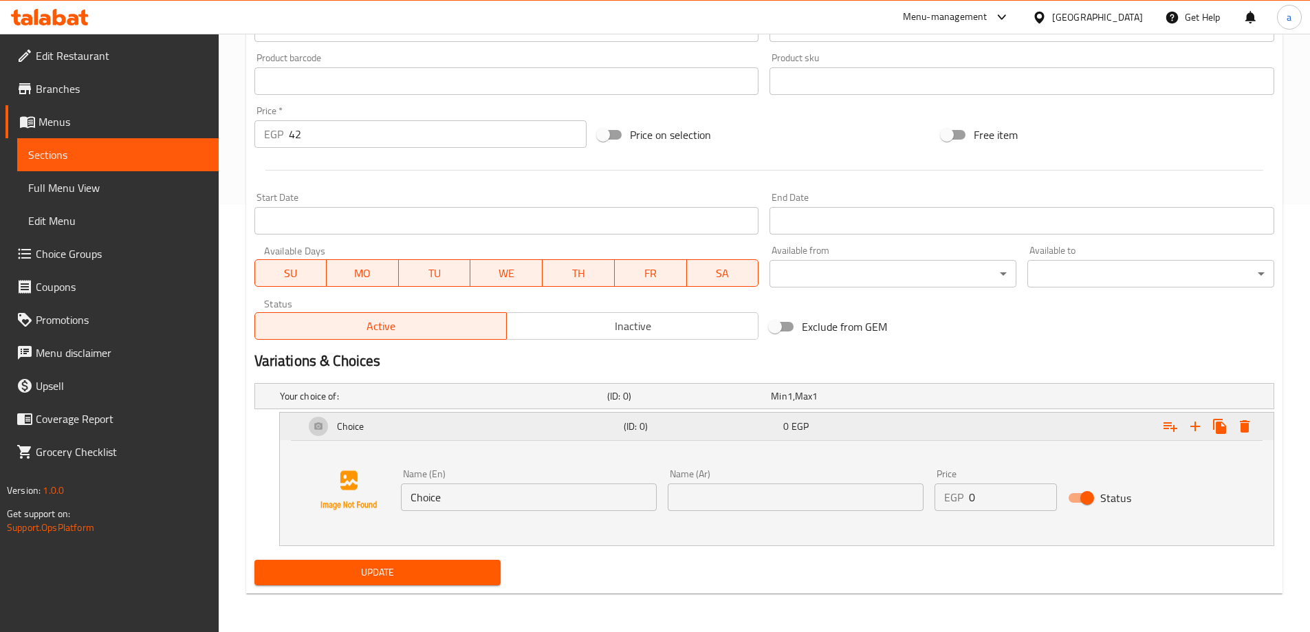
click at [803, 429] on span "EGP" at bounding box center [800, 427] width 17 height 18
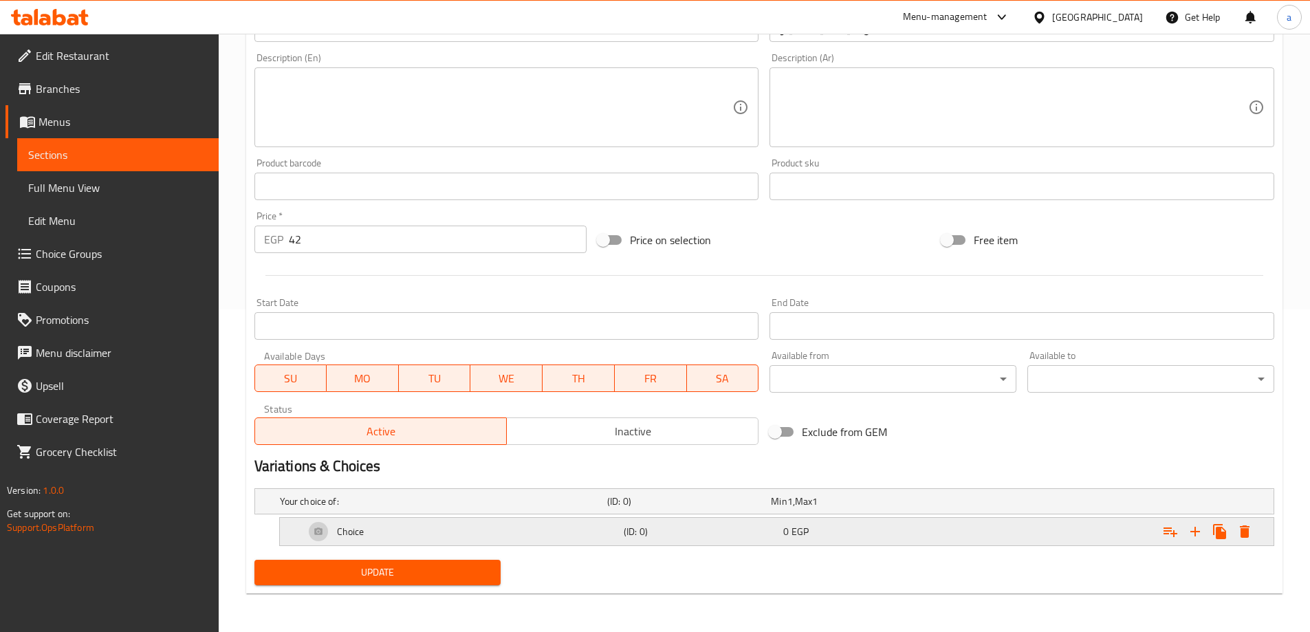
scroll to position [323, 0]
click at [1253, 530] on button "Expand" at bounding box center [1245, 531] width 25 height 25
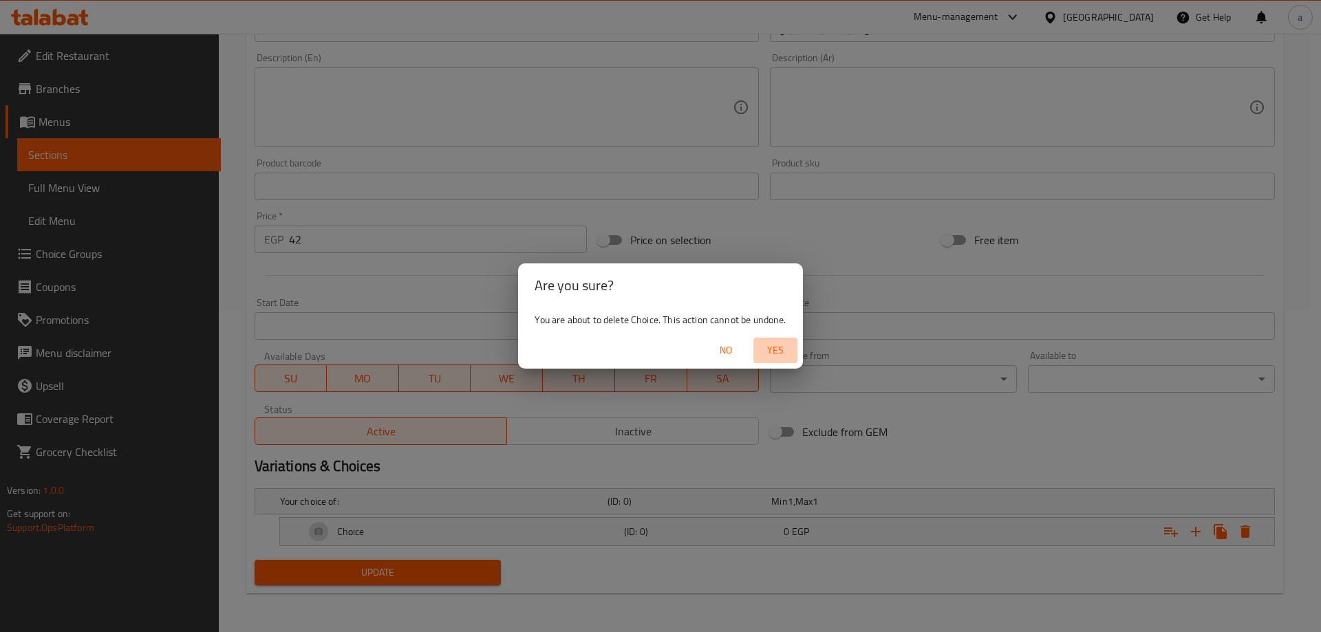
click at [775, 347] on span "Yes" at bounding box center [775, 350] width 33 height 17
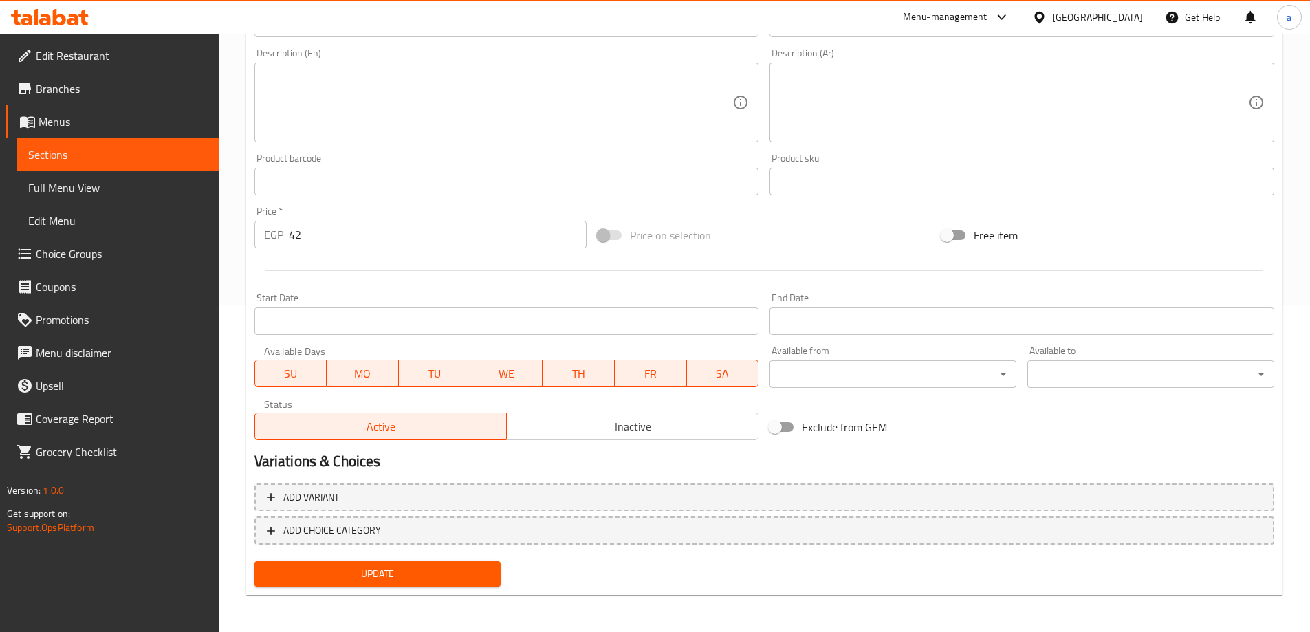
scroll to position [329, 0]
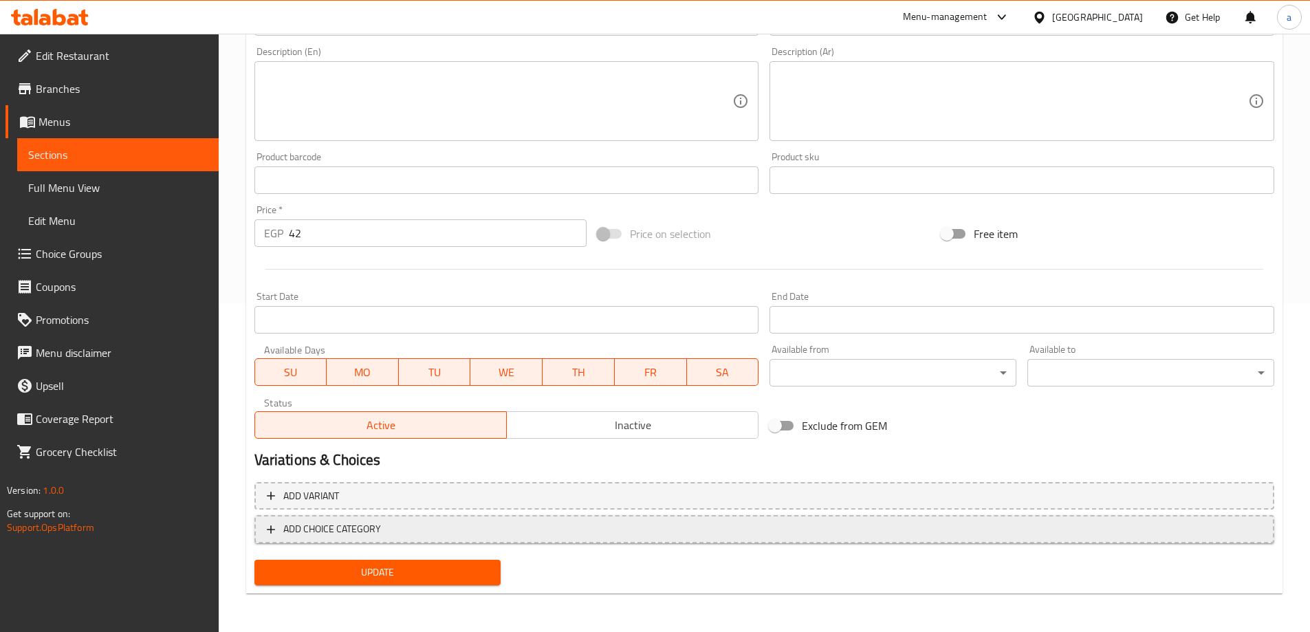
click at [525, 532] on span "ADD CHOICE CATEGORY" at bounding box center [764, 529] width 995 height 17
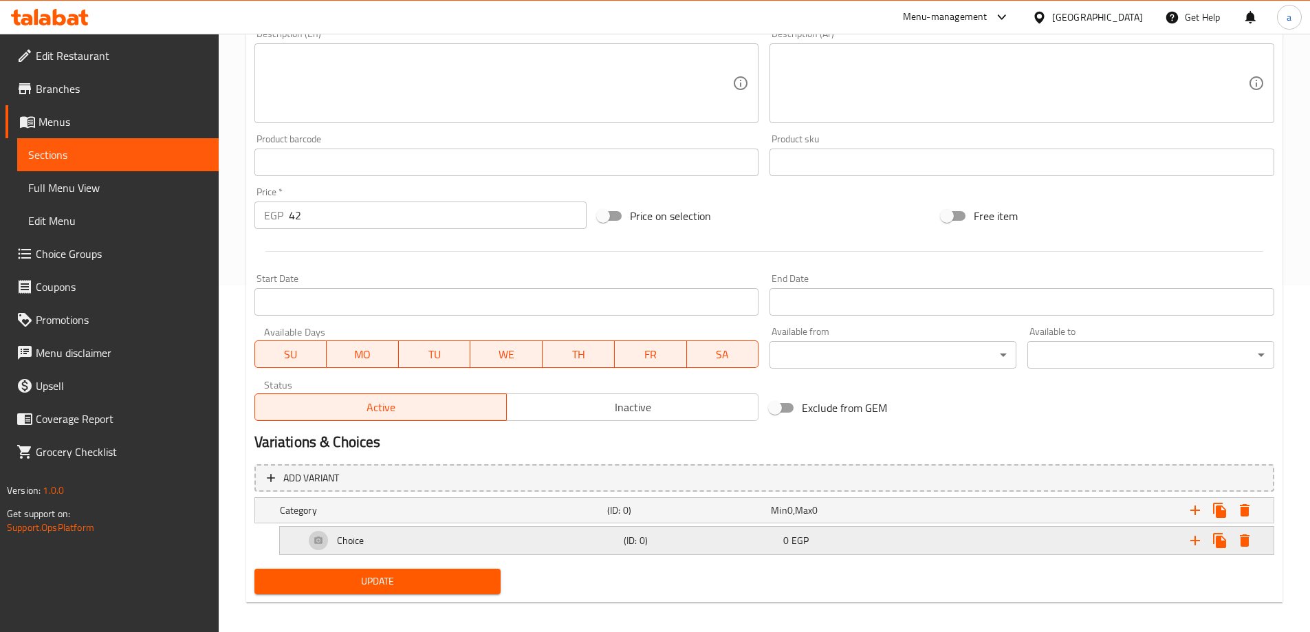
scroll to position [356, 0]
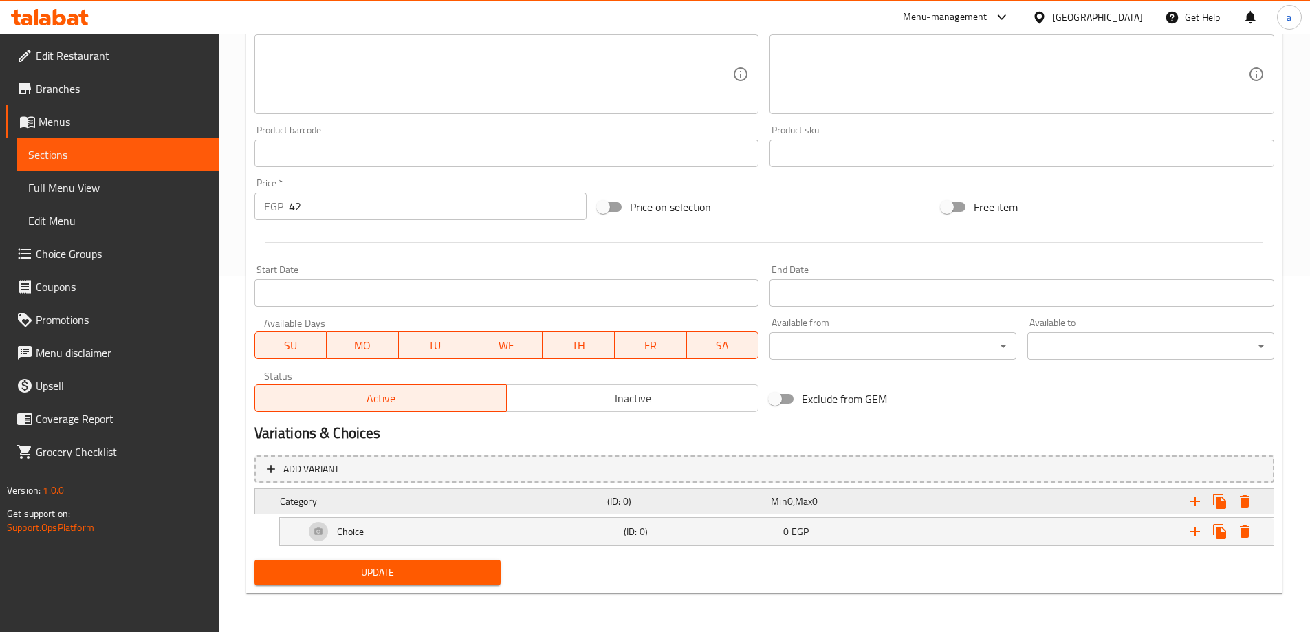
click at [708, 496] on h5 "(ID: 0)" at bounding box center [686, 502] width 158 height 14
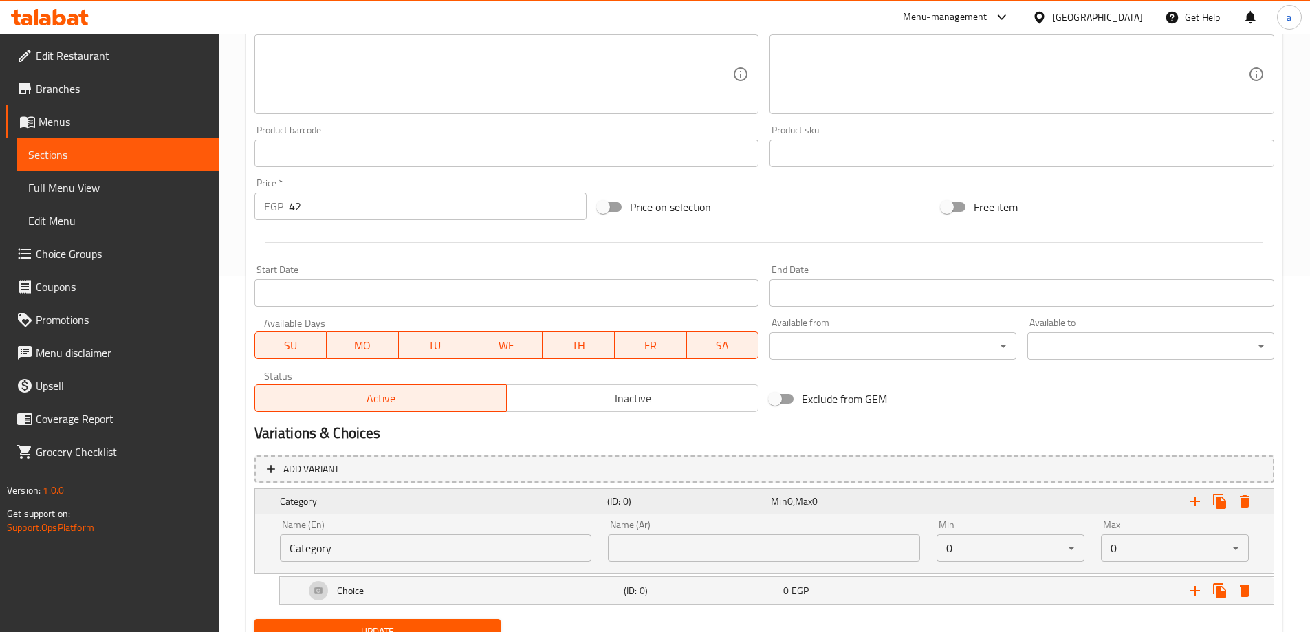
scroll to position [415, 0]
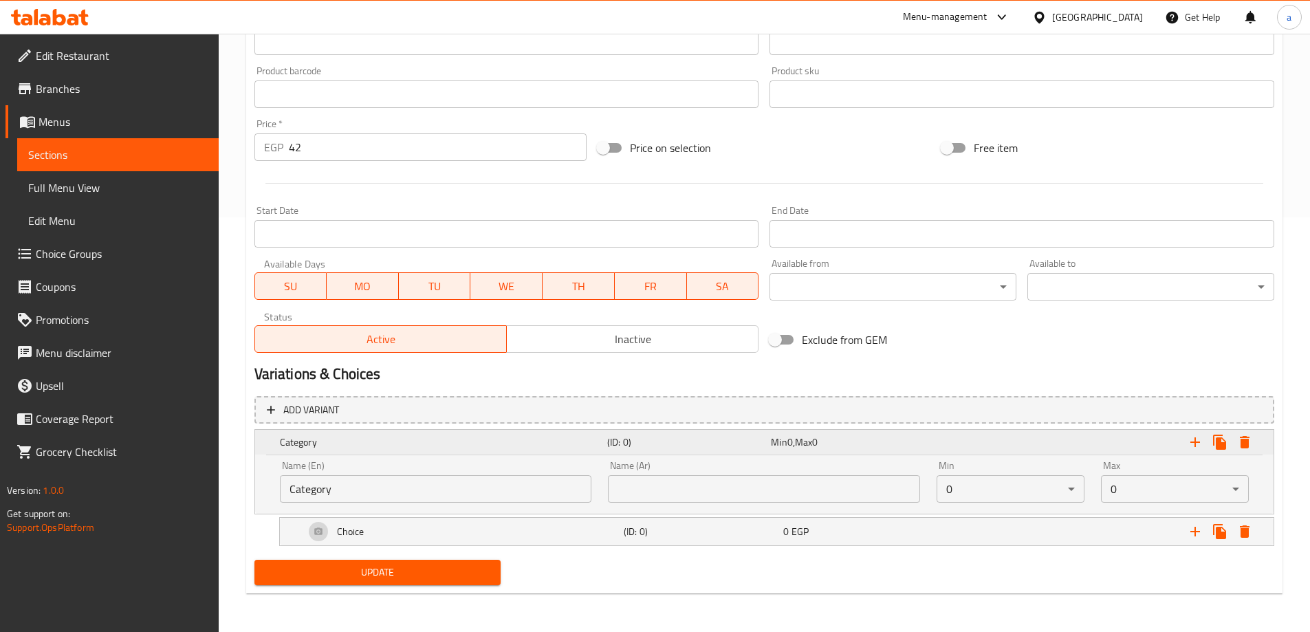
click at [367, 442] on h5 "Category" at bounding box center [441, 442] width 322 height 14
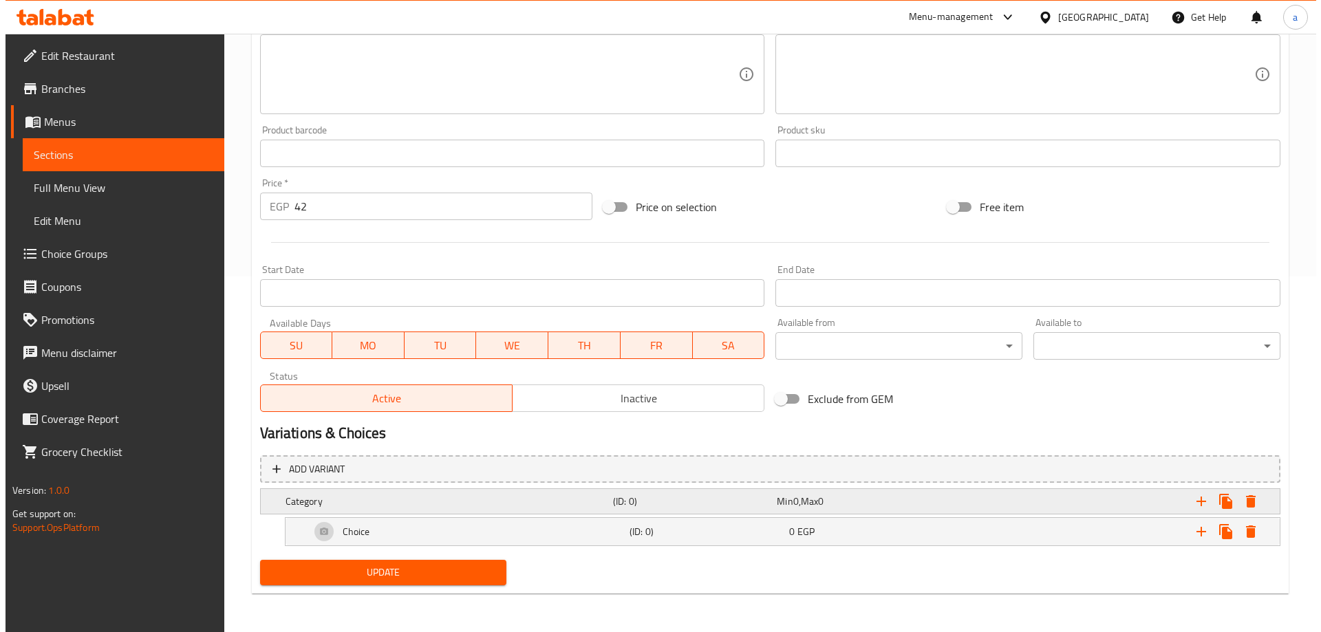
scroll to position [356, 0]
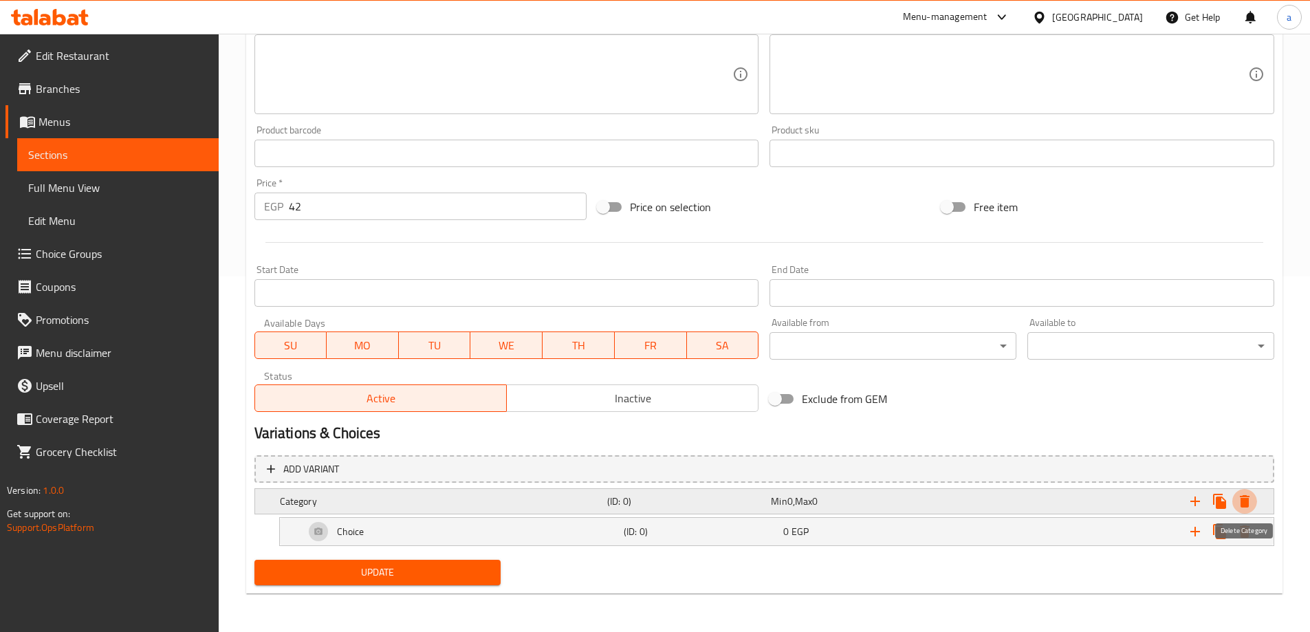
click at [1242, 506] on icon "Expand" at bounding box center [1245, 501] width 10 height 12
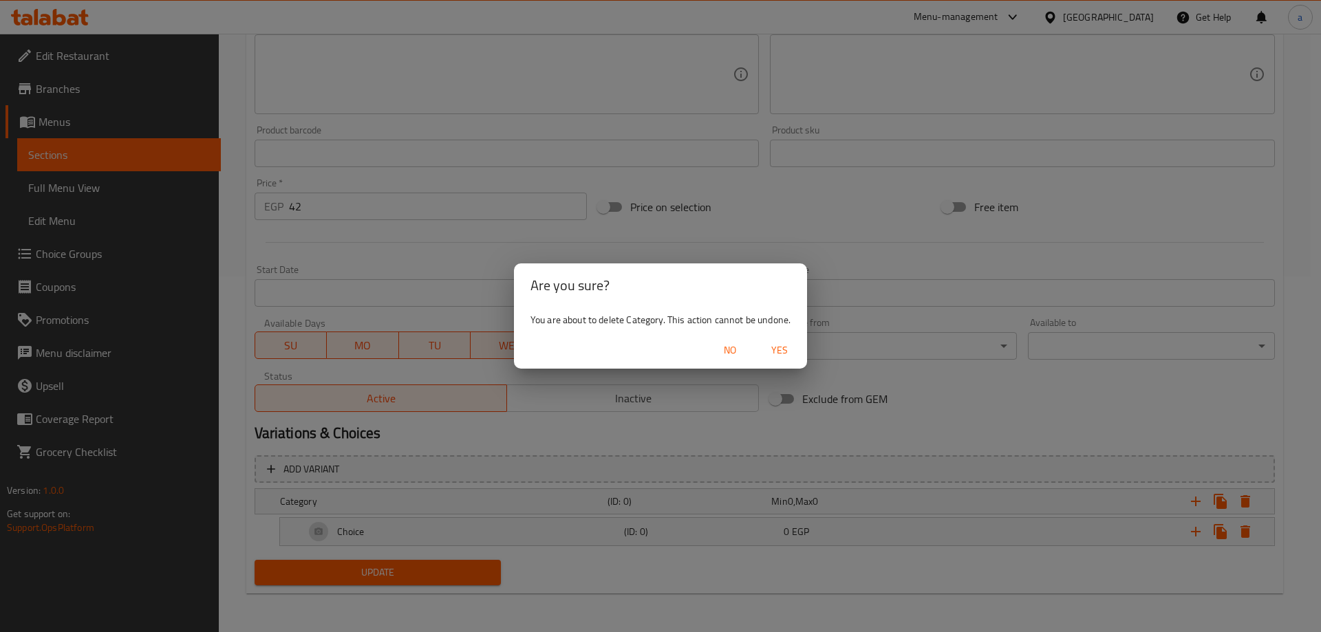
click at [781, 347] on span "Yes" at bounding box center [779, 350] width 33 height 17
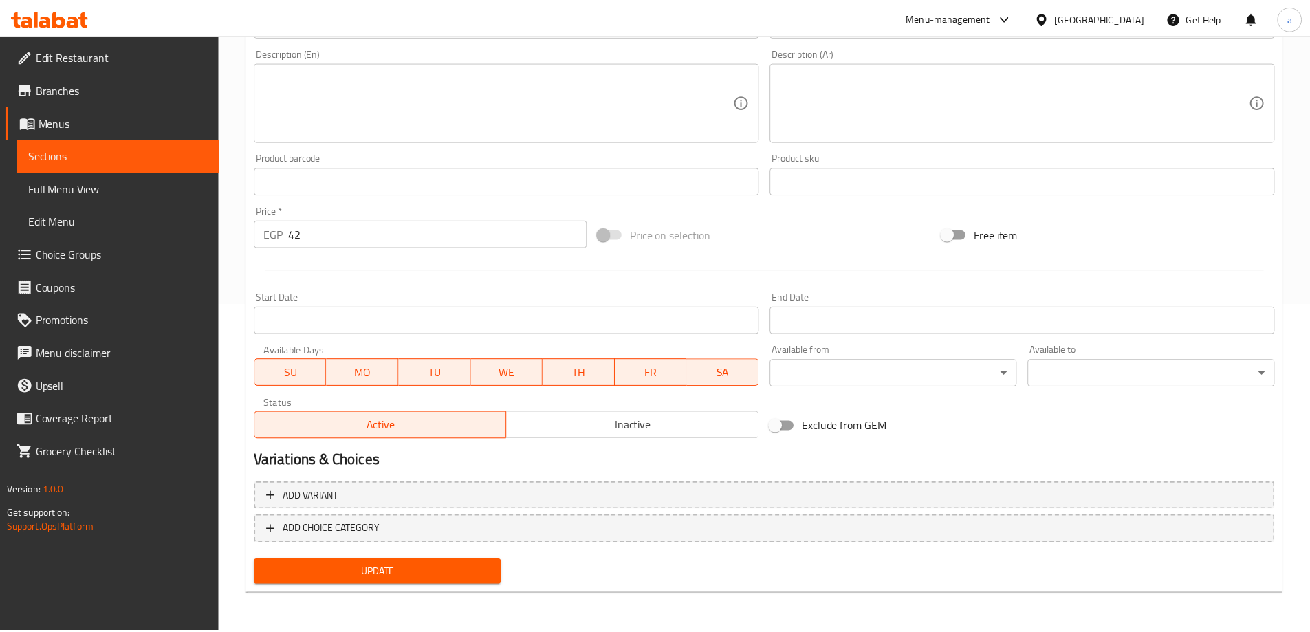
scroll to position [329, 0]
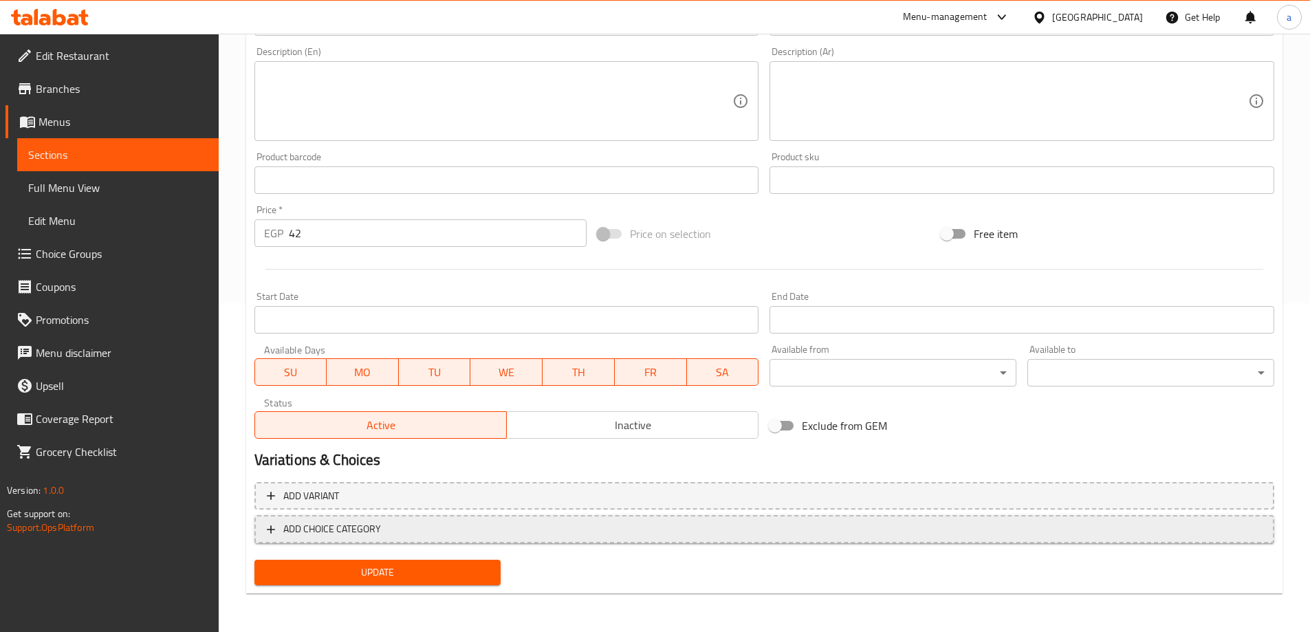
click at [340, 539] on button "ADD CHOICE CATEGORY" at bounding box center [765, 529] width 1020 height 28
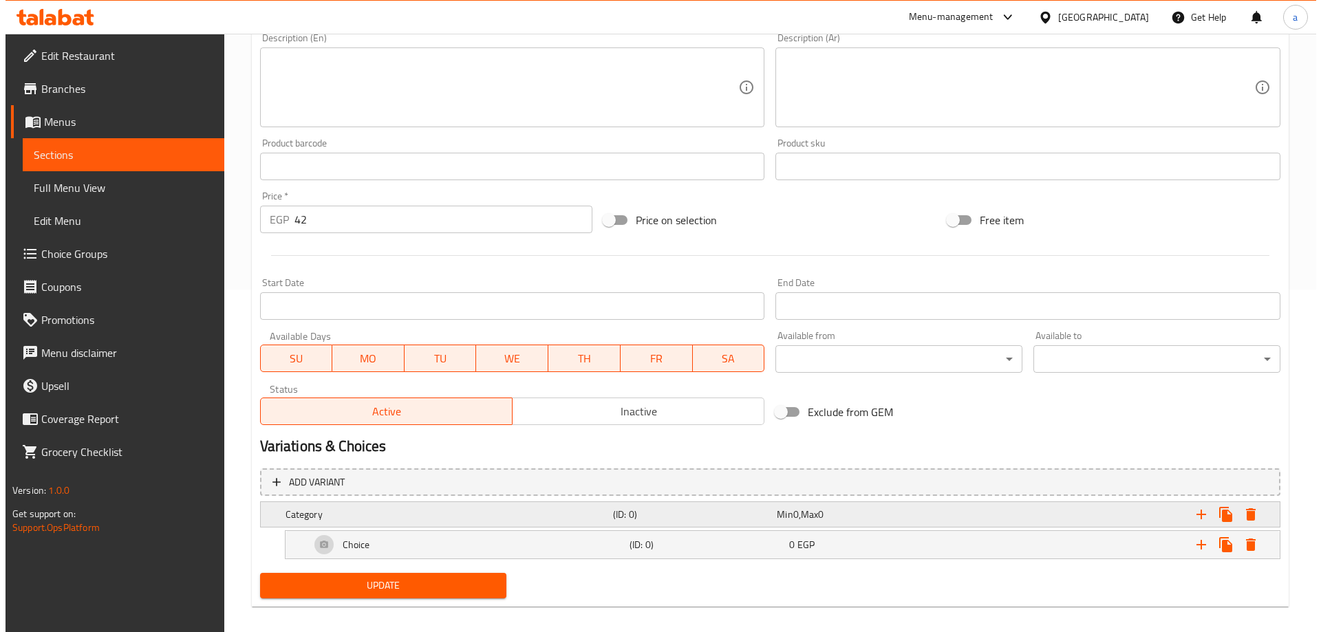
scroll to position [356, 0]
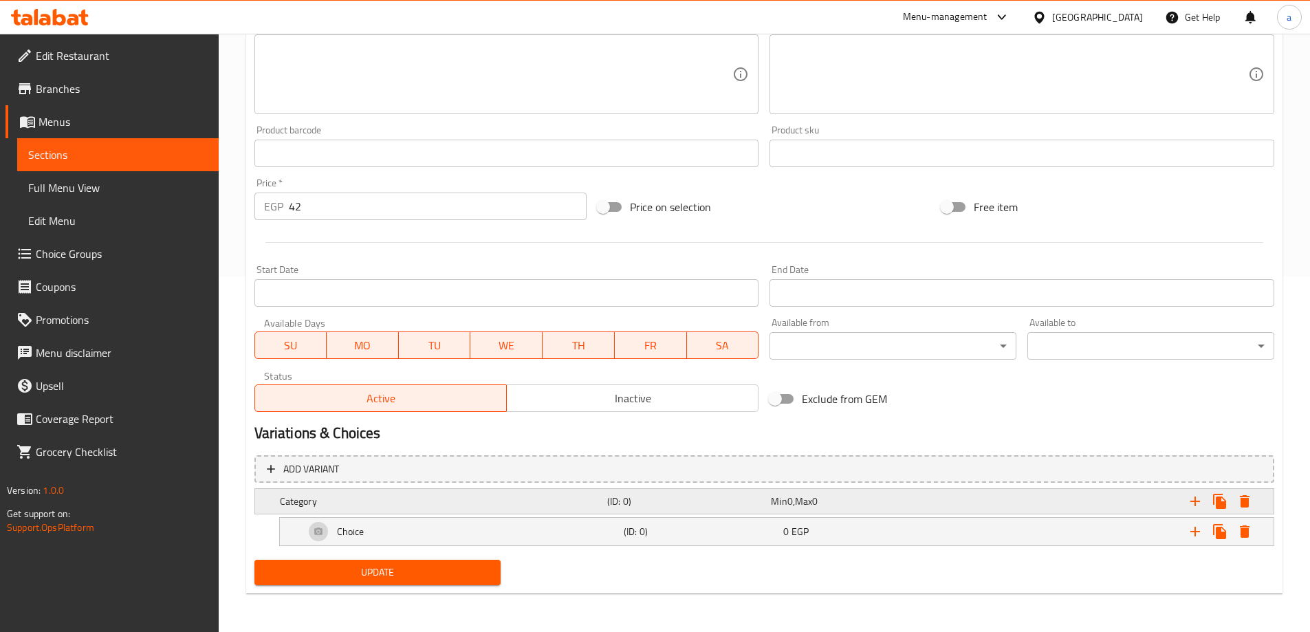
click at [847, 504] on div "Min 0 , Max 0" at bounding box center [850, 502] width 158 height 14
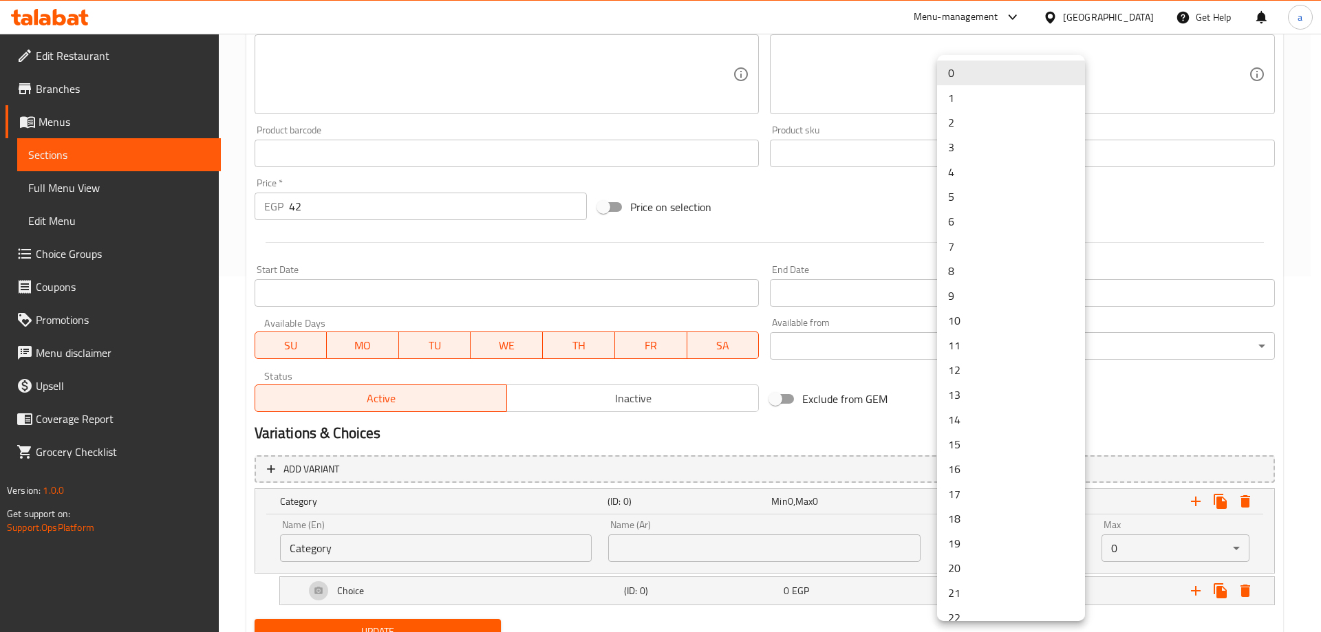
click at [1174, 561] on div at bounding box center [660, 316] width 1321 height 632
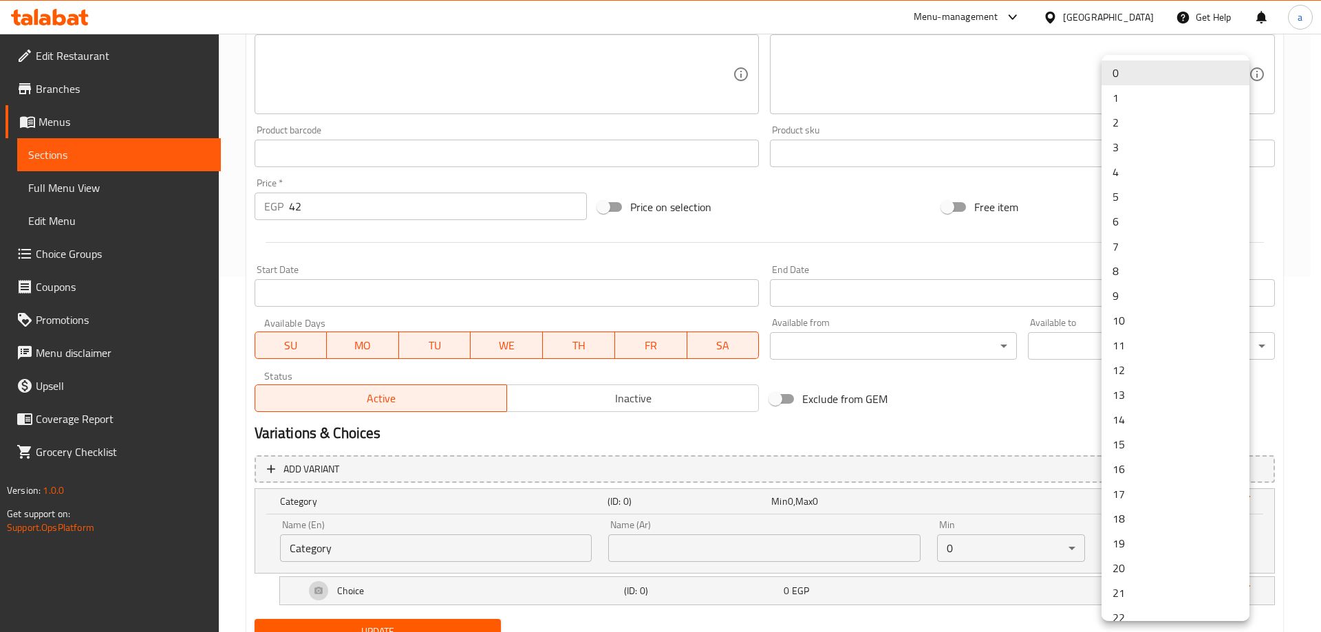
click at [932, 534] on div at bounding box center [660, 316] width 1321 height 632
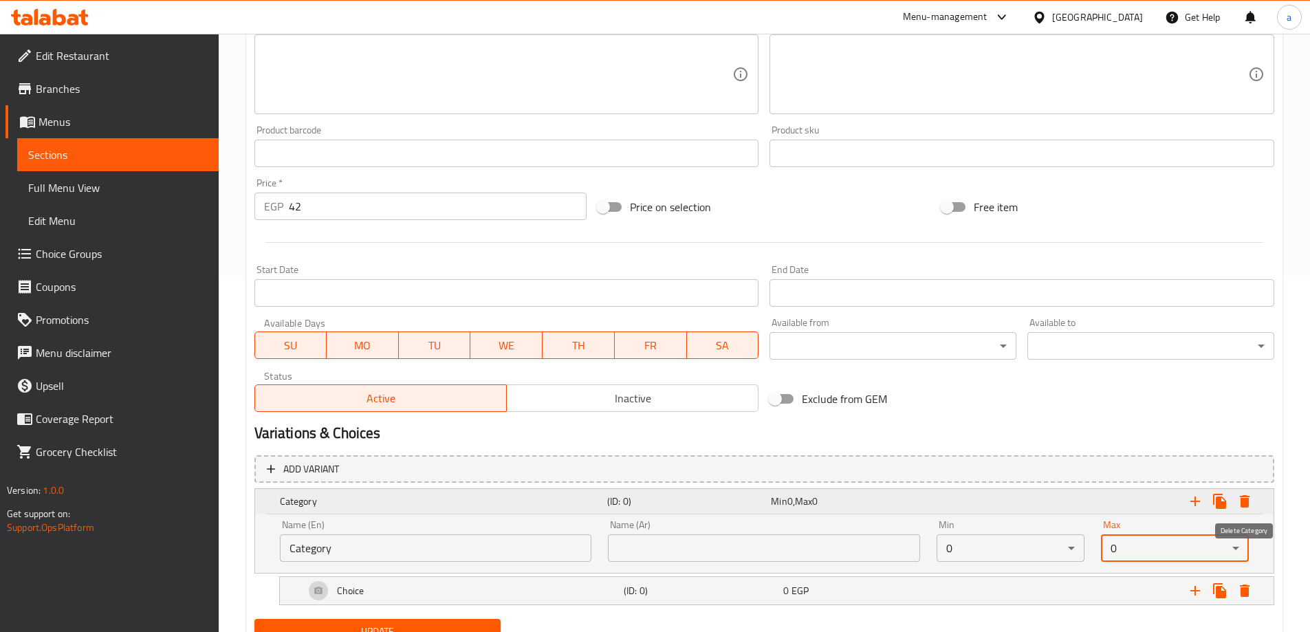
click at [1255, 506] on button "Expand" at bounding box center [1245, 501] width 25 height 25
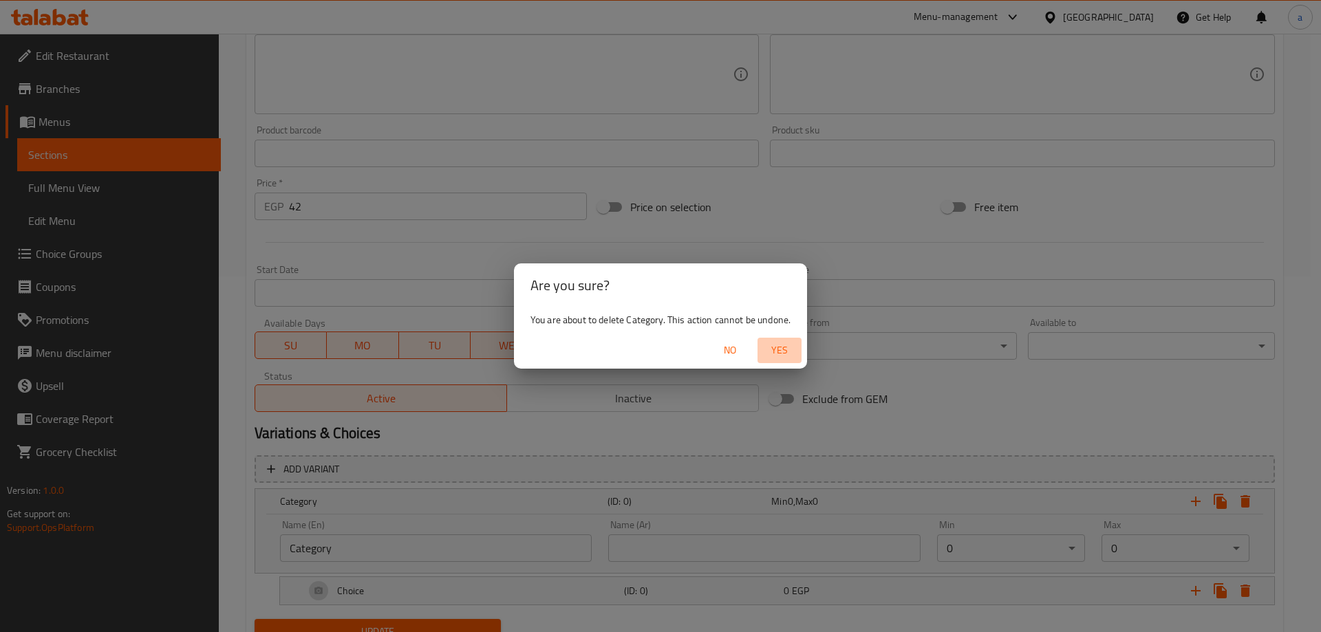
click at [778, 352] on span "Yes" at bounding box center [779, 350] width 33 height 17
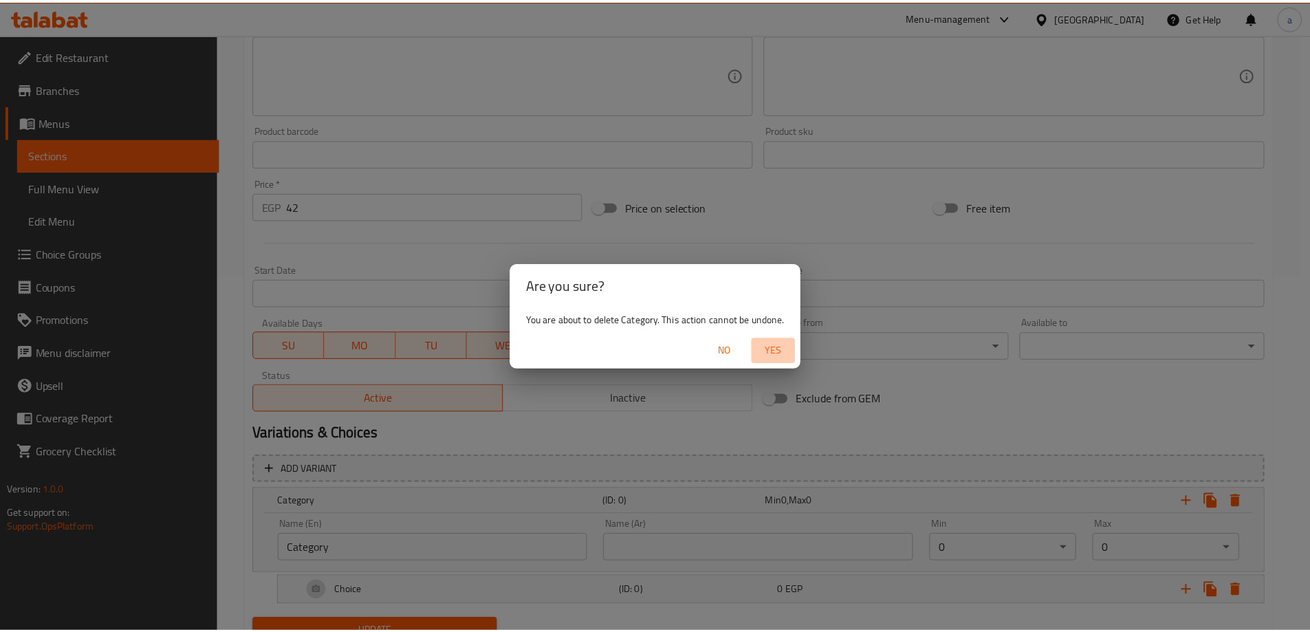
scroll to position [329, 0]
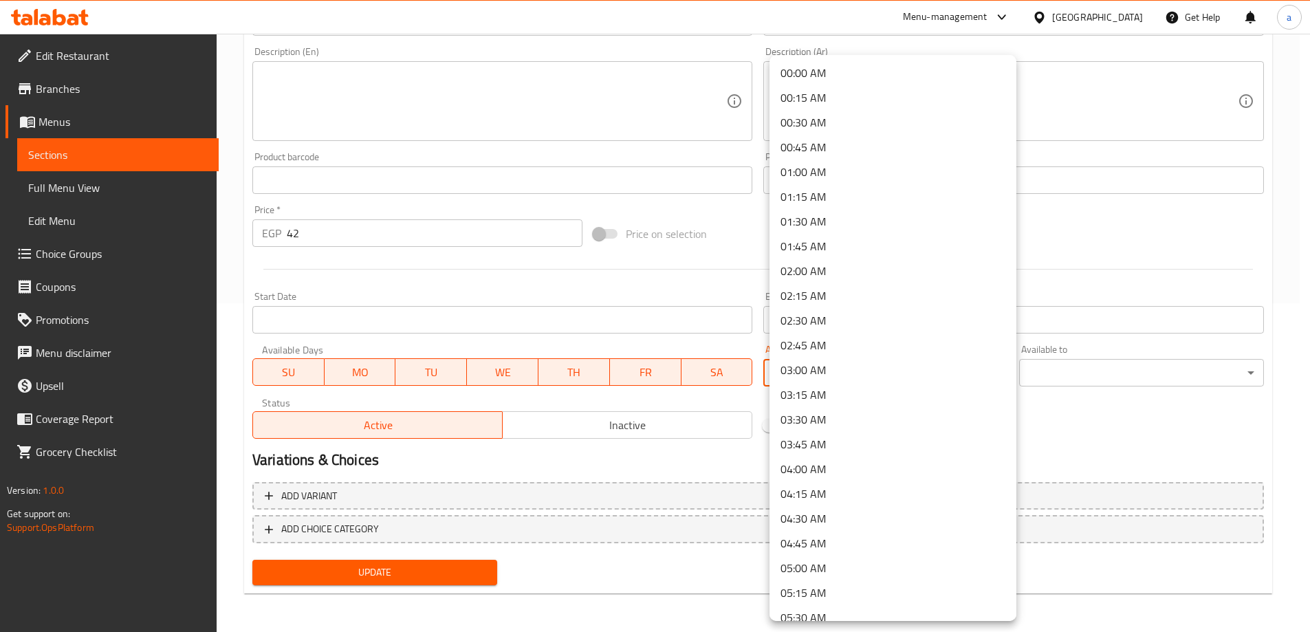
click at [965, 303] on body "​ Menu-management [GEOGRAPHIC_DATA] Get Help a Edit Restaurant Branches Menus S…" at bounding box center [655, 4] width 1310 height 598
click at [666, 466] on div at bounding box center [660, 316] width 1321 height 632
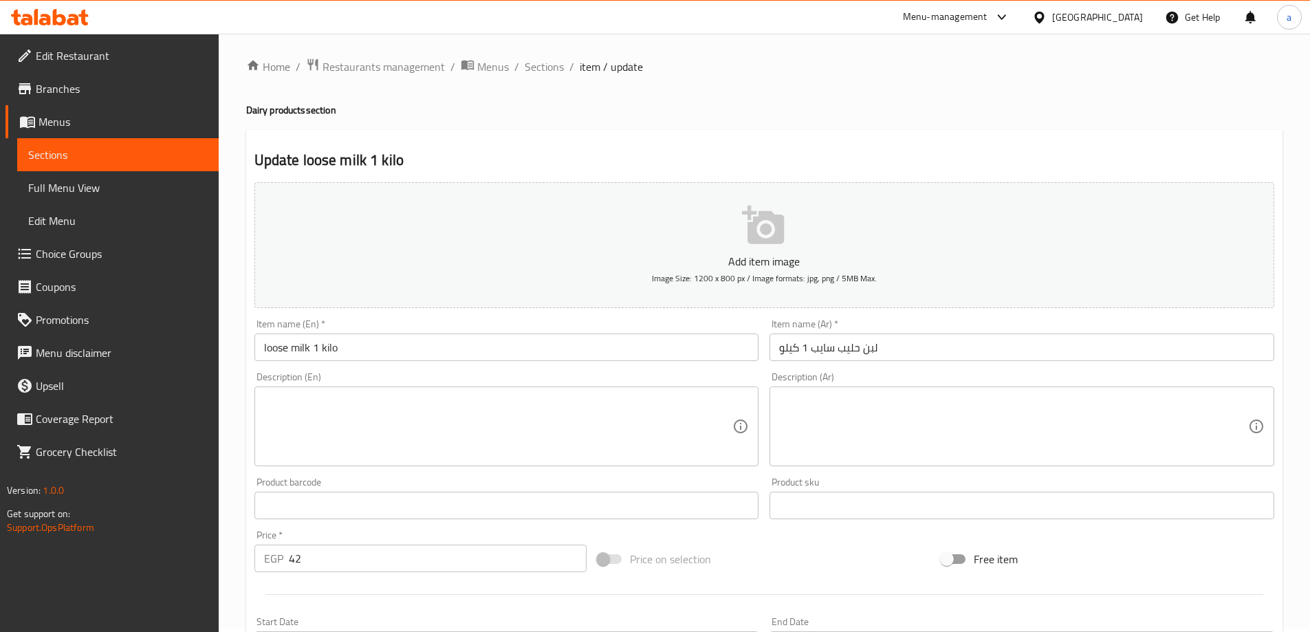
scroll to position [0, 0]
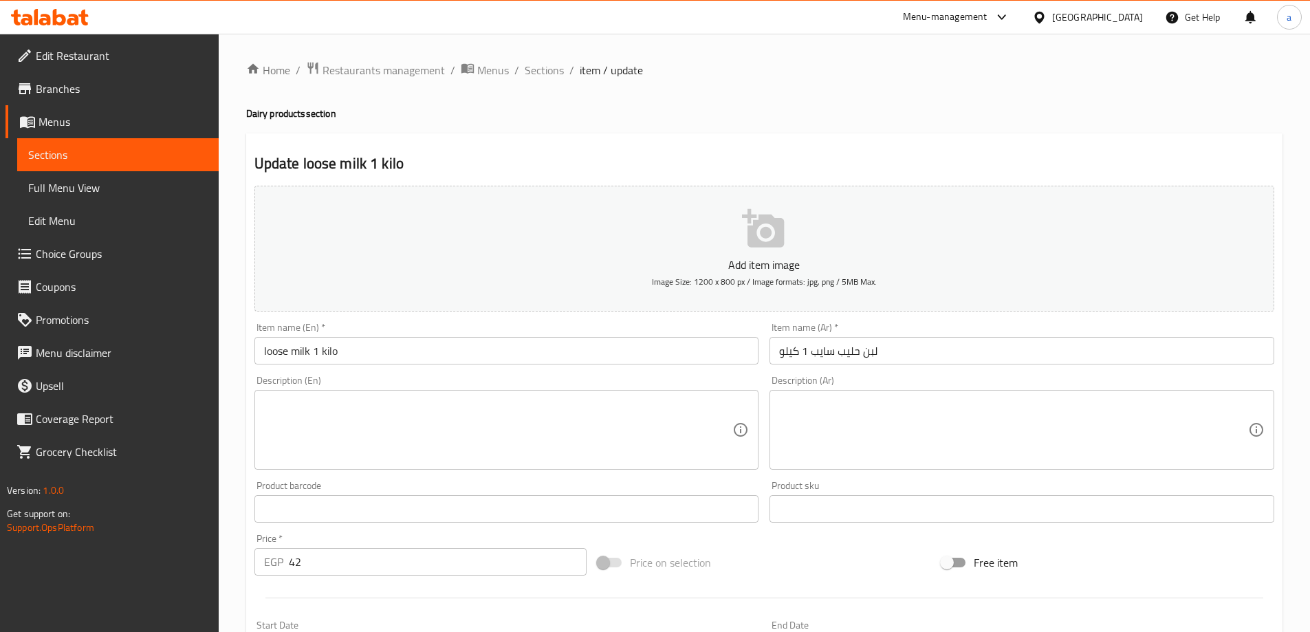
click at [106, 194] on span "Full Menu View" at bounding box center [118, 188] width 180 height 17
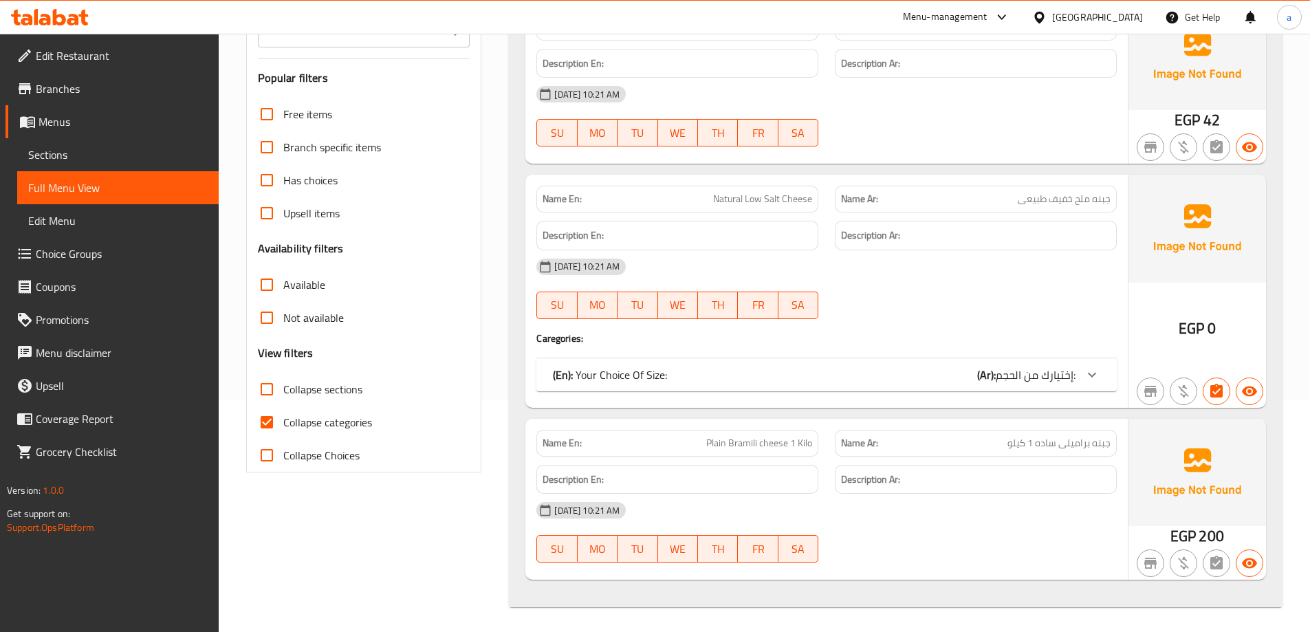
scroll to position [235, 0]
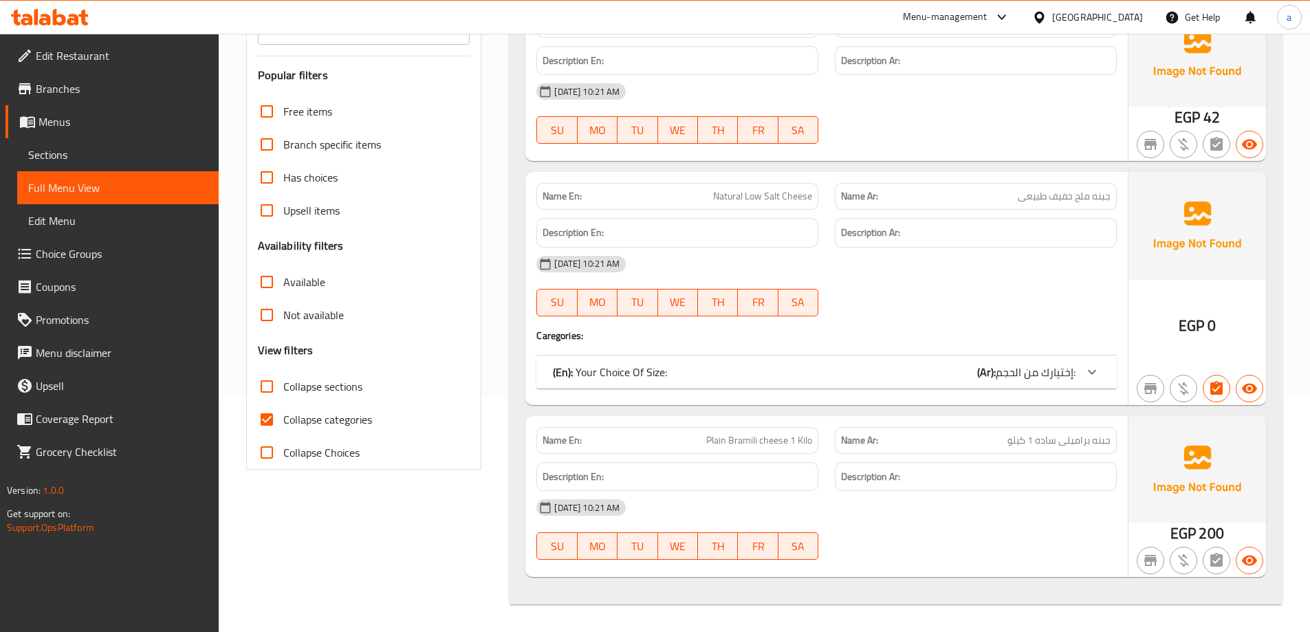
click at [291, 418] on span "Collapse categories" at bounding box center [327, 419] width 89 height 17
click at [283, 418] on input "Collapse categories" at bounding box center [266, 419] width 33 height 33
checkbox input "false"
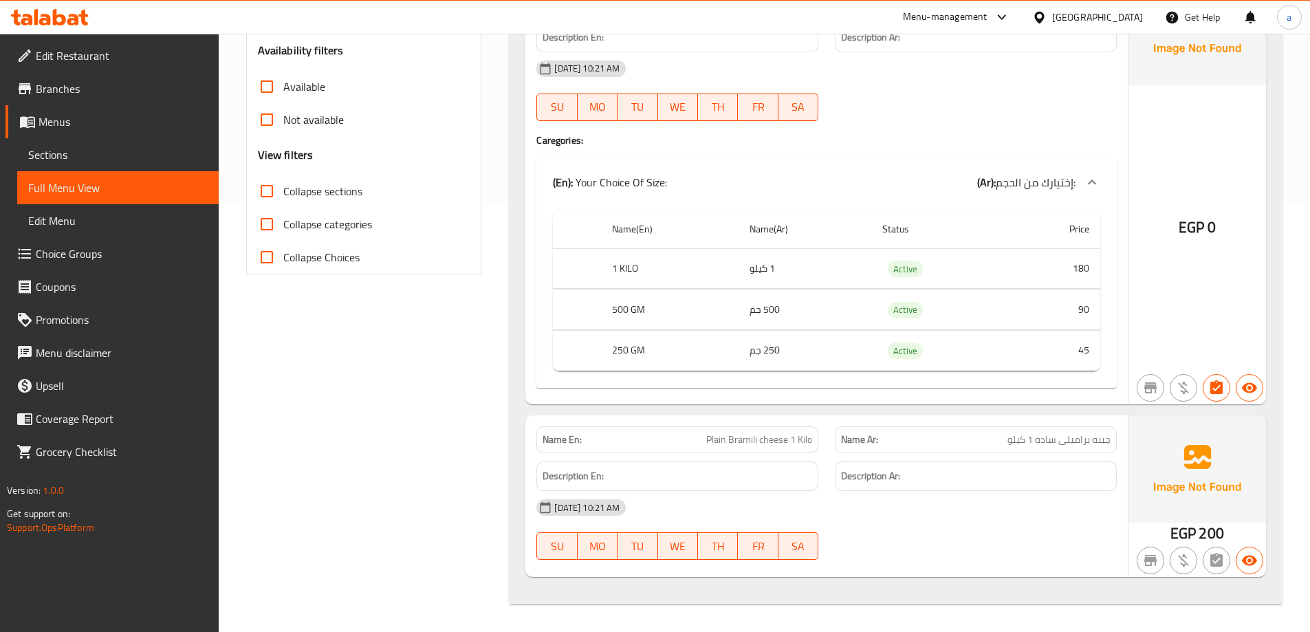
scroll to position [292, 0]
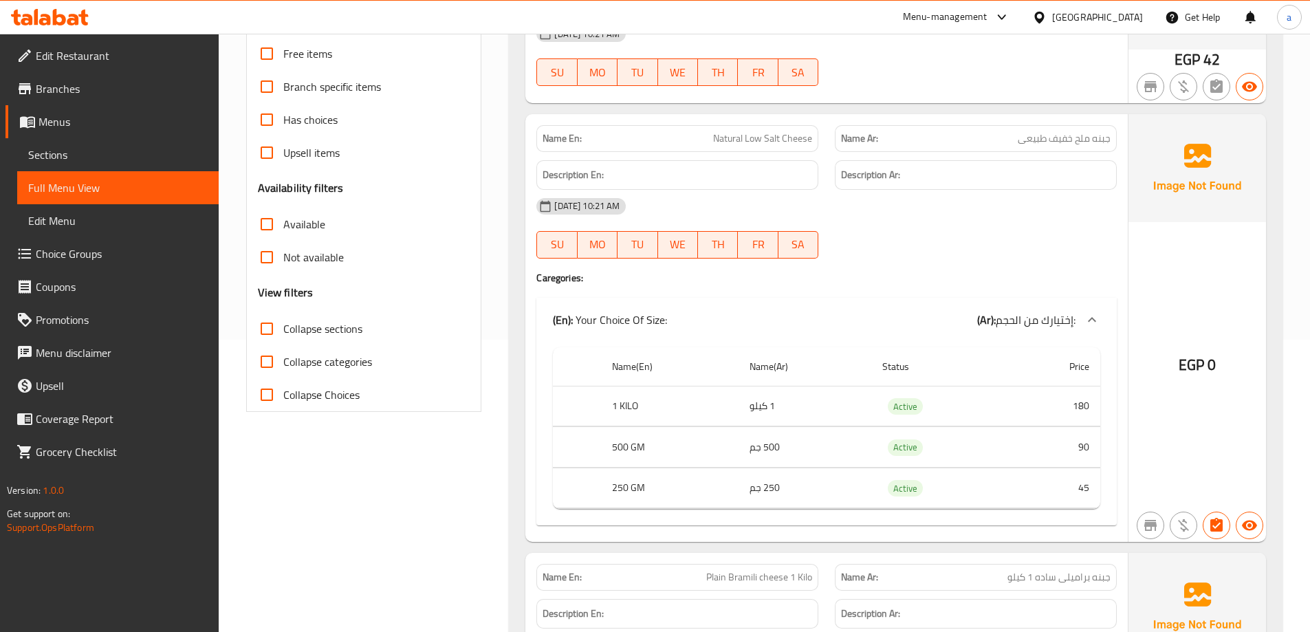
click at [292, 389] on span "Collapse Choices" at bounding box center [321, 395] width 76 height 17
click at [283, 389] on input "Collapse Choices" at bounding box center [266, 394] width 33 height 33
click at [292, 389] on span "Collapse Choices" at bounding box center [321, 395] width 76 height 17
click at [283, 389] on input "Collapse Choices" at bounding box center [266, 394] width 33 height 33
checkbox input "false"
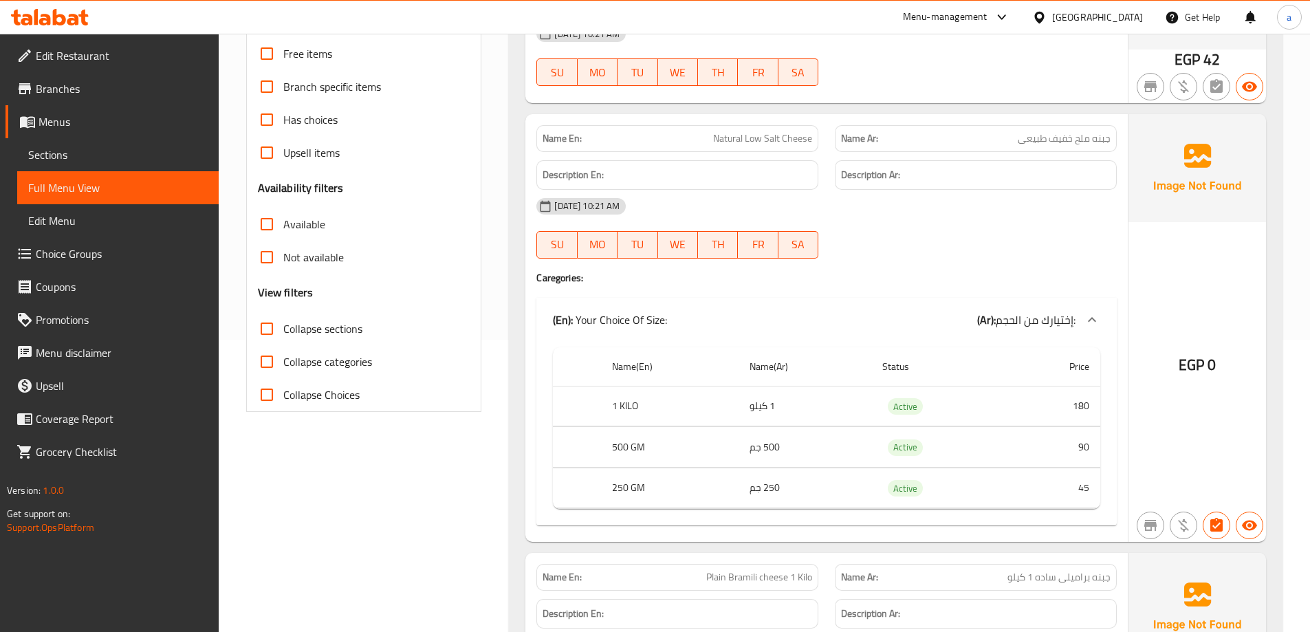
click at [288, 362] on span "Collapse categories" at bounding box center [327, 362] width 89 height 17
click at [283, 362] on input "Collapse categories" at bounding box center [266, 361] width 33 height 33
checkbox input "true"
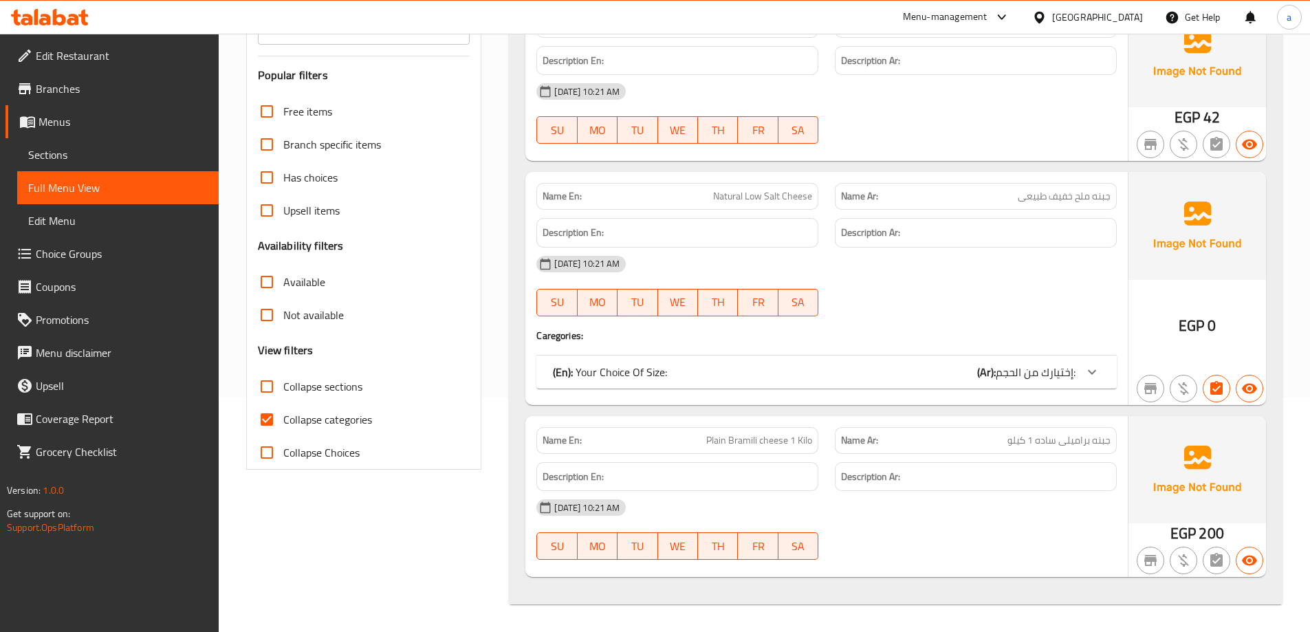
scroll to position [235, 0]
click at [292, 451] on span "Collapse Choices" at bounding box center [321, 452] width 76 height 17
click at [283, 451] on input "Collapse Choices" at bounding box center [266, 452] width 33 height 33
checkbox input "true"
click at [285, 415] on span "Collapse categories" at bounding box center [327, 419] width 89 height 17
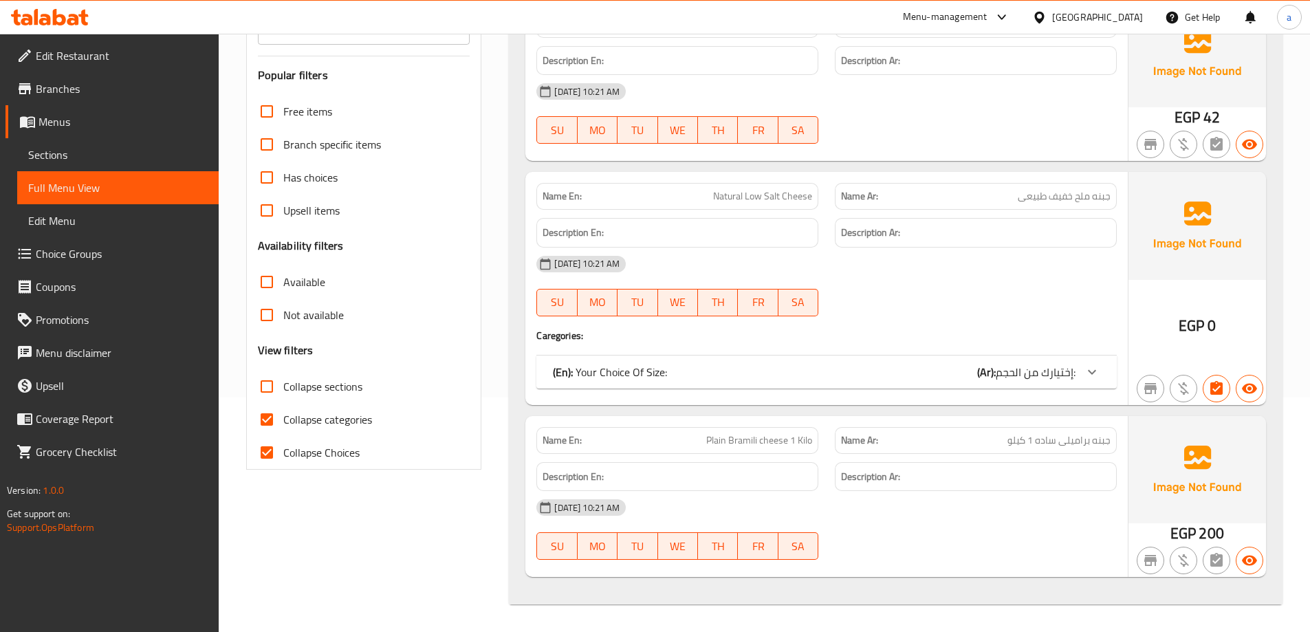
click at [283, 415] on input "Collapse categories" at bounding box center [266, 419] width 33 height 33
checkbox input "false"
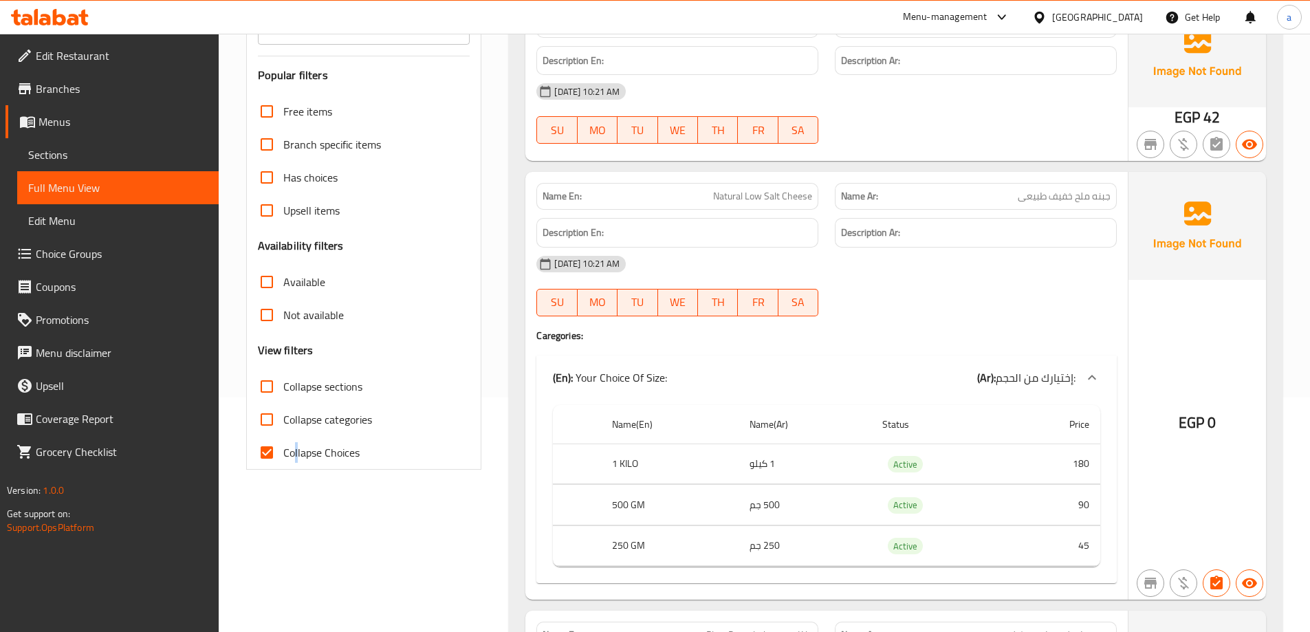
click at [296, 450] on span "Collapse Choices" at bounding box center [321, 452] width 76 height 17
click at [274, 451] on input "Collapse Choices" at bounding box center [266, 452] width 33 height 33
checkbox input "false"
click at [307, 497] on div "Filter Branches Branches Popular filters Free items Branch specific items Has c…" at bounding box center [369, 375] width 263 height 866
click at [325, 395] on span "Collapse sections" at bounding box center [322, 386] width 79 height 17
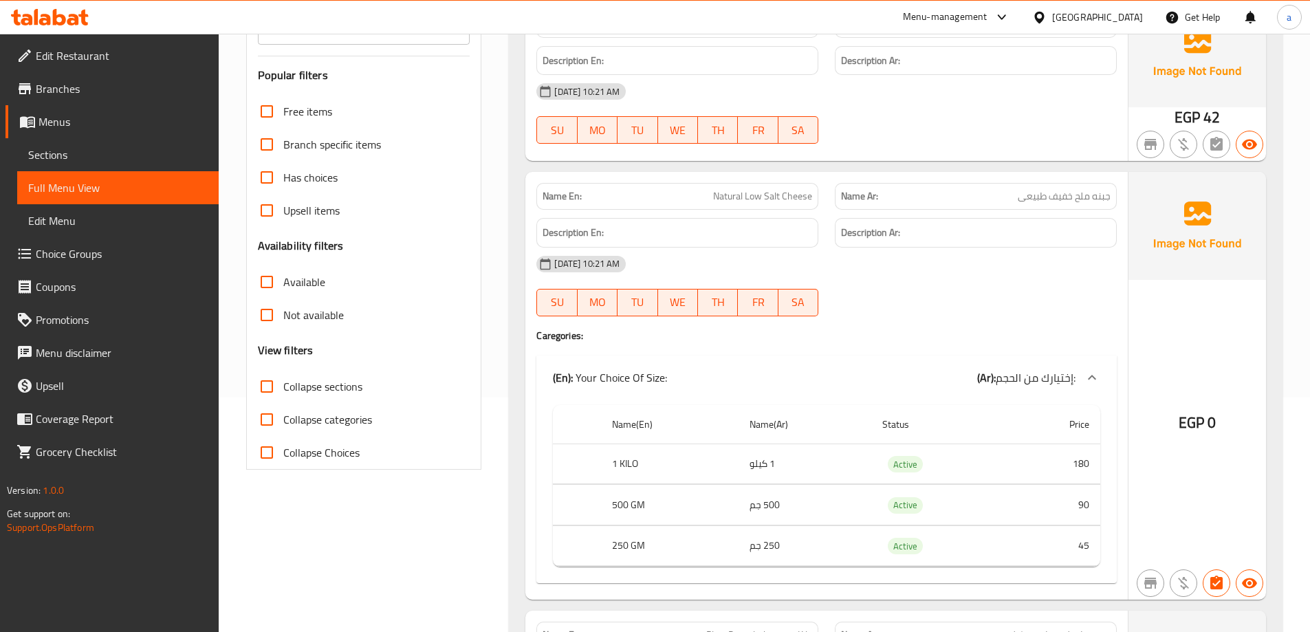
click at [283, 396] on input "Collapse sections" at bounding box center [266, 386] width 33 height 33
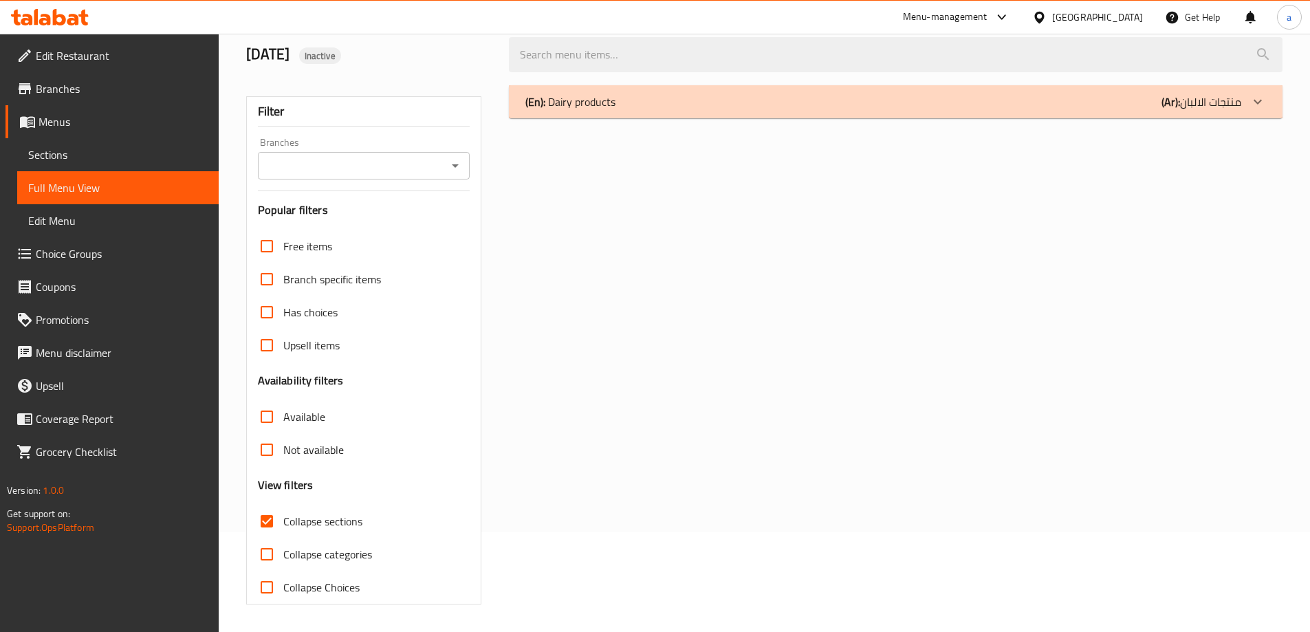
scroll to position [100, 0]
click at [304, 522] on span "Collapse sections" at bounding box center [322, 521] width 79 height 17
click at [283, 522] on input "Collapse sections" at bounding box center [266, 521] width 33 height 33
checkbox input "false"
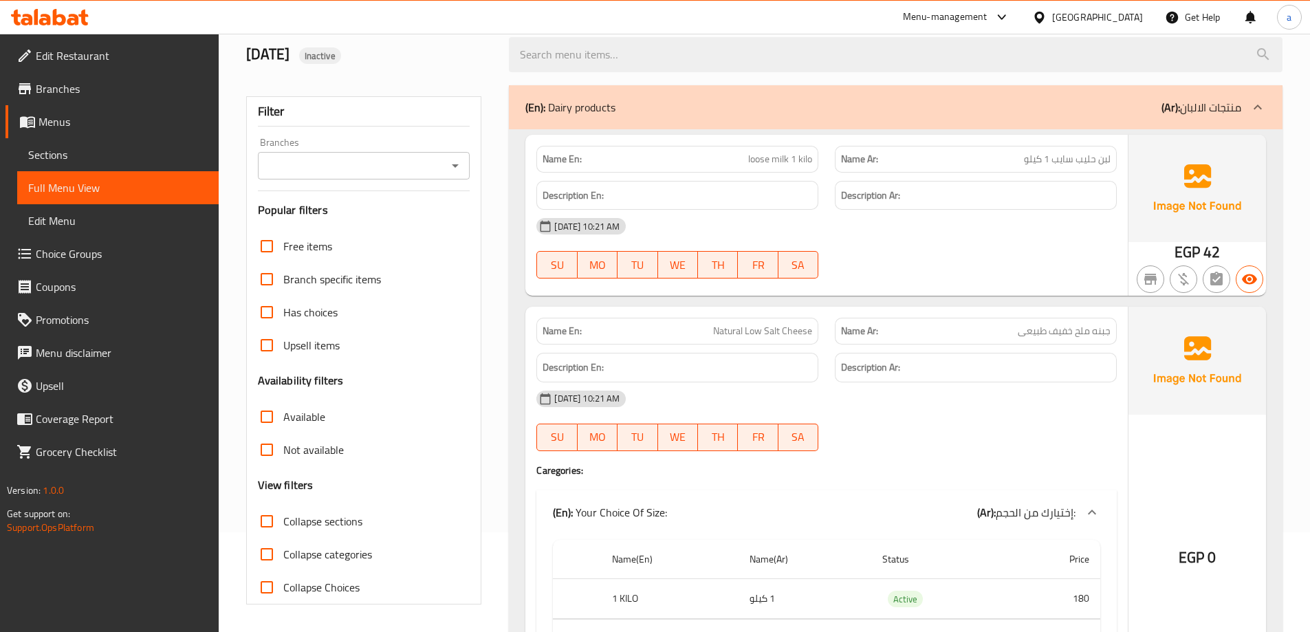
click at [285, 249] on span "Free items" at bounding box center [307, 246] width 49 height 17
click at [283, 249] on input "Free items" at bounding box center [266, 246] width 33 height 33
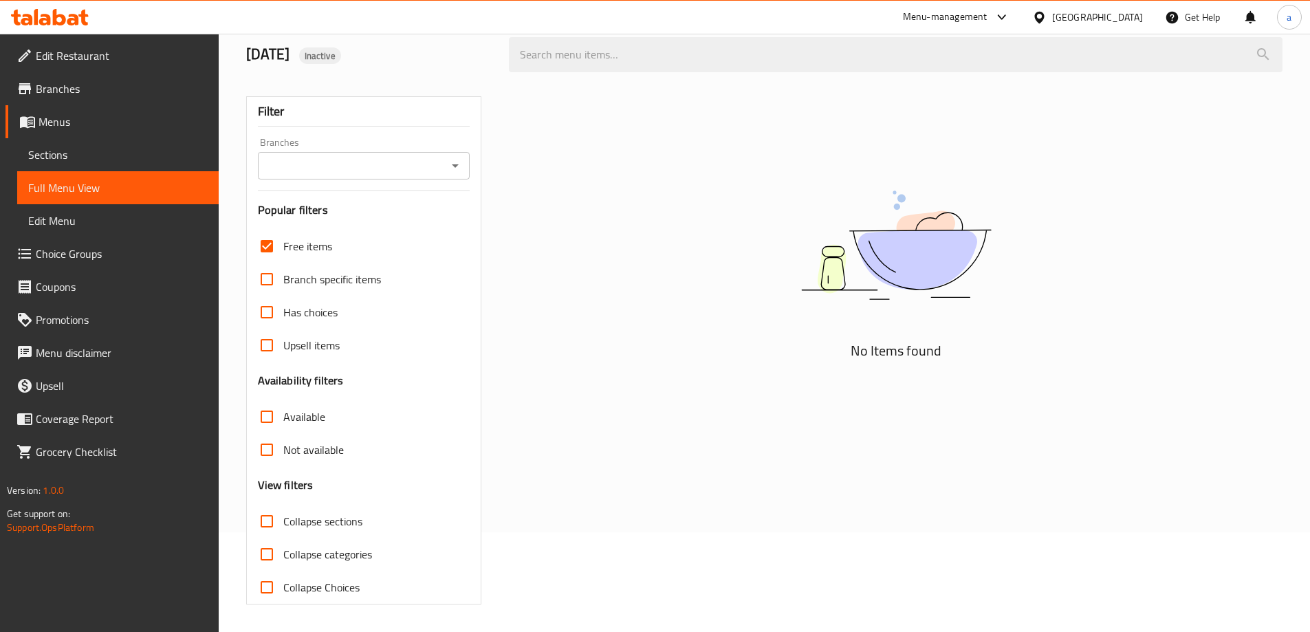
click at [285, 249] on span "Free items" at bounding box center [307, 246] width 49 height 17
click at [283, 249] on input "Free items" at bounding box center [266, 246] width 33 height 33
checkbox input "false"
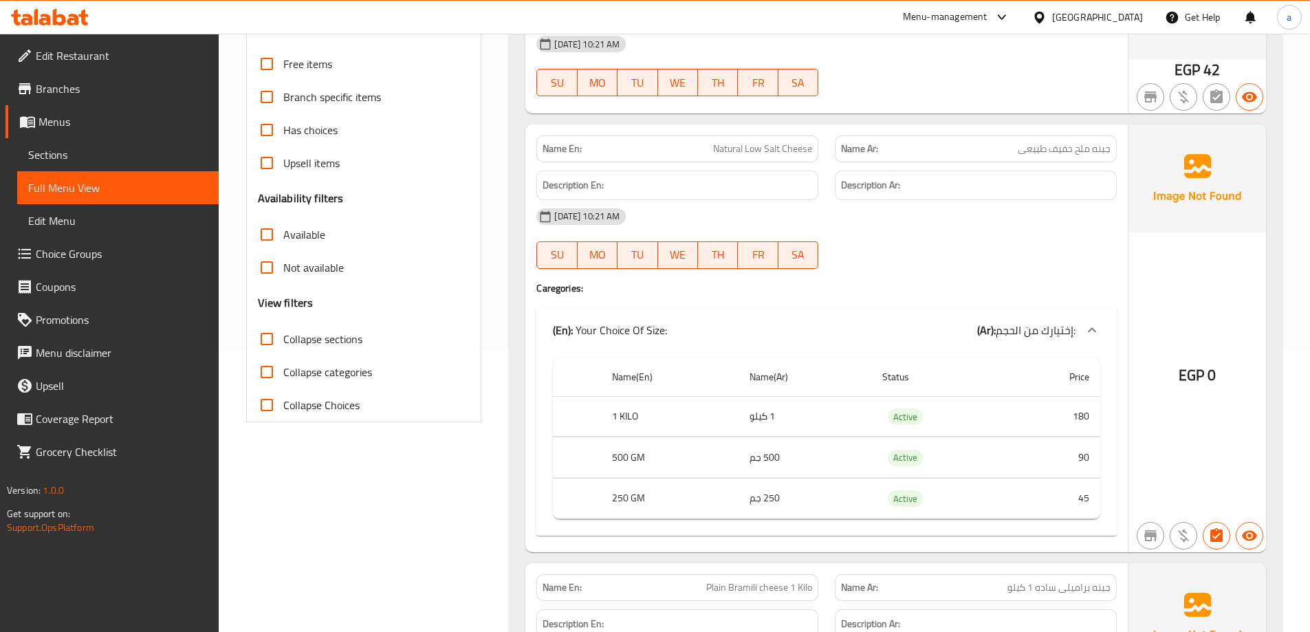
scroll to position [306, 0]
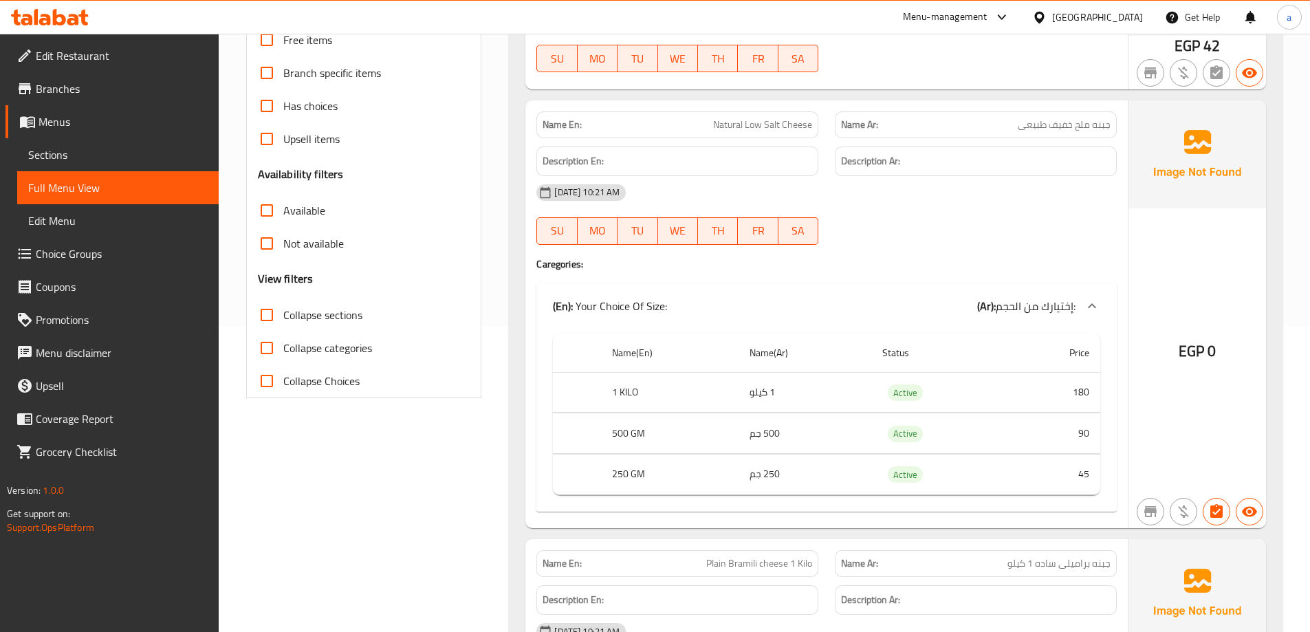
click at [282, 350] on input "Collapse categories" at bounding box center [266, 348] width 33 height 33
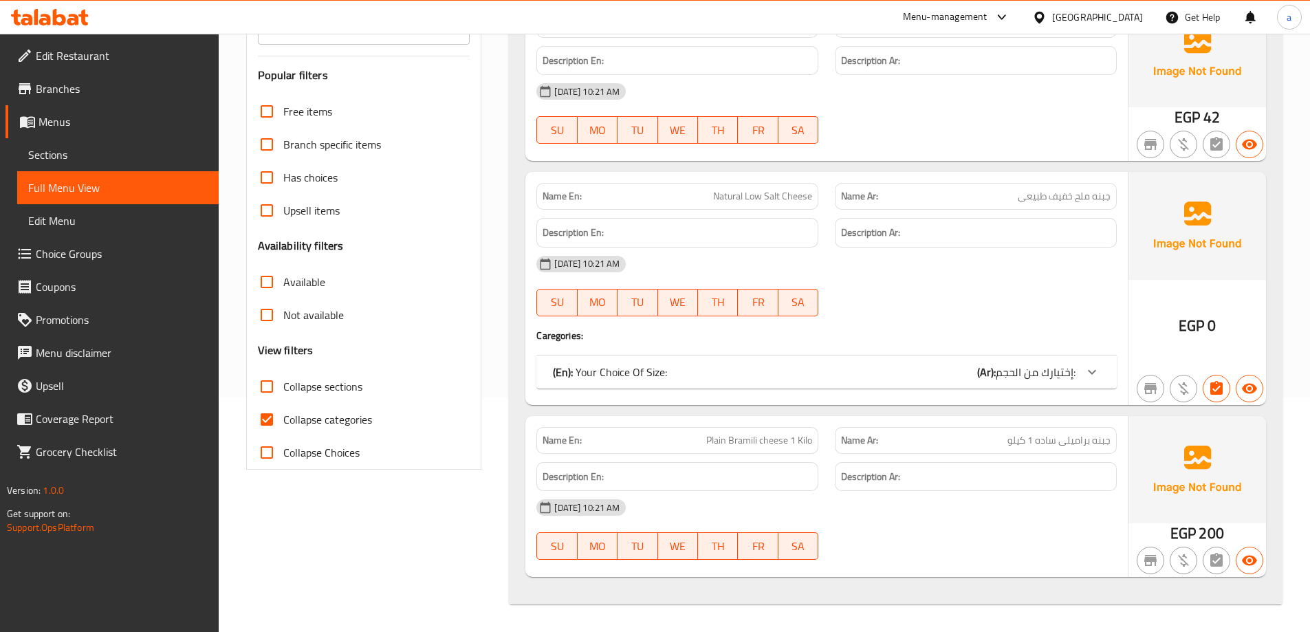
scroll to position [235, 0]
click at [1071, 368] on span "إختيارك من الحجم:" at bounding box center [1036, 372] width 80 height 21
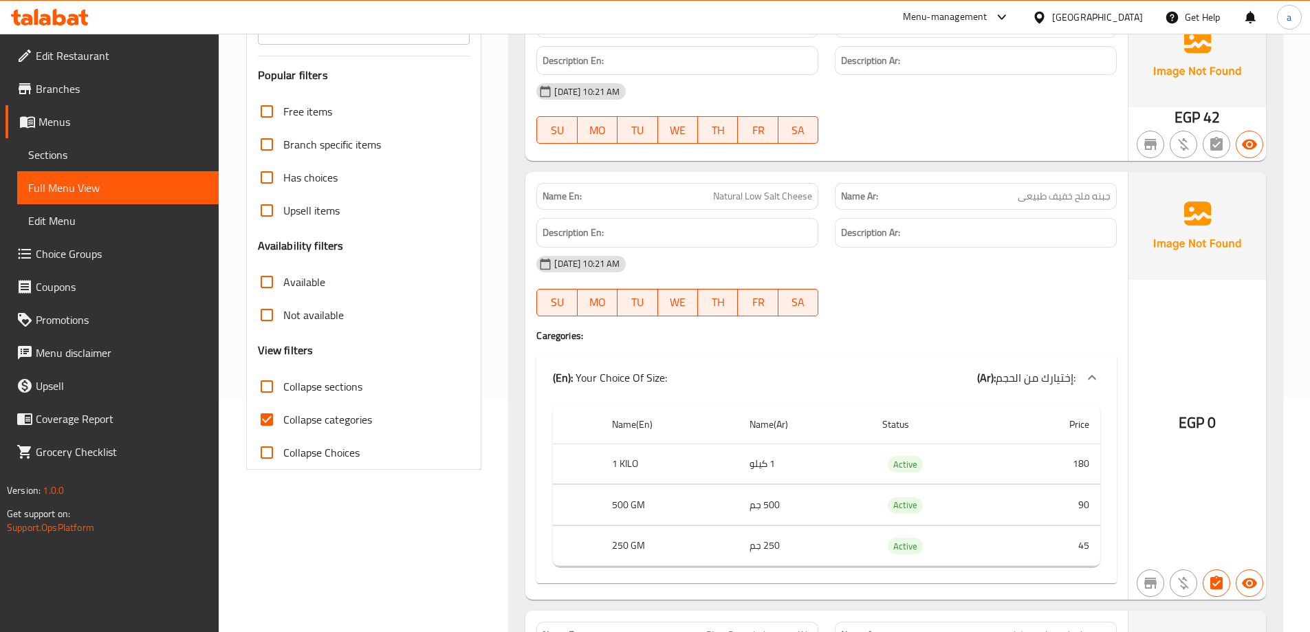
click at [298, 414] on span "Collapse categories" at bounding box center [327, 419] width 89 height 17
click at [283, 414] on input "Collapse categories" at bounding box center [266, 419] width 33 height 33
click at [298, 414] on span "Collapse categories" at bounding box center [327, 419] width 89 height 17
click at [283, 414] on input "Collapse categories" at bounding box center [266, 419] width 33 height 33
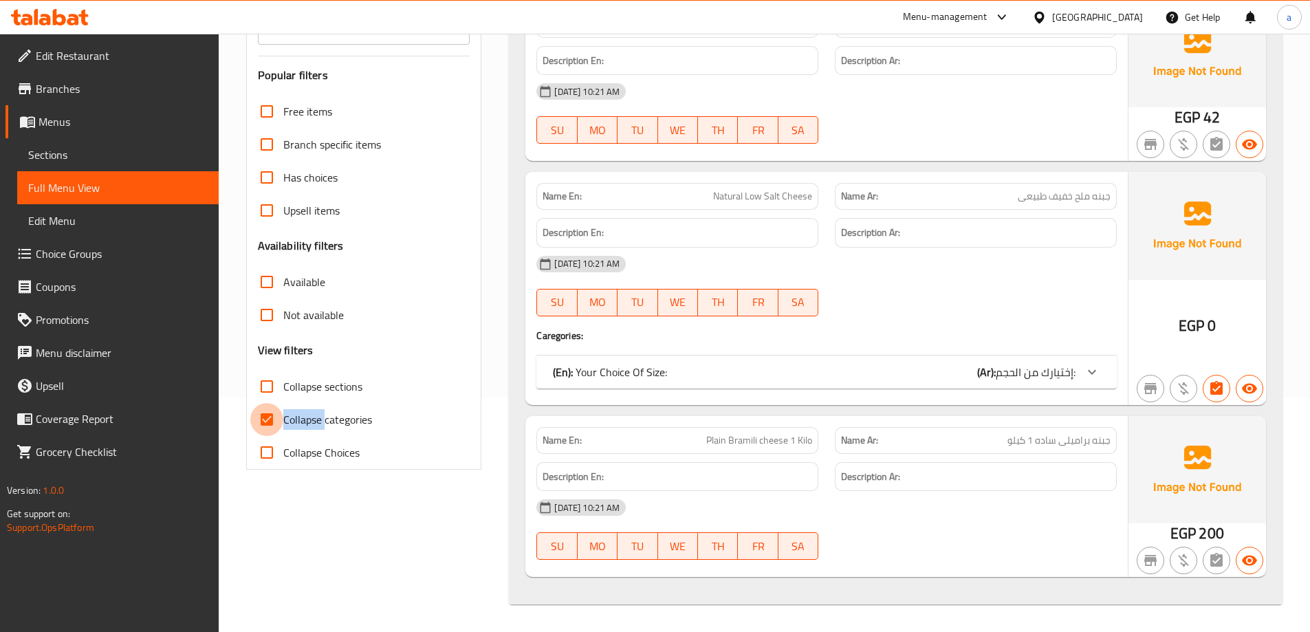
click at [271, 417] on input "Collapse categories" at bounding box center [266, 419] width 33 height 33
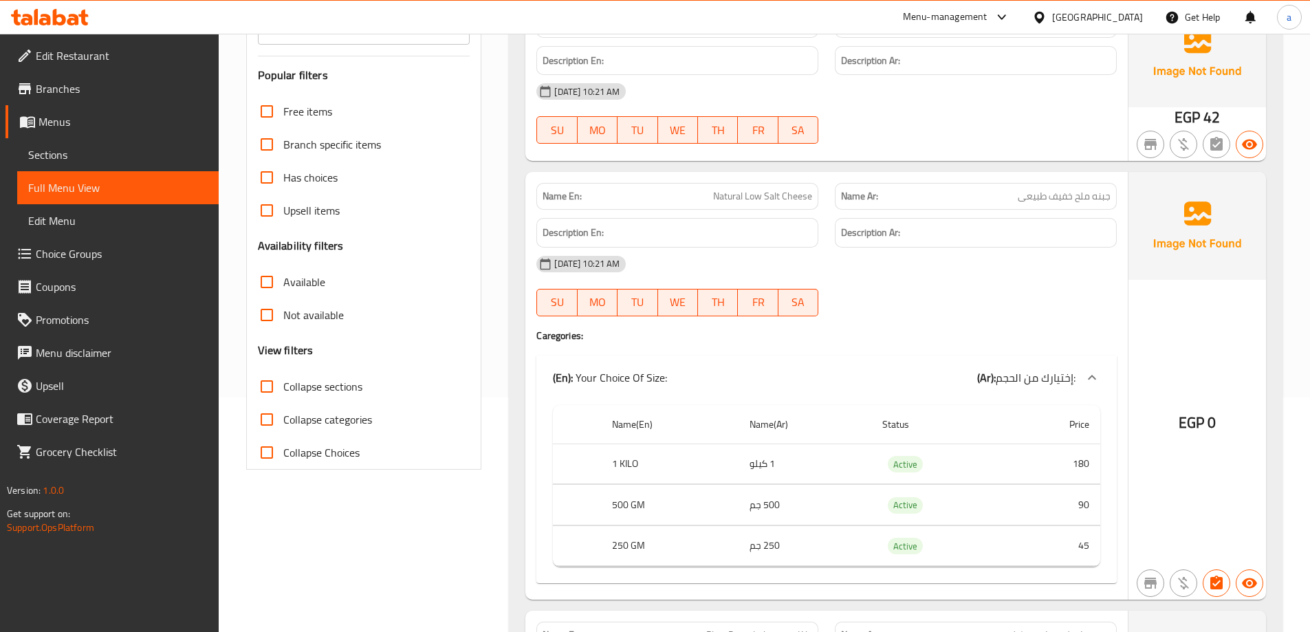
click at [431, 411] on div "Collapse categories" at bounding box center [364, 419] width 213 height 33
click at [255, 422] on input "Collapse categories" at bounding box center [266, 419] width 33 height 33
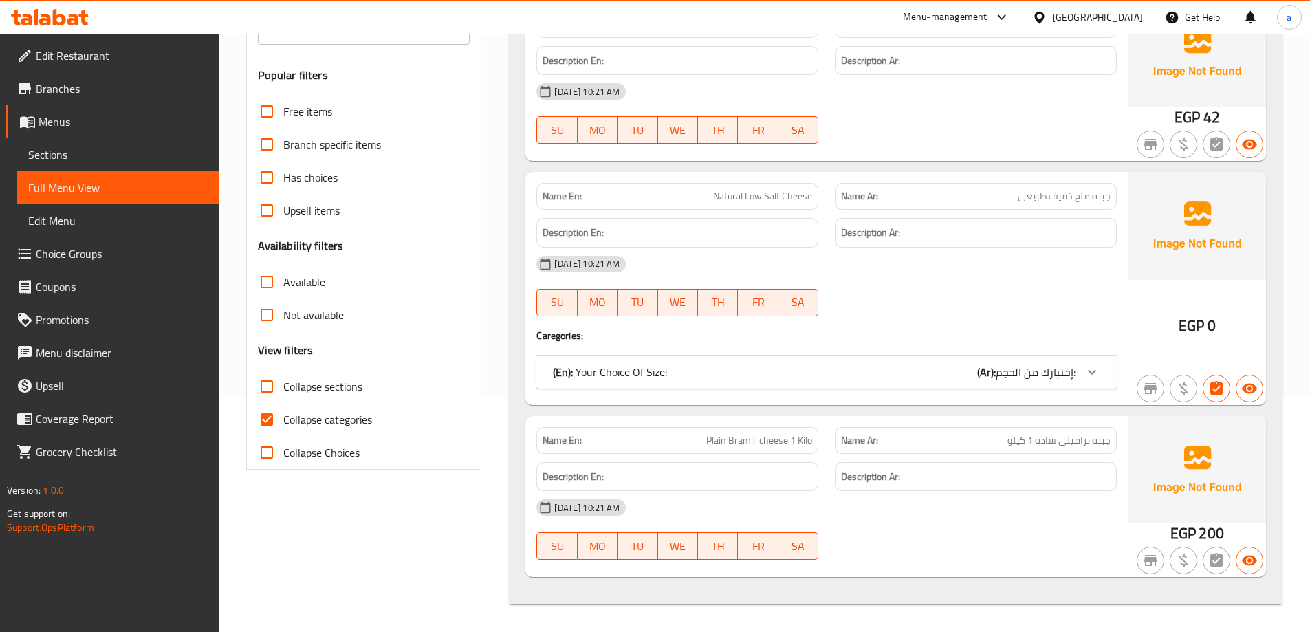
click at [255, 422] on input "Collapse categories" at bounding box center [266, 419] width 33 height 33
checkbox input "false"
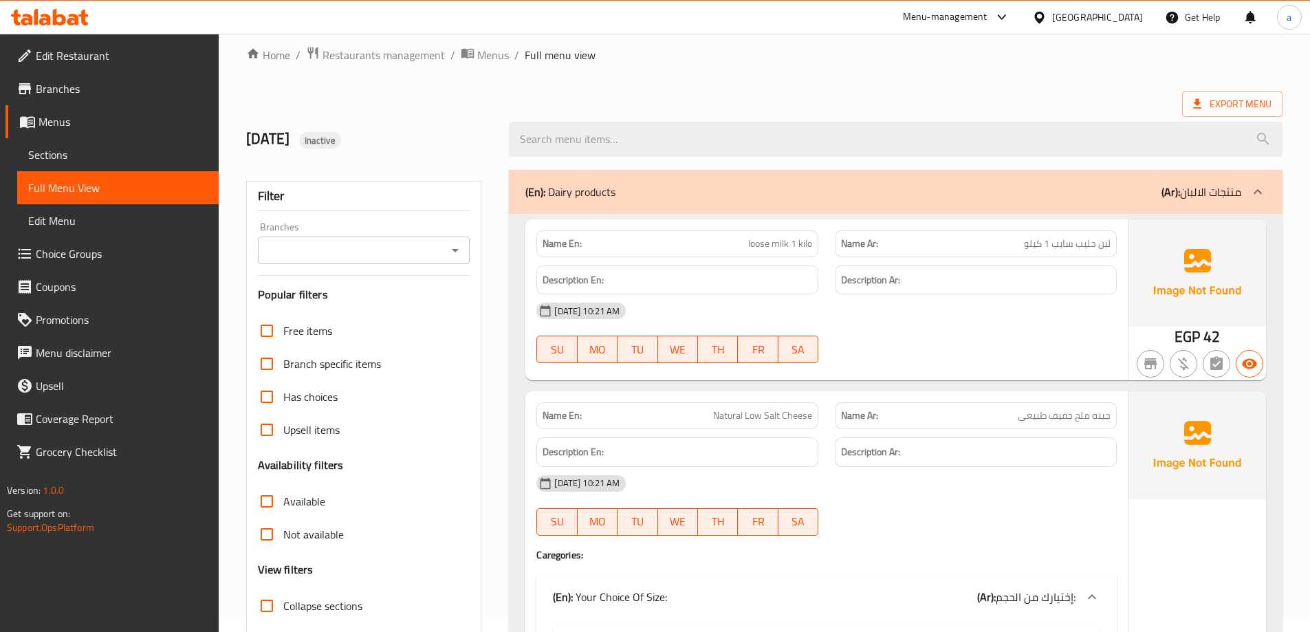
scroll to position [0, 0]
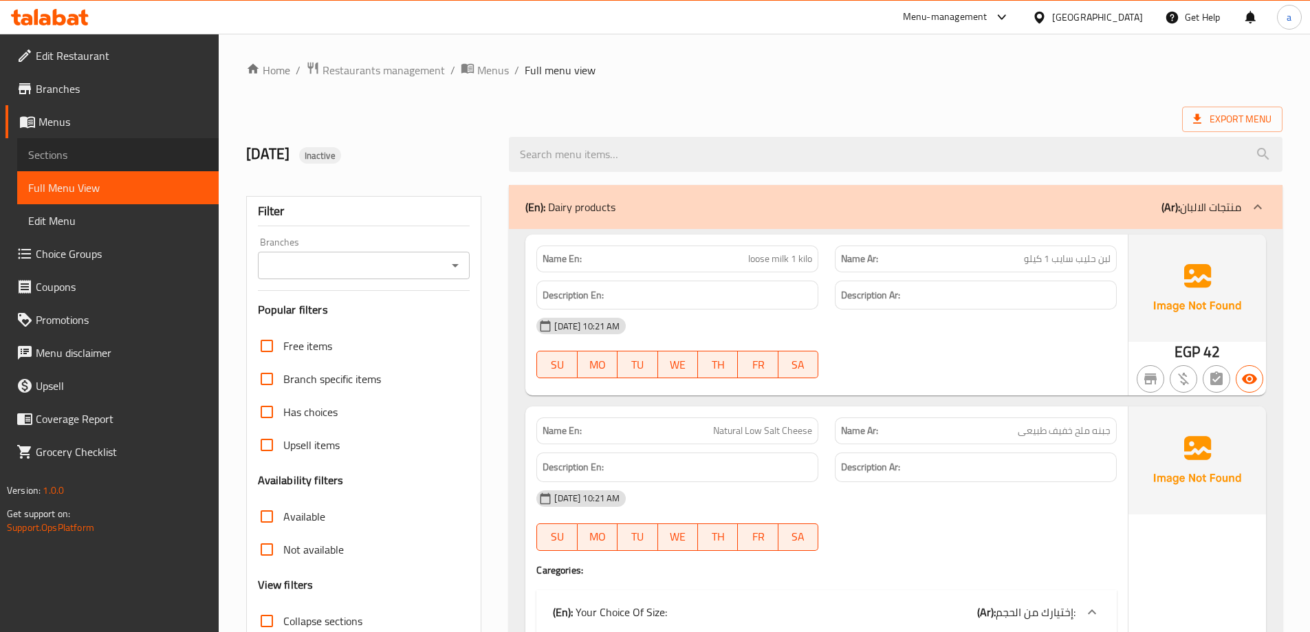
click at [94, 154] on span "Sections" at bounding box center [118, 155] width 180 height 17
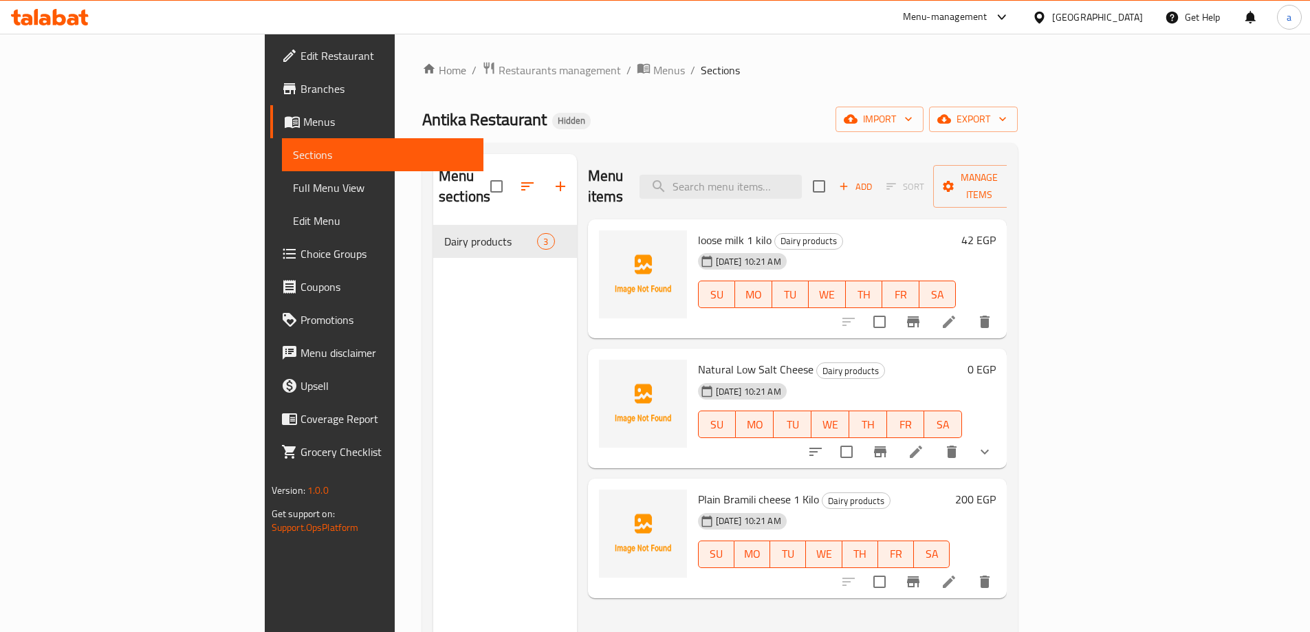
click at [293, 193] on span "Full Menu View" at bounding box center [383, 188] width 180 height 17
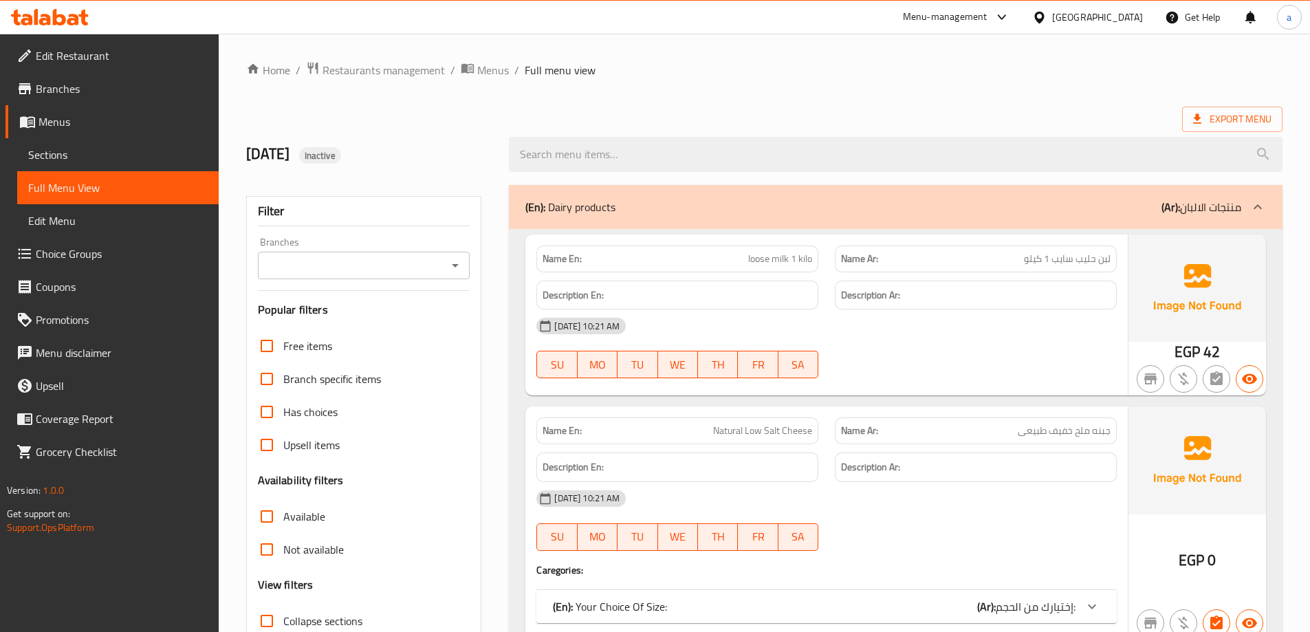
click at [1113, 208] on div "(En): Dairy products (Ar): منتجات الالبان" at bounding box center [884, 207] width 716 height 17
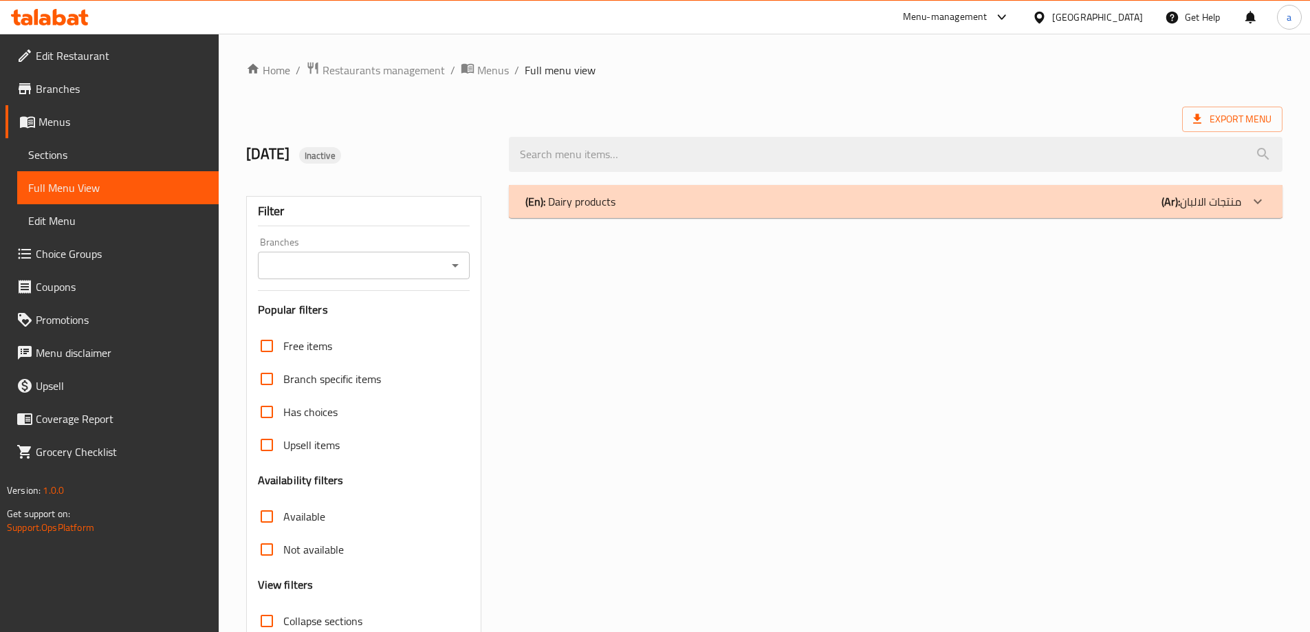
drag, startPoint x: 1133, startPoint y: 205, endPoint x: 773, endPoint y: 222, distance: 360.2
click at [773, 222] on div "(En): Dairy products (Ar): منتجات الالبان Name En: loose milk 1 kilo Name Ar: […" at bounding box center [896, 445] width 790 height 536
click at [64, 160] on span "Sections" at bounding box center [118, 155] width 180 height 17
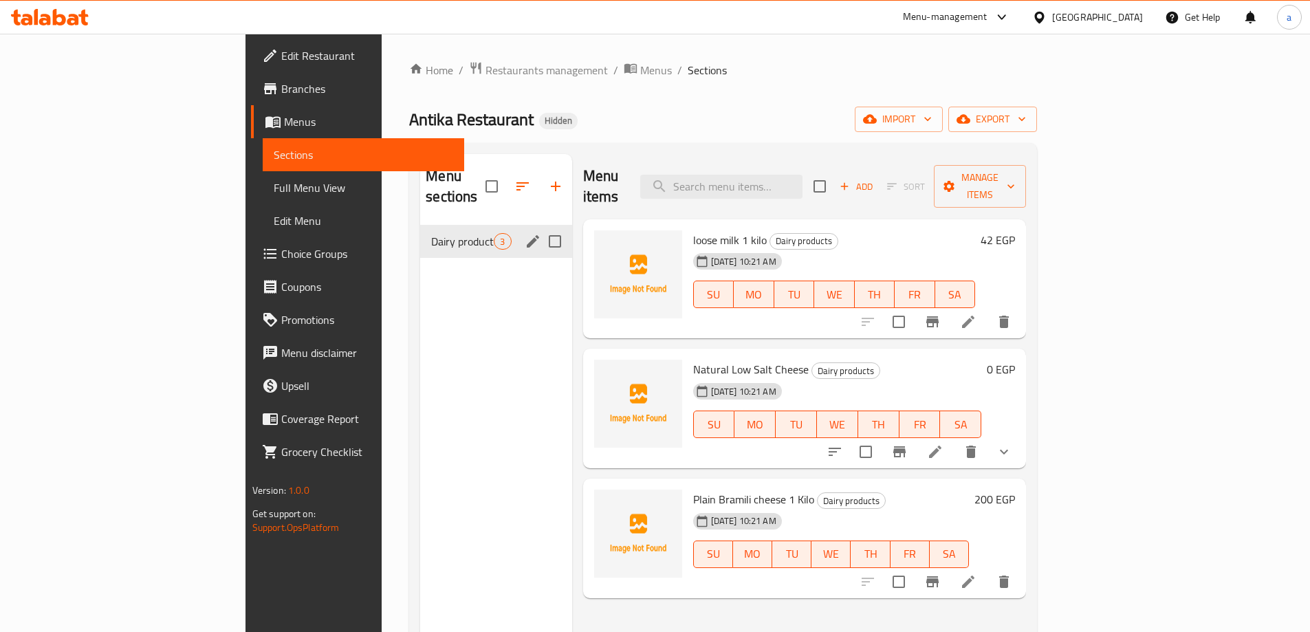
click at [541, 227] on input "Menu sections" at bounding box center [555, 241] width 29 height 29
checkbox input "true"
click at [469, 180] on input "checkbox" at bounding box center [483, 186] width 29 height 29
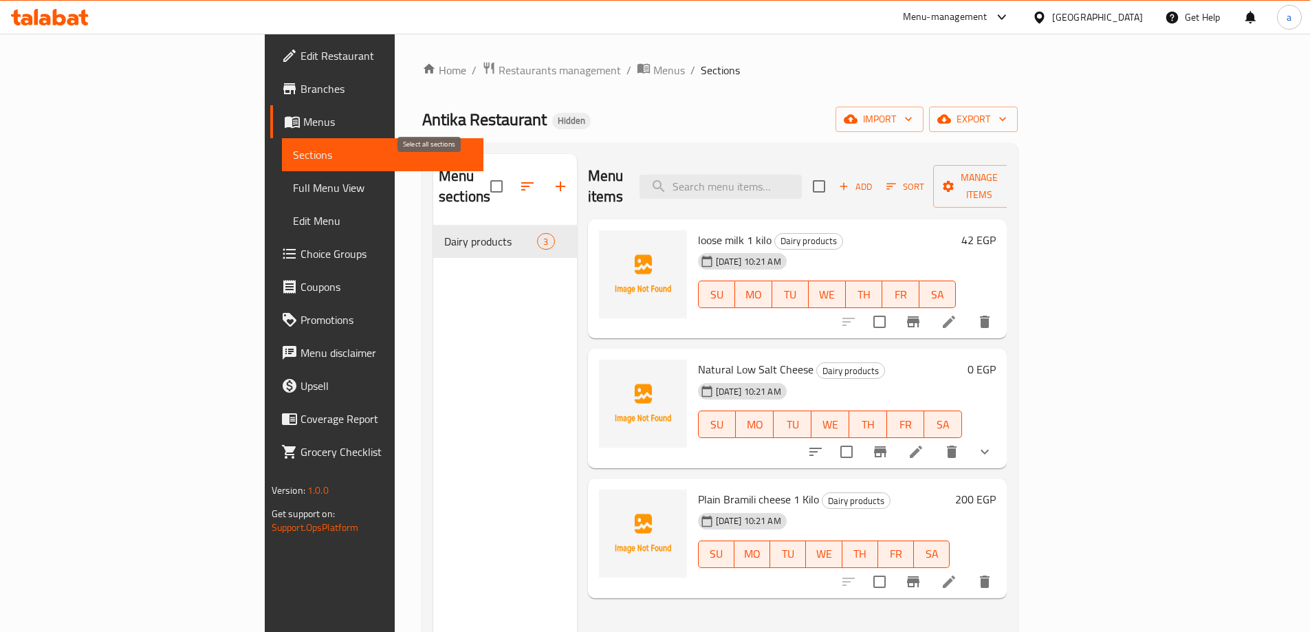
click at [482, 176] on input "checkbox" at bounding box center [496, 186] width 29 height 29
checkbox input "true"
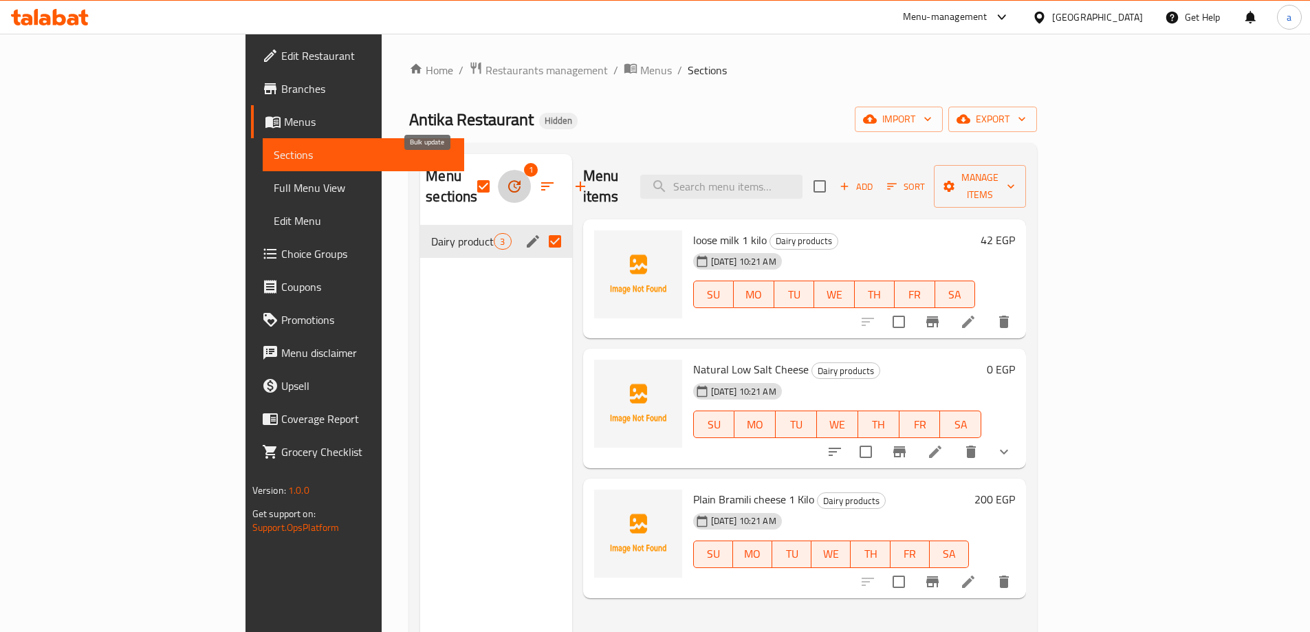
click at [506, 178] on icon "button" at bounding box center [514, 186] width 17 height 17
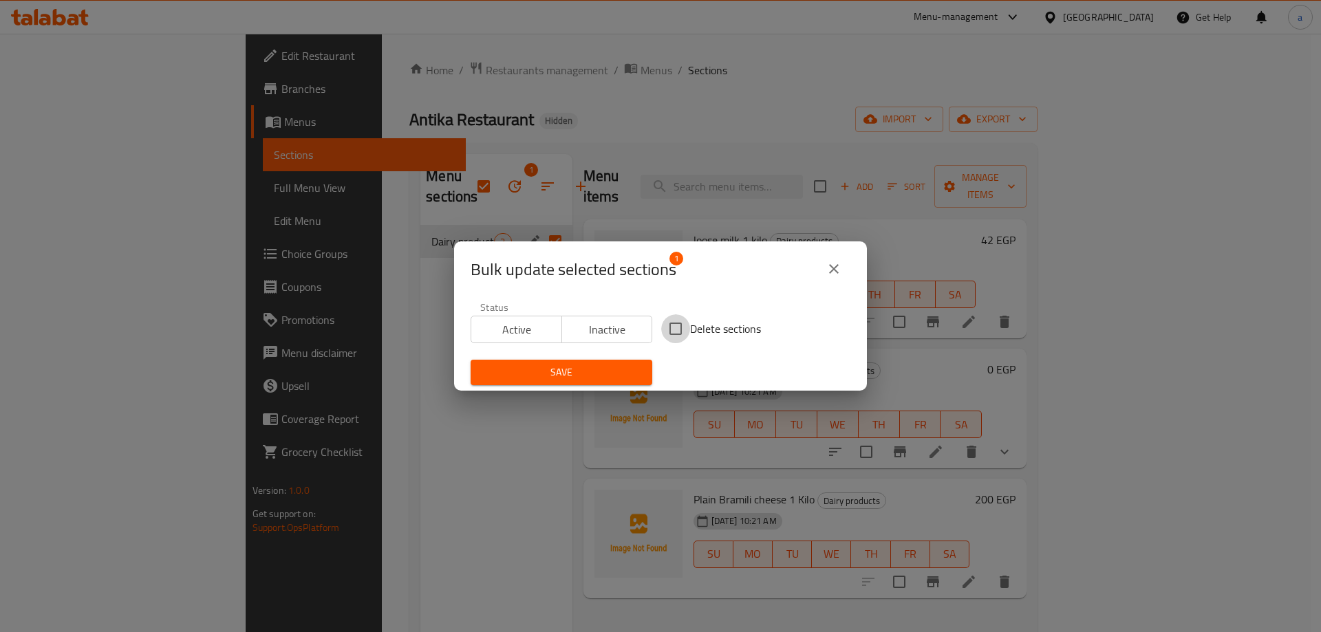
click at [678, 325] on input "Delete sections" at bounding box center [675, 328] width 29 height 29
click at [680, 341] on input "Delete sections" at bounding box center [675, 328] width 29 height 29
checkbox input "false"
click at [844, 263] on button "close" at bounding box center [833, 268] width 33 height 33
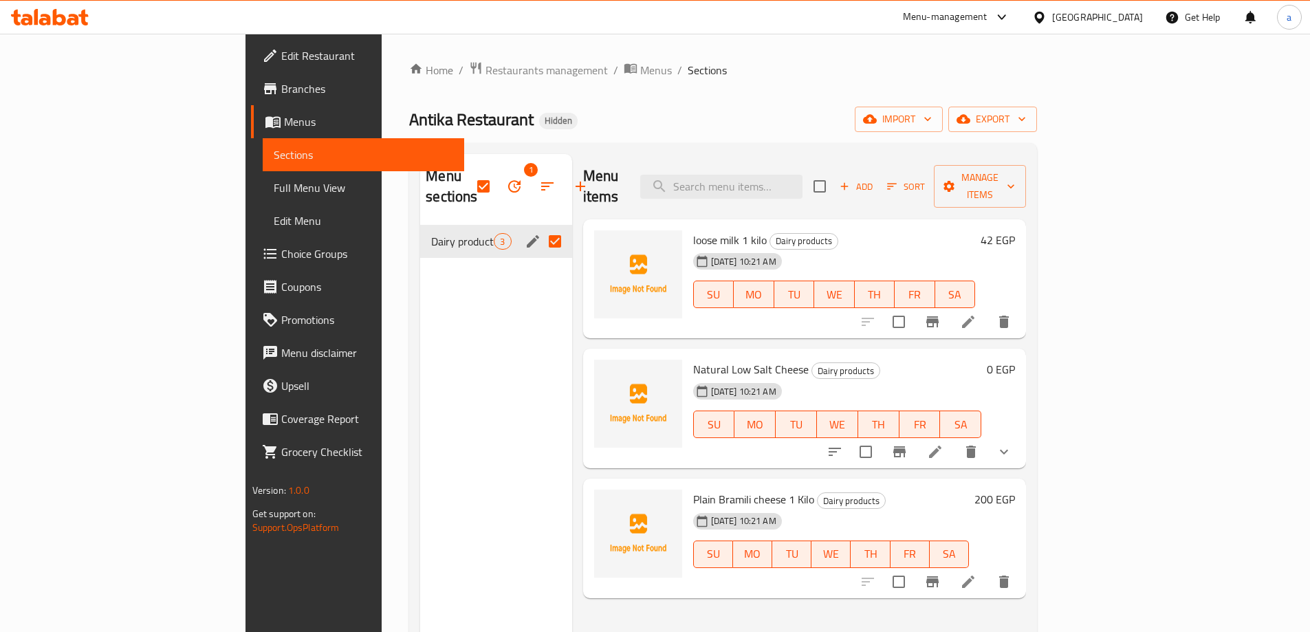
click at [541, 227] on input "Menu sections" at bounding box center [555, 241] width 29 height 29
checkbox input "false"
click at [541, 227] on input "Menu sections" at bounding box center [555, 241] width 29 height 29
checkbox input "true"
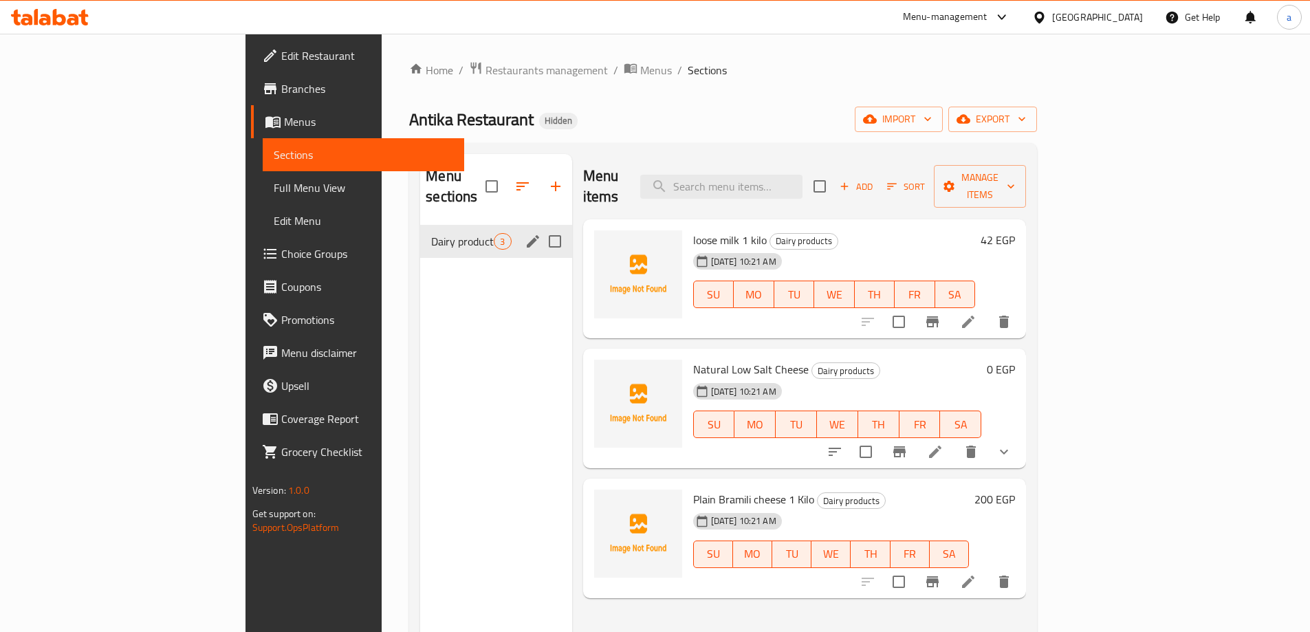
checkbox input "true"
click at [541, 227] on input "Menu sections" at bounding box center [555, 241] width 29 height 29
checkbox input "false"
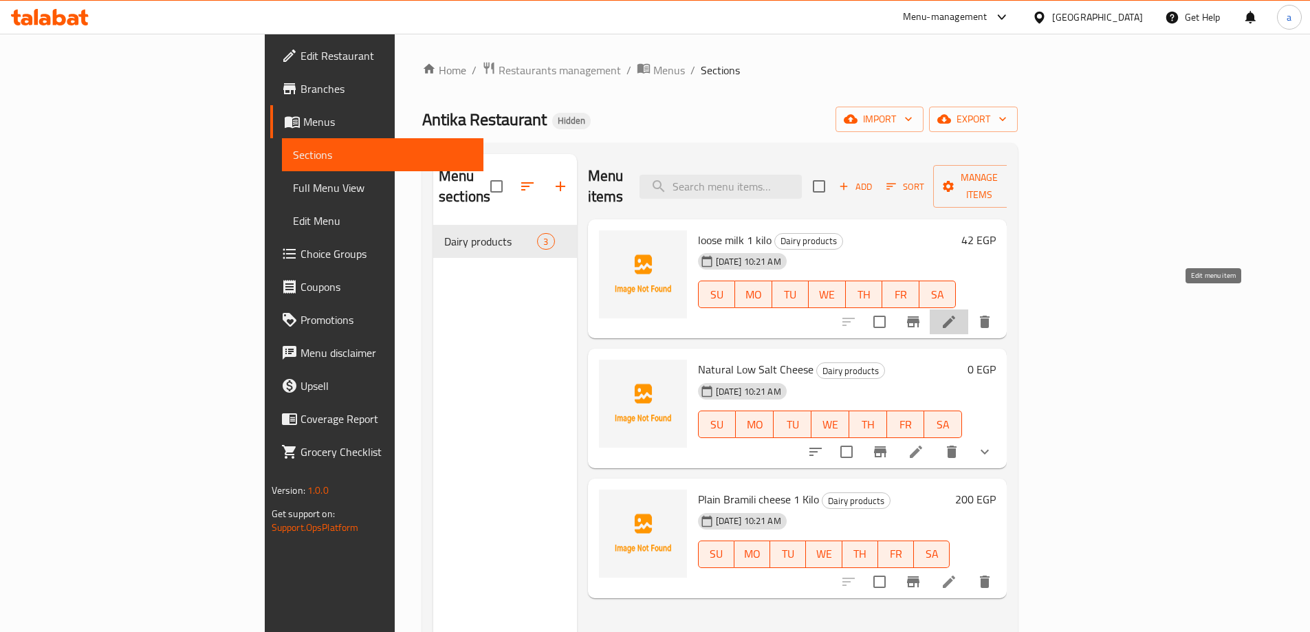
click at [958, 314] on icon at bounding box center [949, 322] width 17 height 17
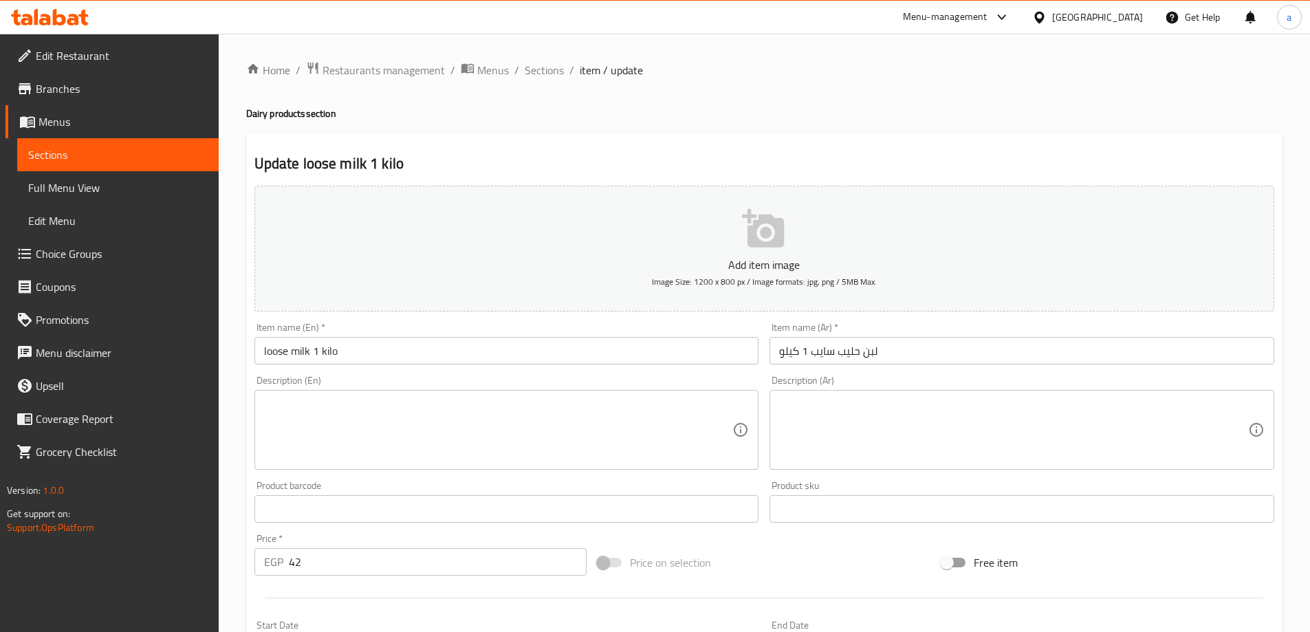
click at [595, 420] on textarea at bounding box center [498, 430] width 469 height 65
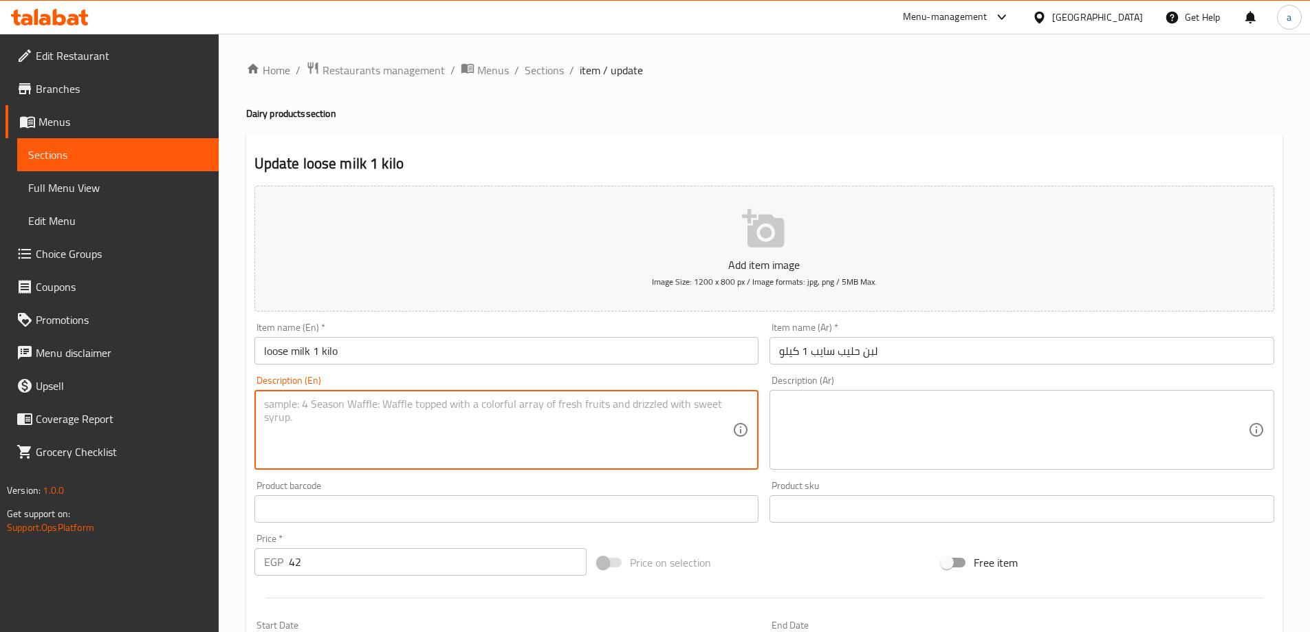
click at [854, 403] on textarea at bounding box center [1013, 430] width 469 height 65
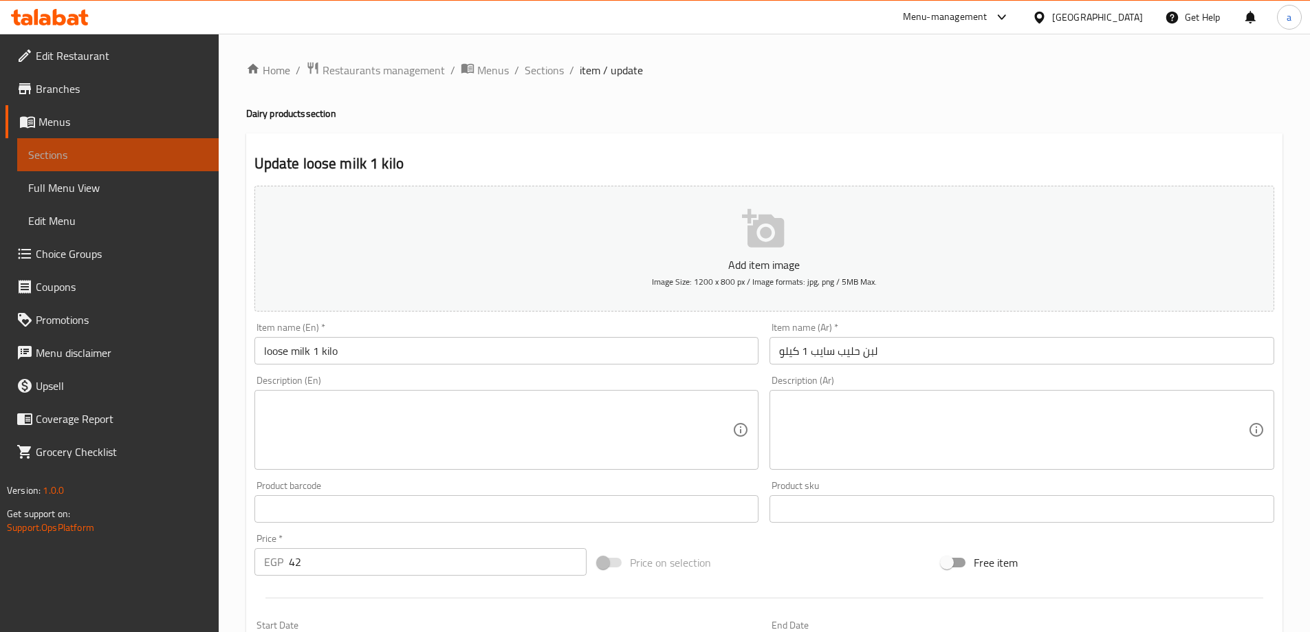
click at [94, 152] on span "Sections" at bounding box center [118, 155] width 180 height 17
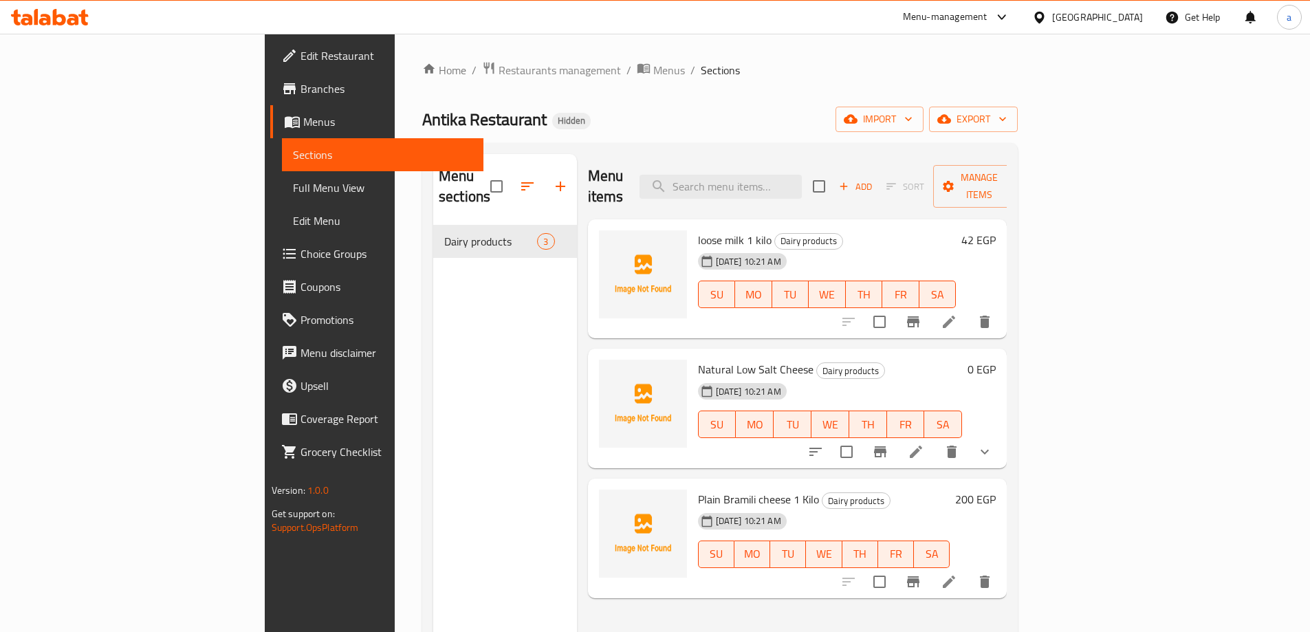
click at [282, 197] on link "Full Menu View" at bounding box center [383, 187] width 202 height 33
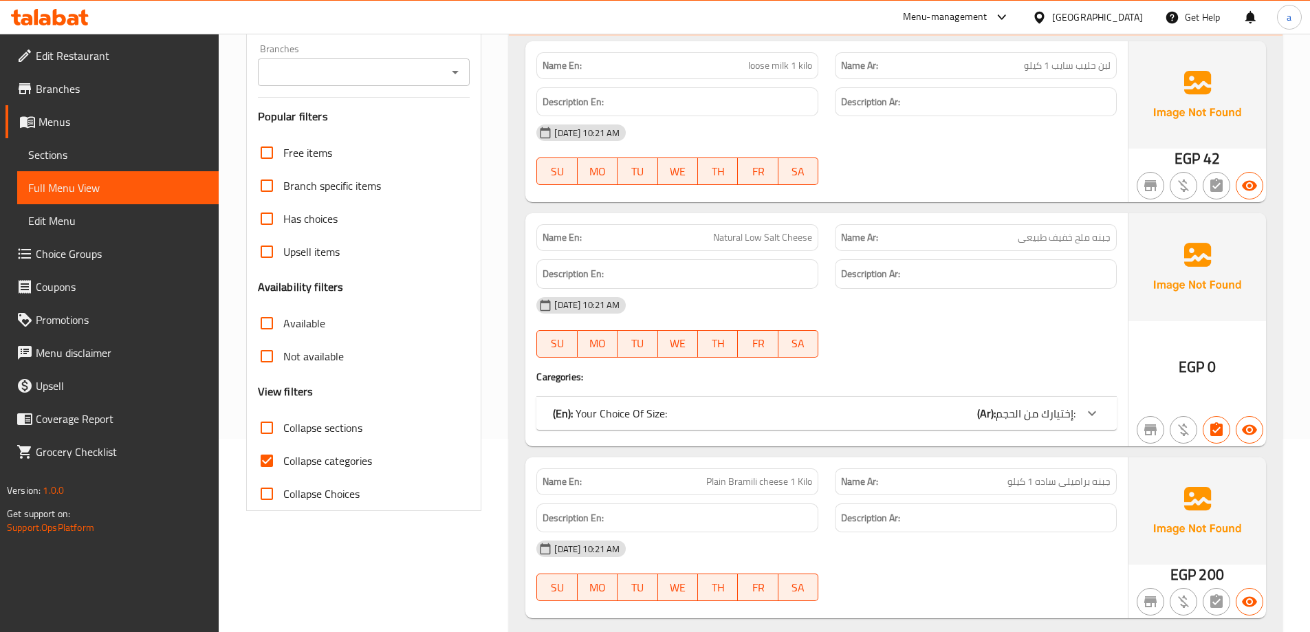
scroll to position [235, 0]
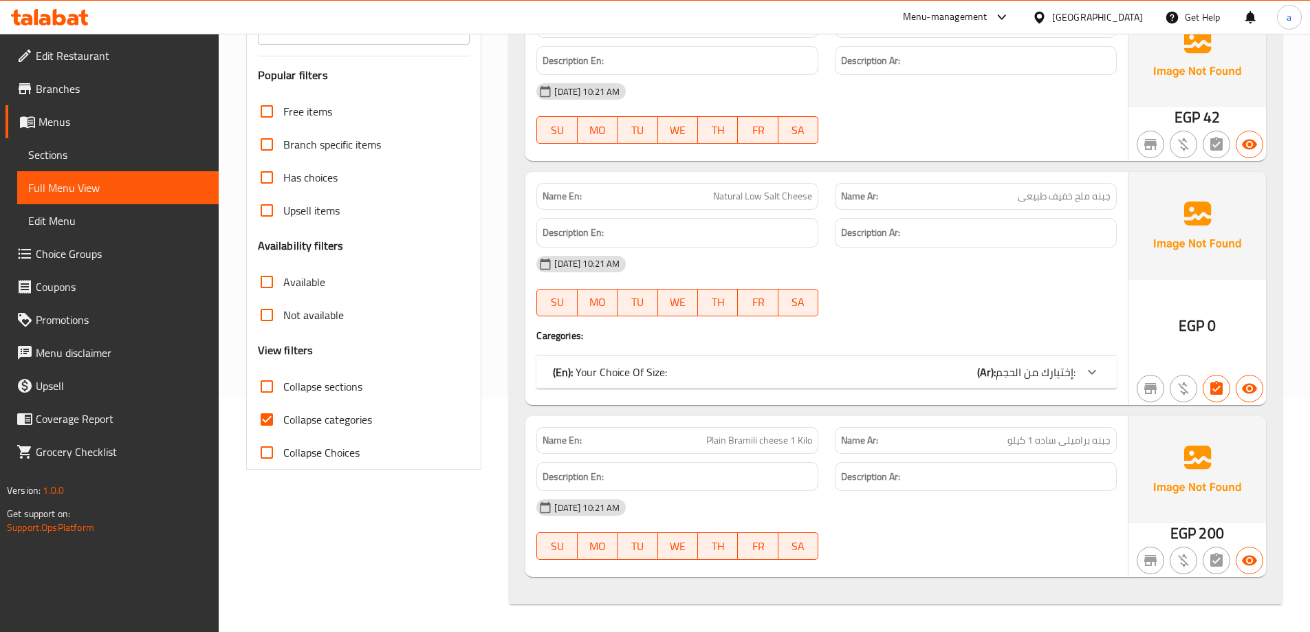
click at [332, 415] on span "Collapse categories" at bounding box center [327, 419] width 89 height 17
click at [283, 415] on input "Collapse categories" at bounding box center [266, 419] width 33 height 33
checkbox input "false"
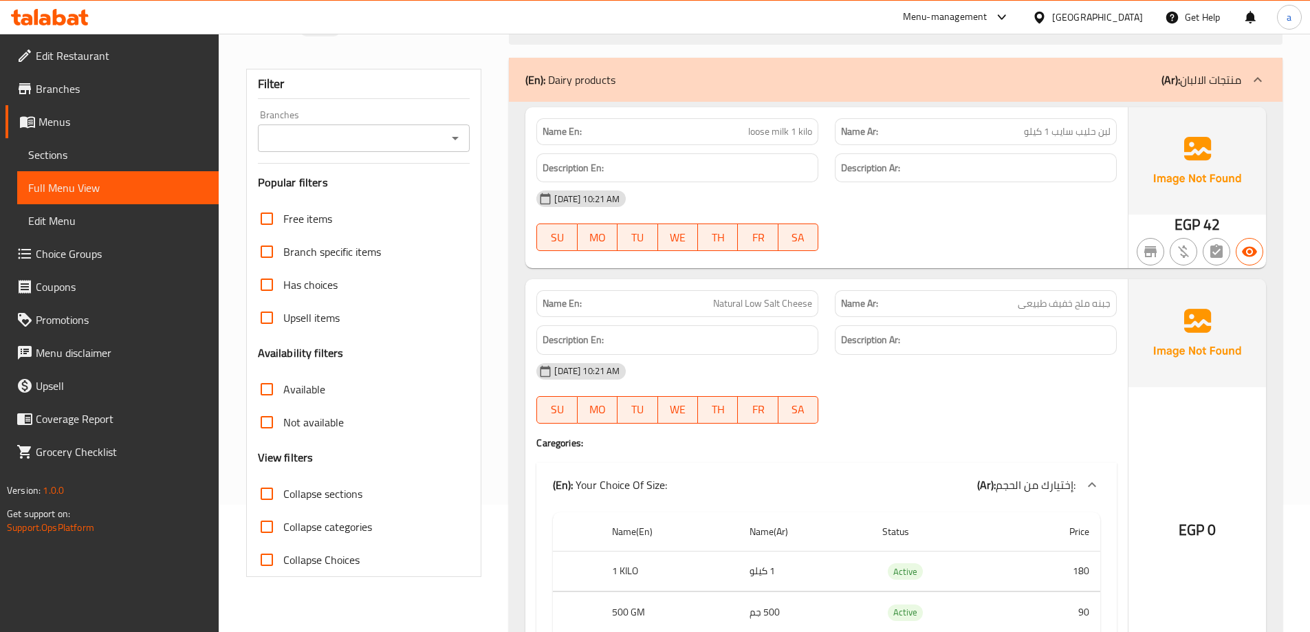
scroll to position [0, 0]
